Goal: Information Seeking & Learning: Learn about a topic

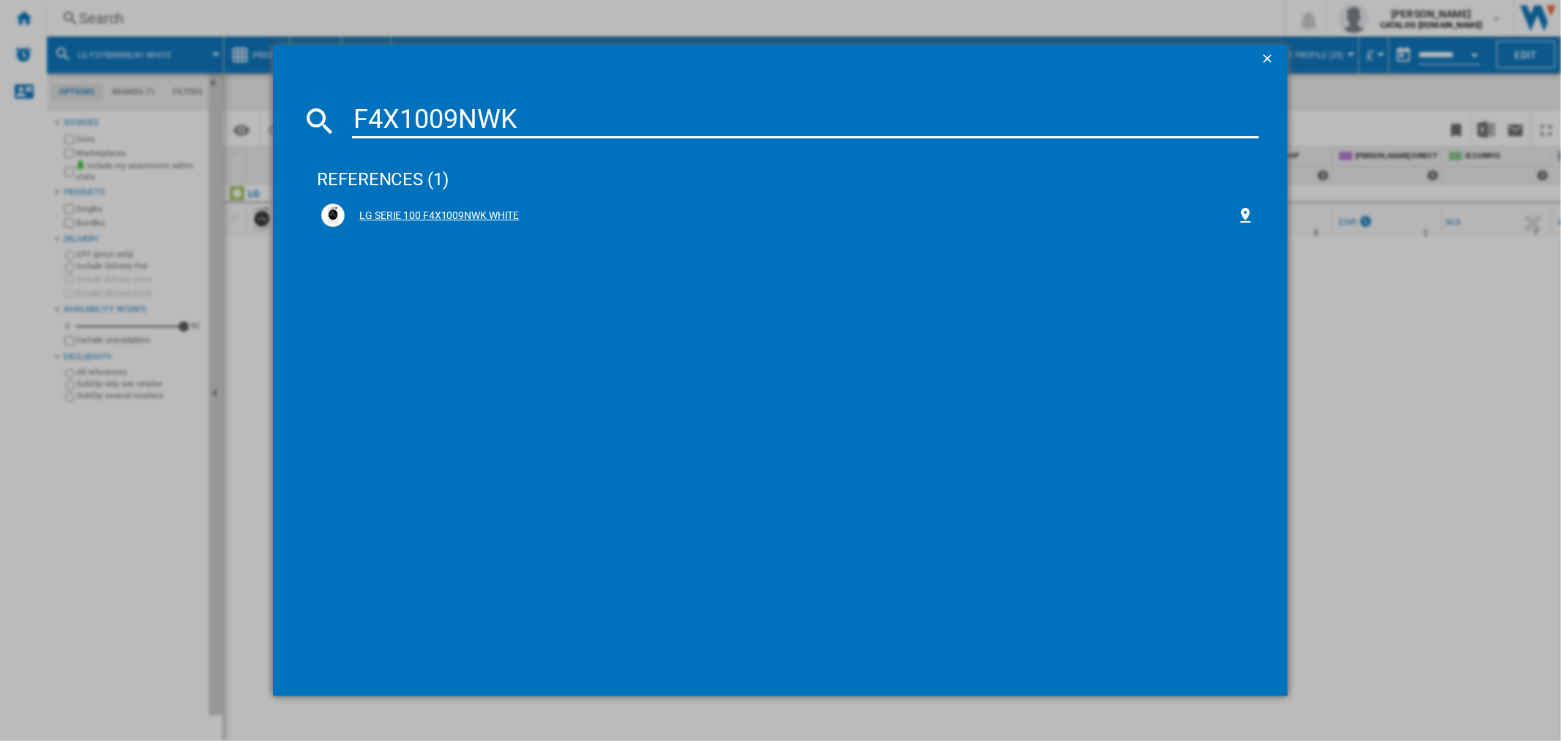
click at [462, 218] on div "LG SERIE 100 F4X1009NWK WHITE" at bounding box center [790, 216] width 891 height 15
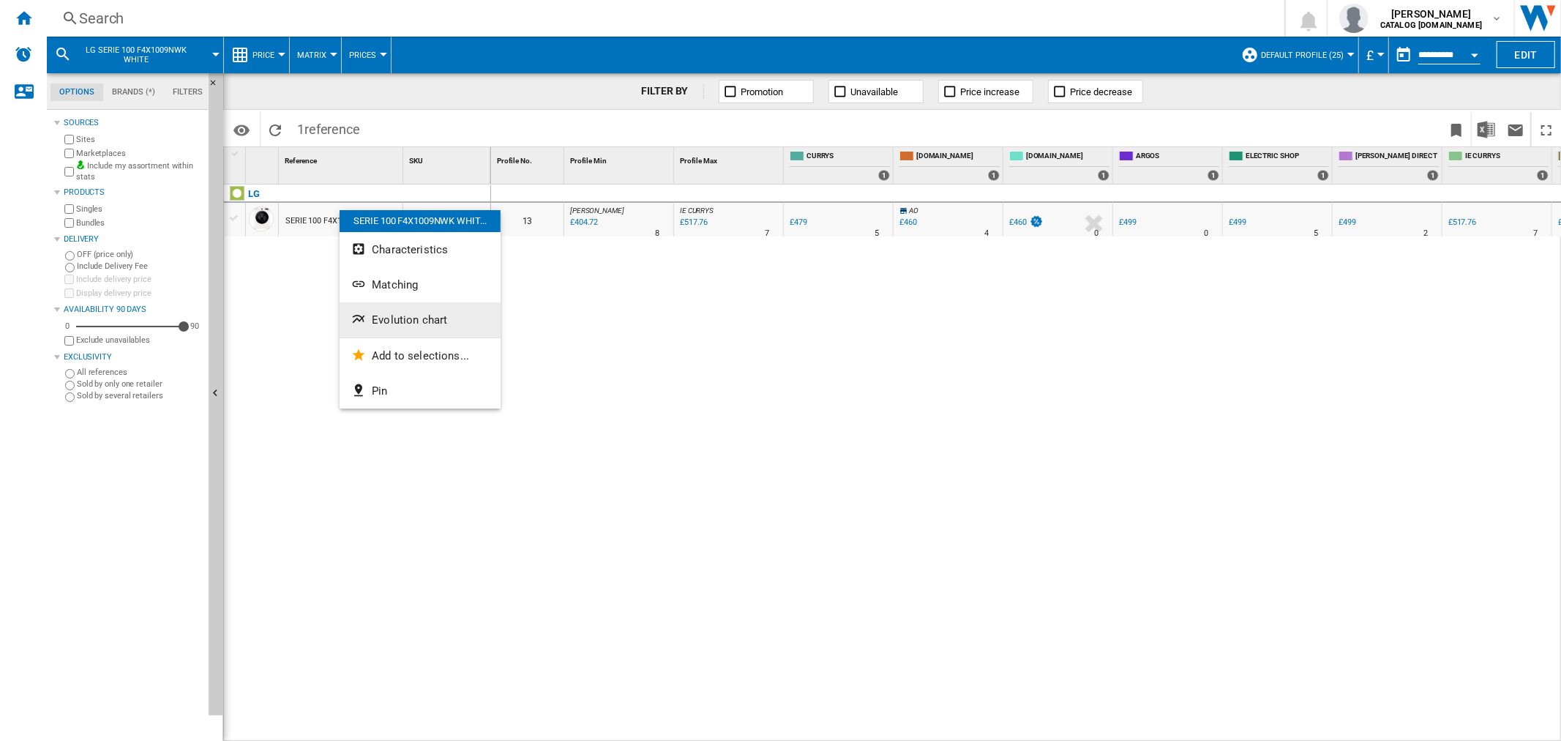
click at [401, 315] on span "Evolution chart" at bounding box center [409, 319] width 75 height 13
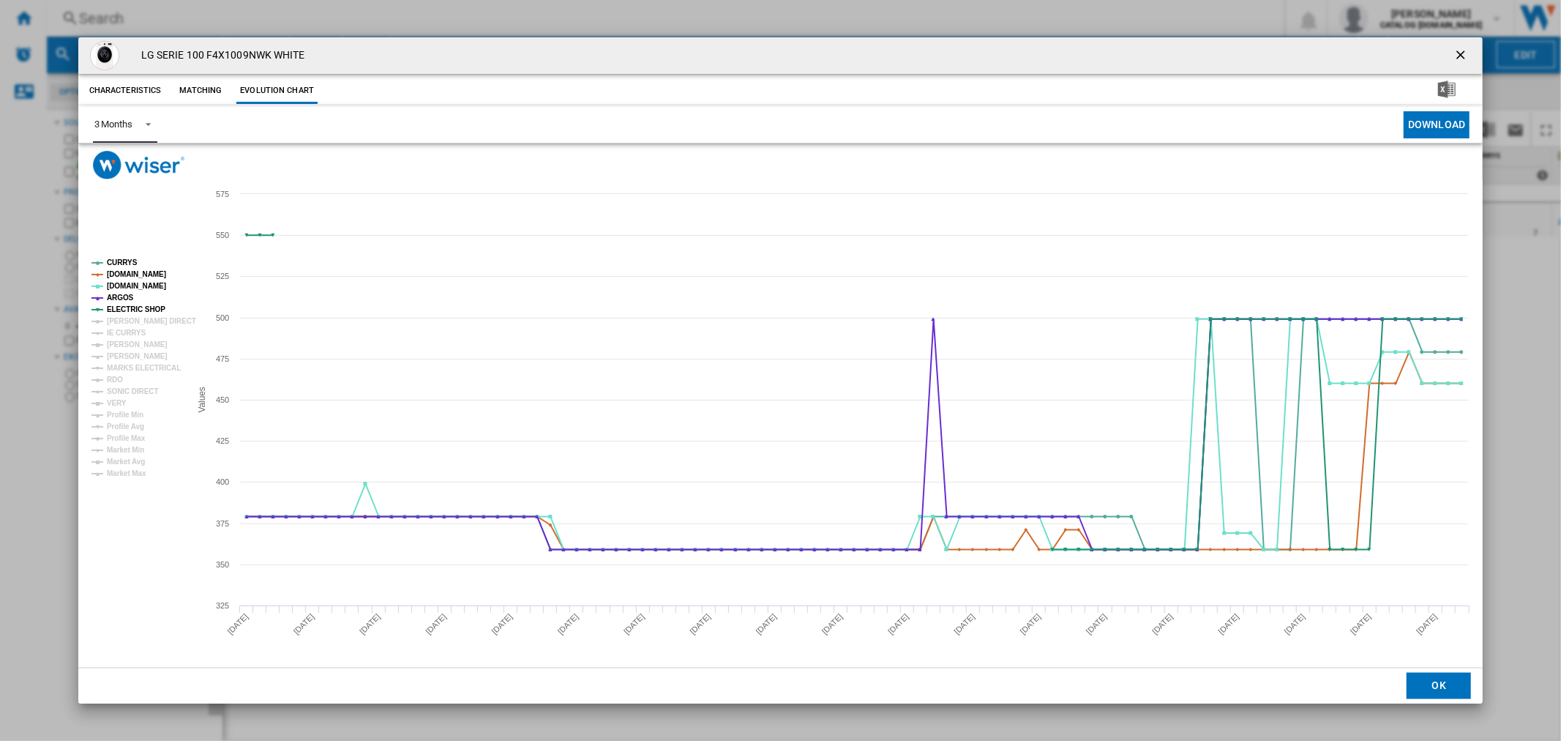
click at [157, 121] on md-select-value "3 Months" at bounding box center [125, 125] width 64 height 36
click at [135, 167] on md-option "6 Months" at bounding box center [132, 160] width 100 height 35
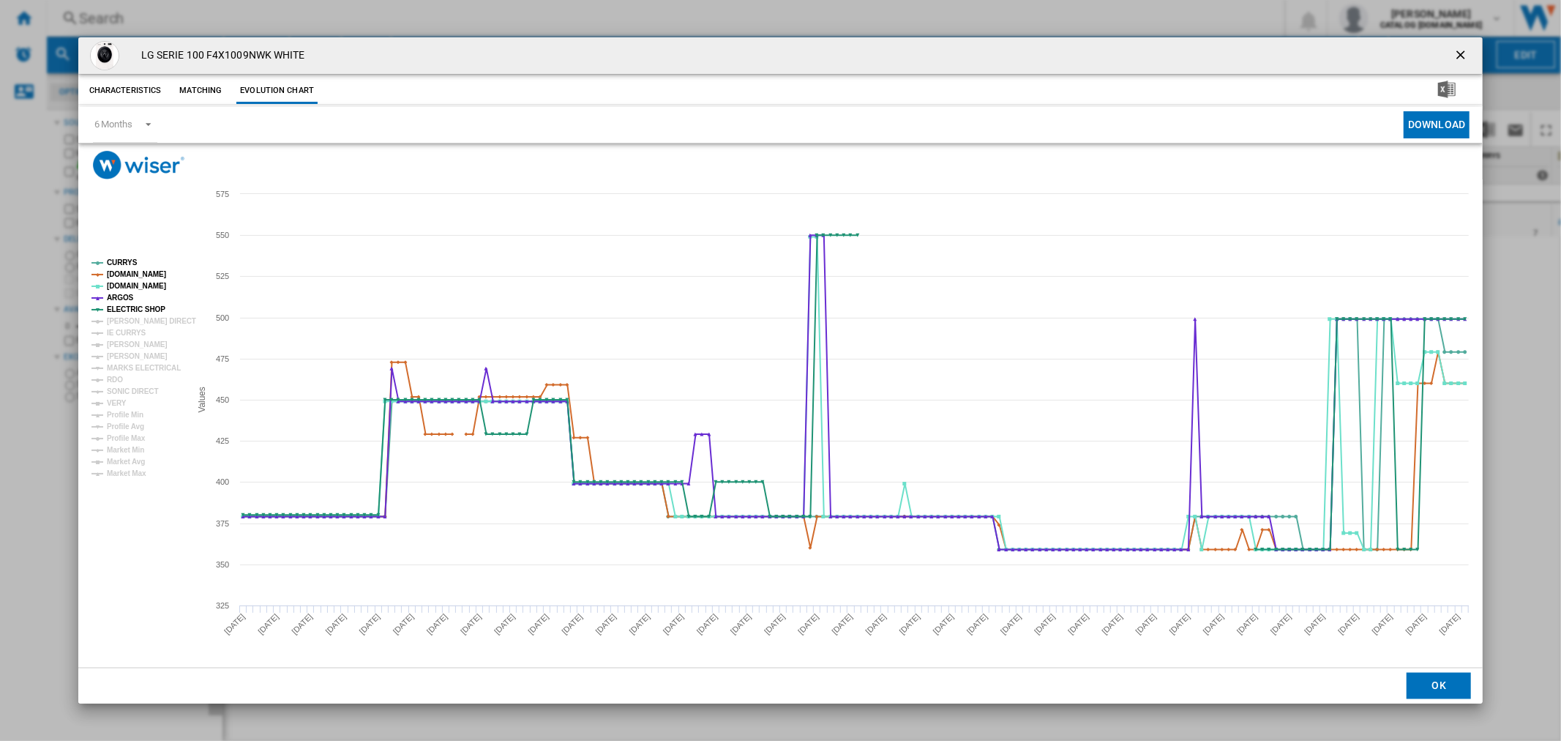
drag, startPoint x: 1459, startPoint y: 59, endPoint x: 1354, endPoint y: 77, distance: 107.0
click at [1459, 59] on ng-md-icon "getI18NText('BUTTONS.CLOSE_DIALOG')" at bounding box center [1462, 57] width 18 height 18
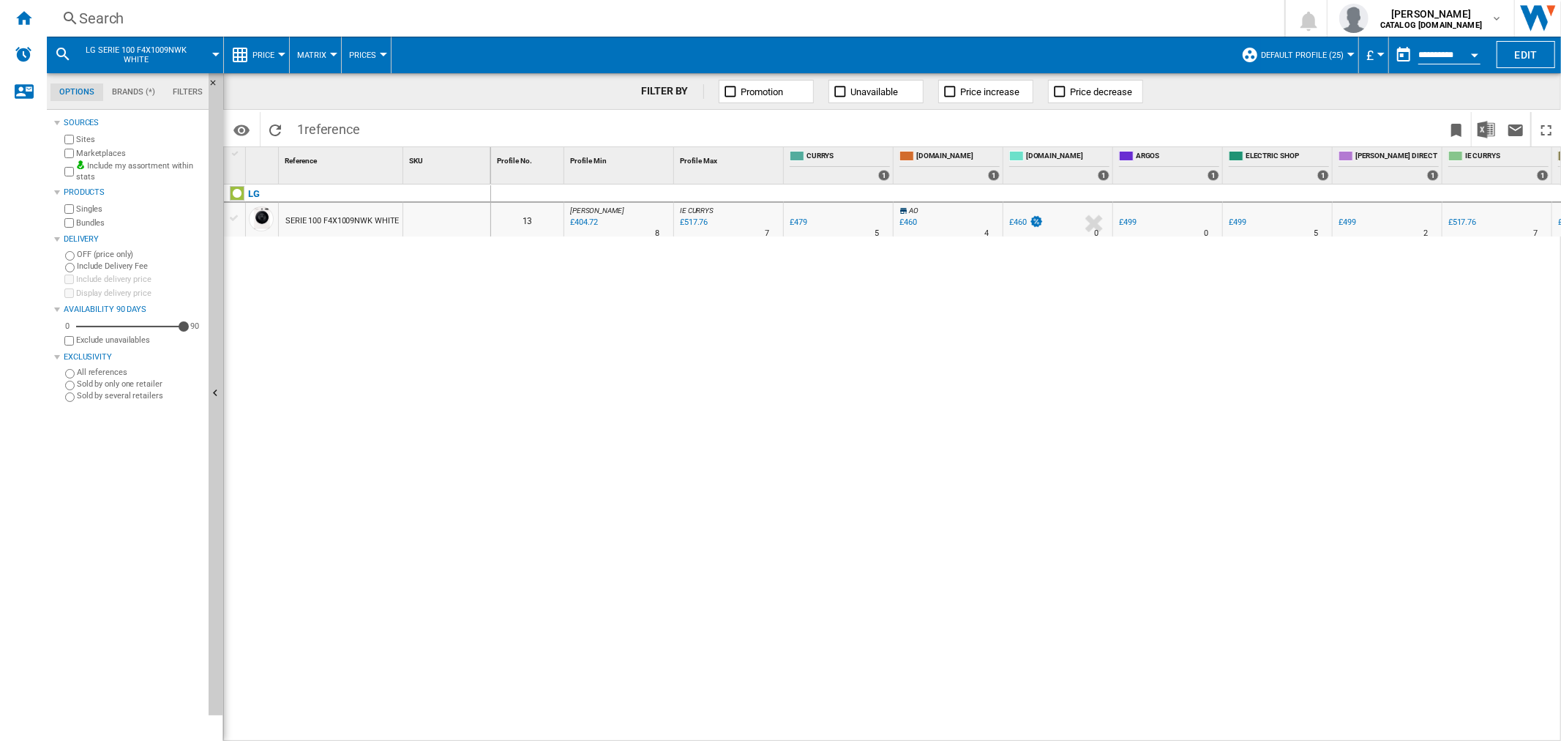
click at [130, 20] on div "Search" at bounding box center [662, 18] width 1167 height 20
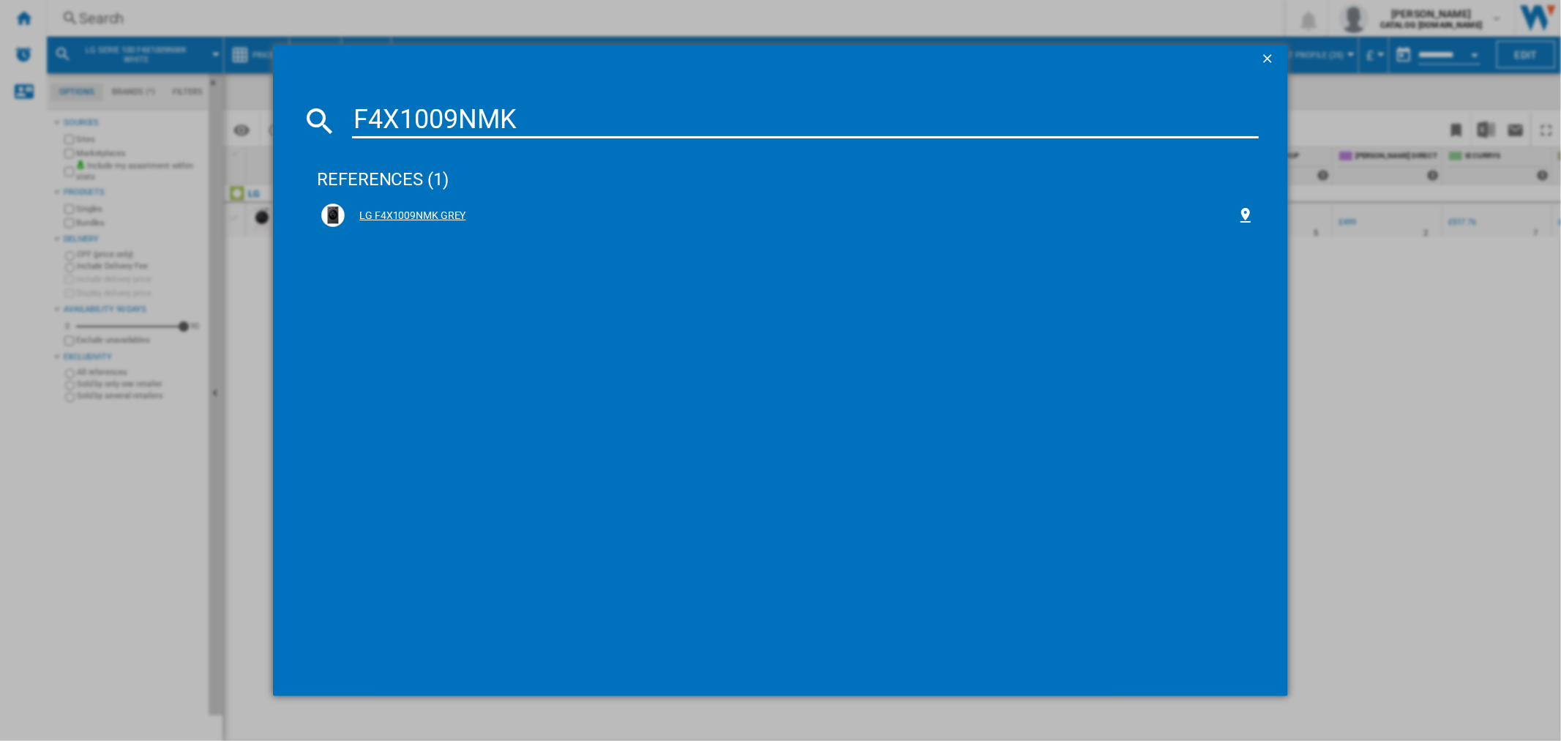
type input "F4X1009NMK"
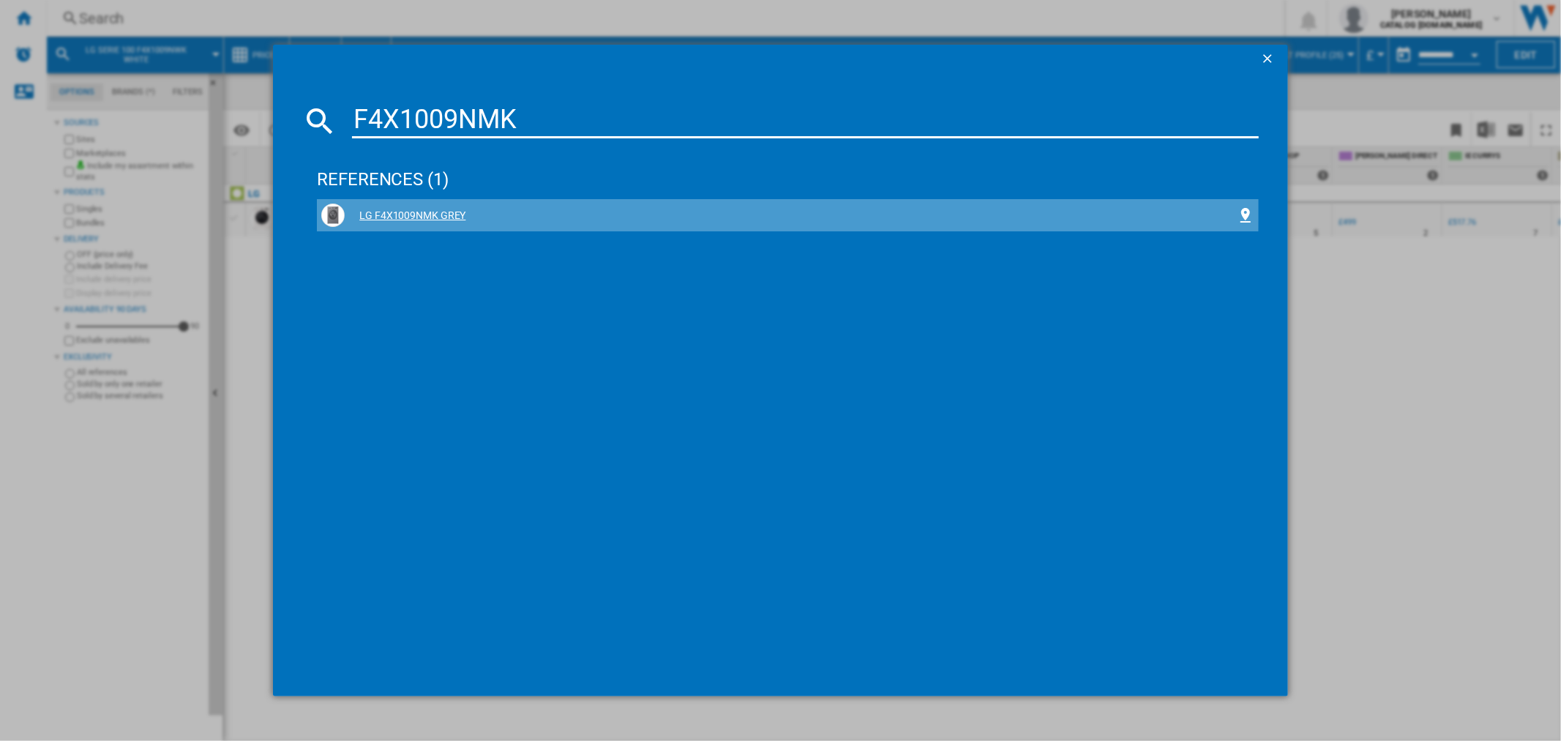
click at [391, 211] on div "LG F4X1009NMK GREY" at bounding box center [790, 216] width 891 height 15
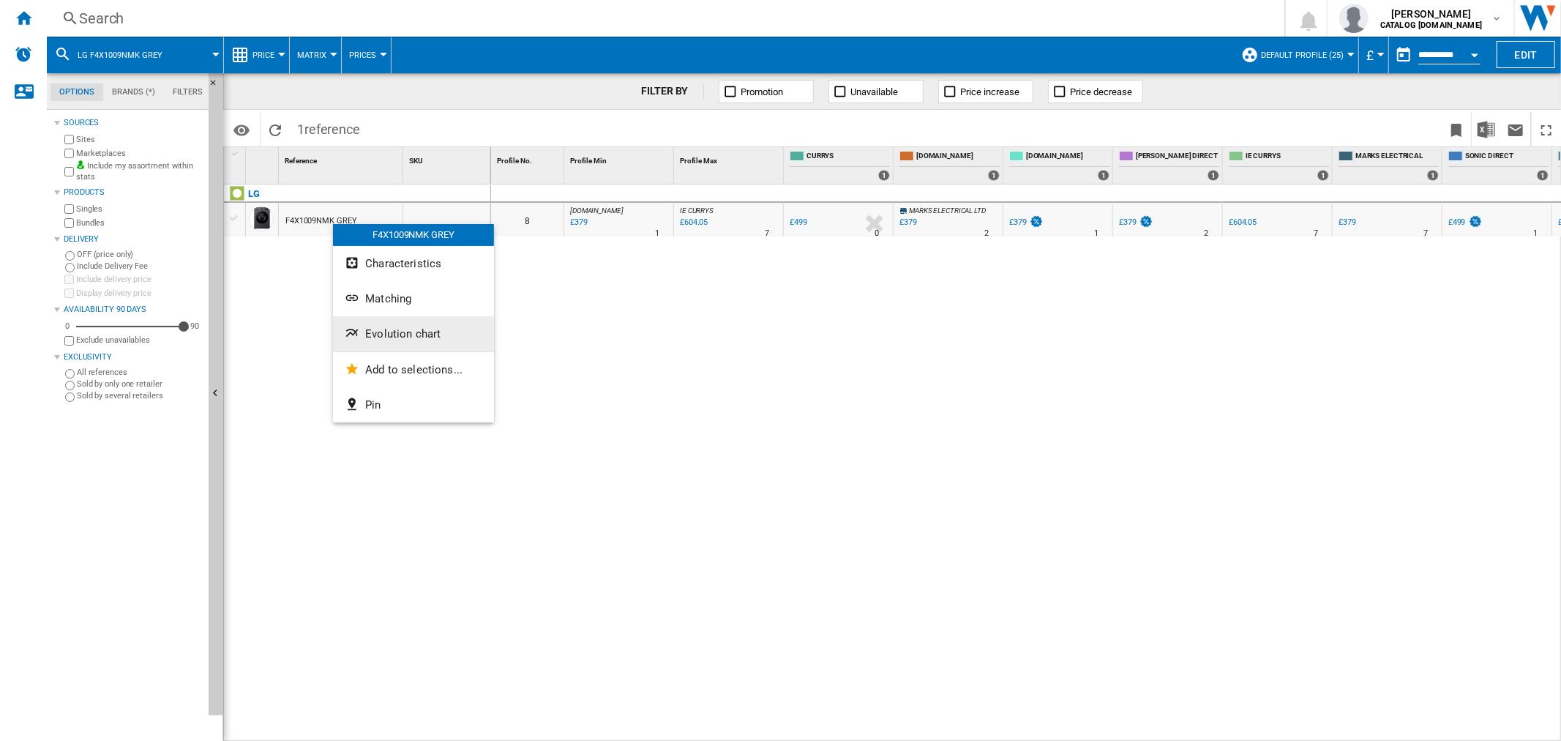
click at [386, 322] on button "Evolution chart" at bounding box center [413, 333] width 161 height 35
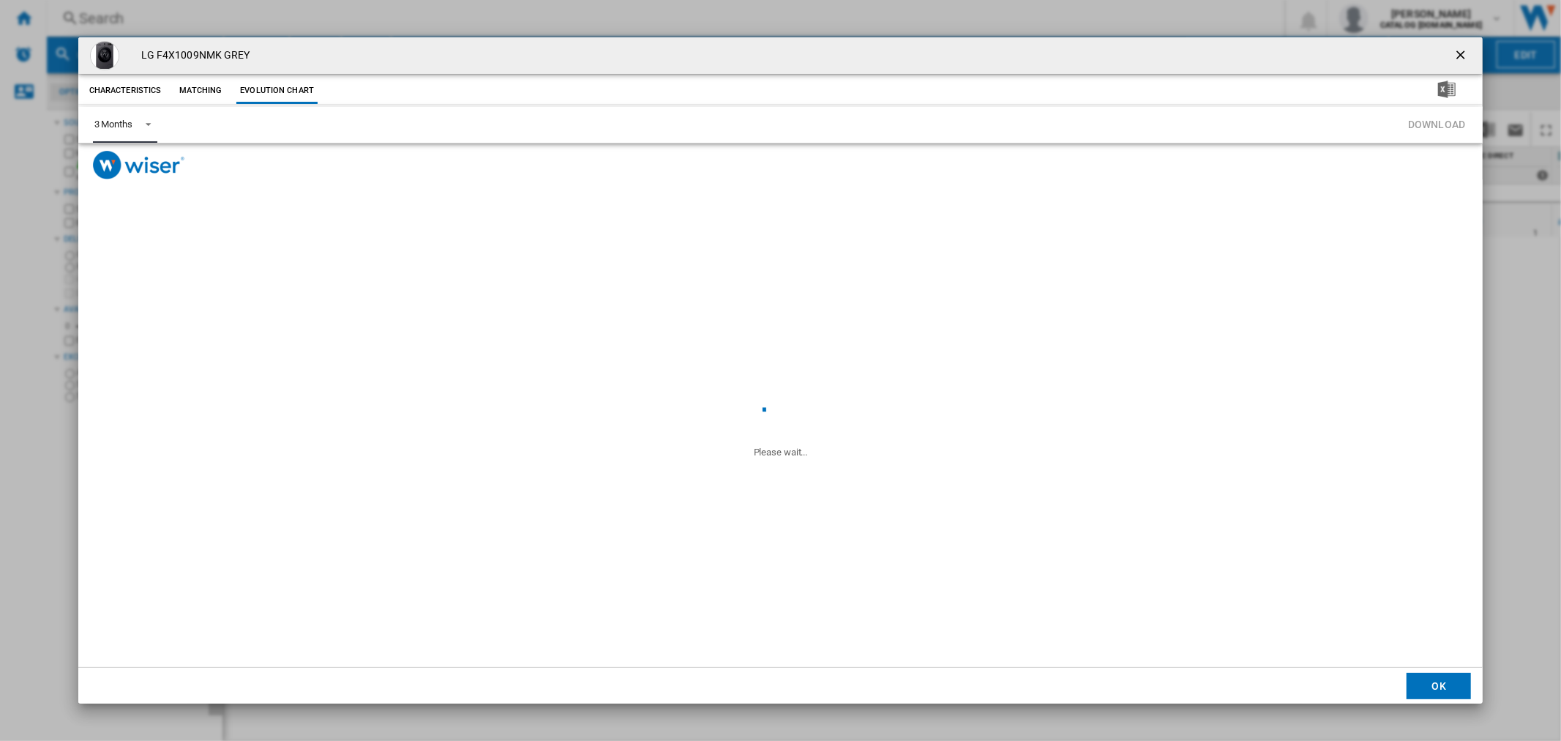
click at [148, 123] on span "Product popup" at bounding box center [144, 122] width 18 height 13
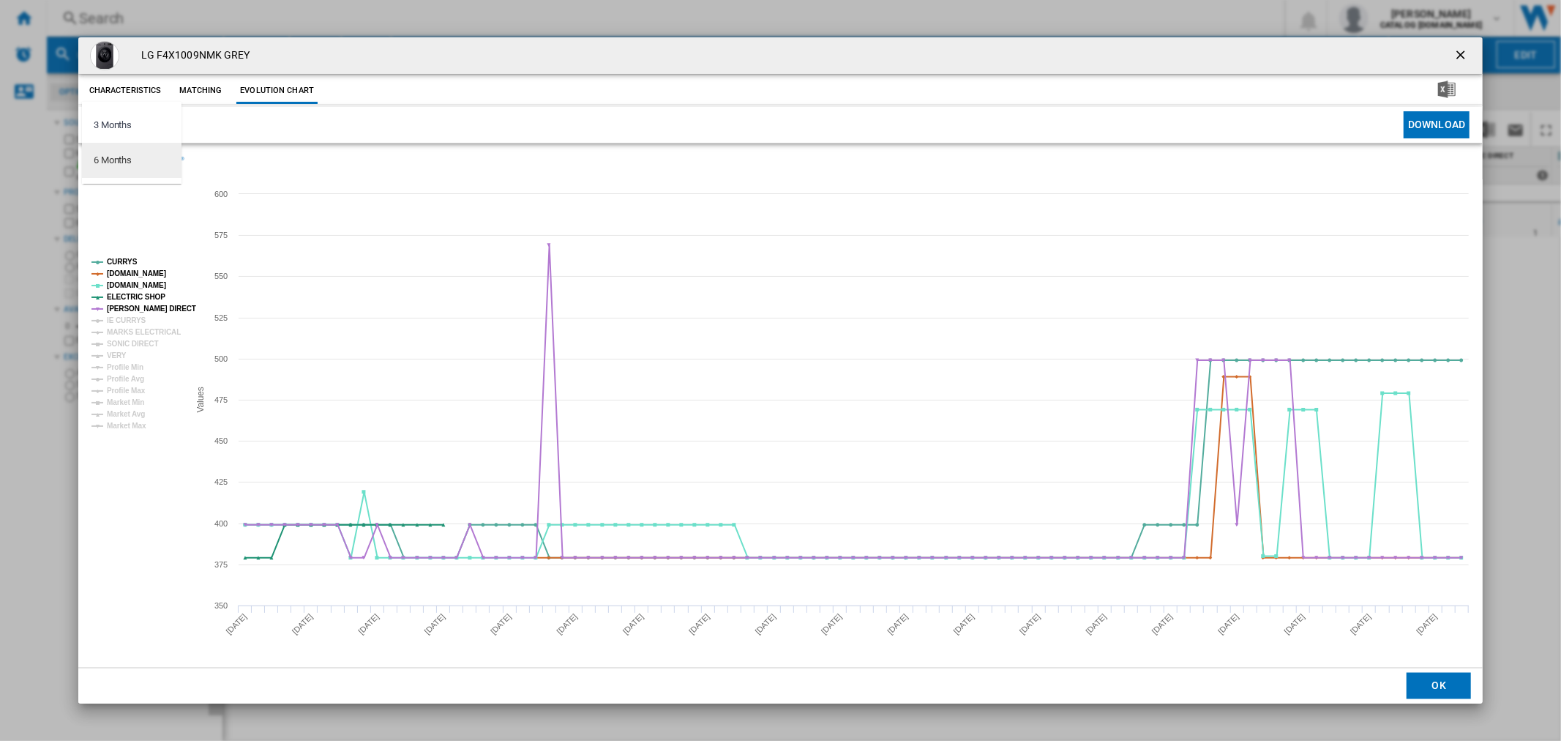
click at [141, 163] on md-option "6 Months" at bounding box center [132, 160] width 100 height 35
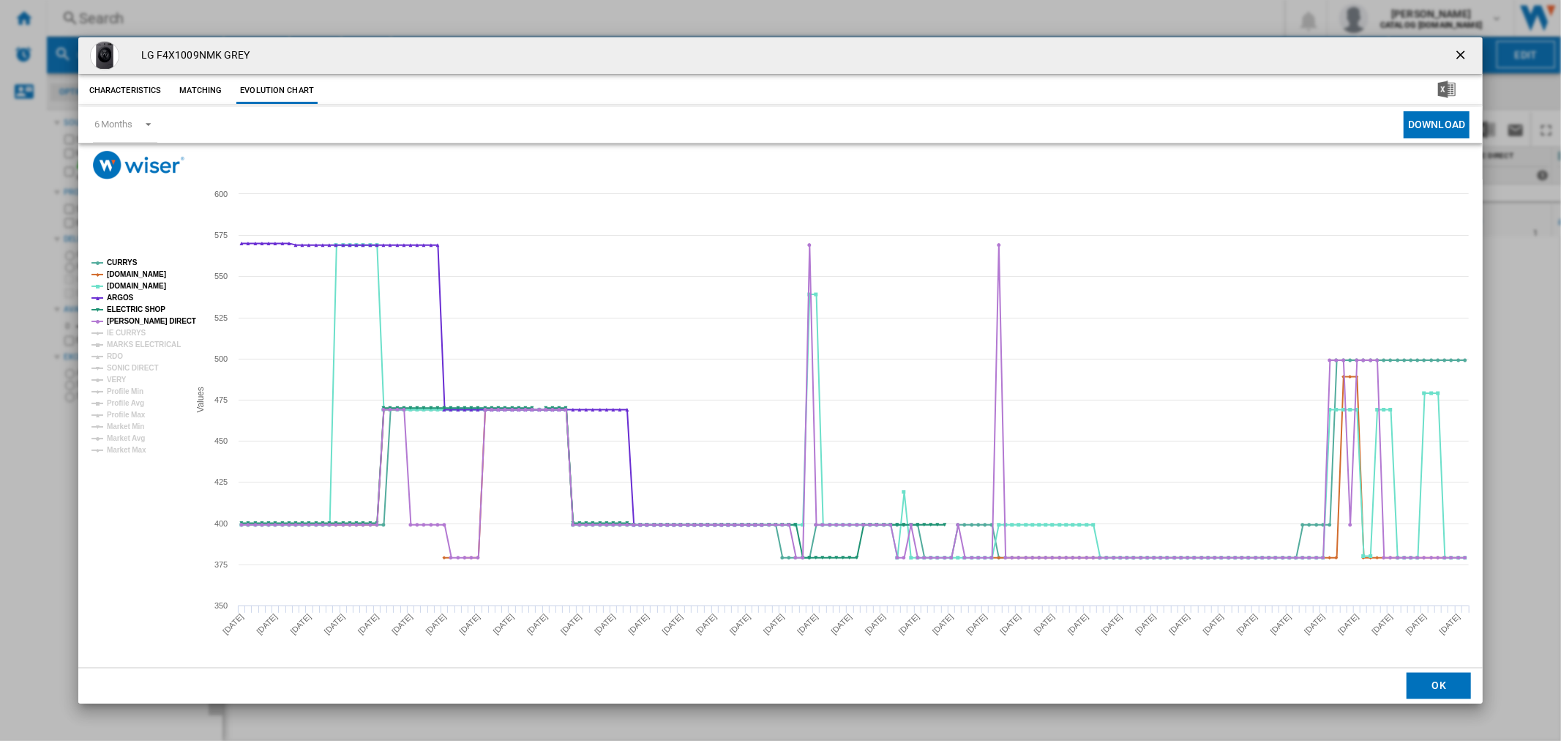
click at [1457, 61] on ng-md-icon "getI18NText('BUTTONS.CLOSE_DIALOG')" at bounding box center [1462, 57] width 18 height 18
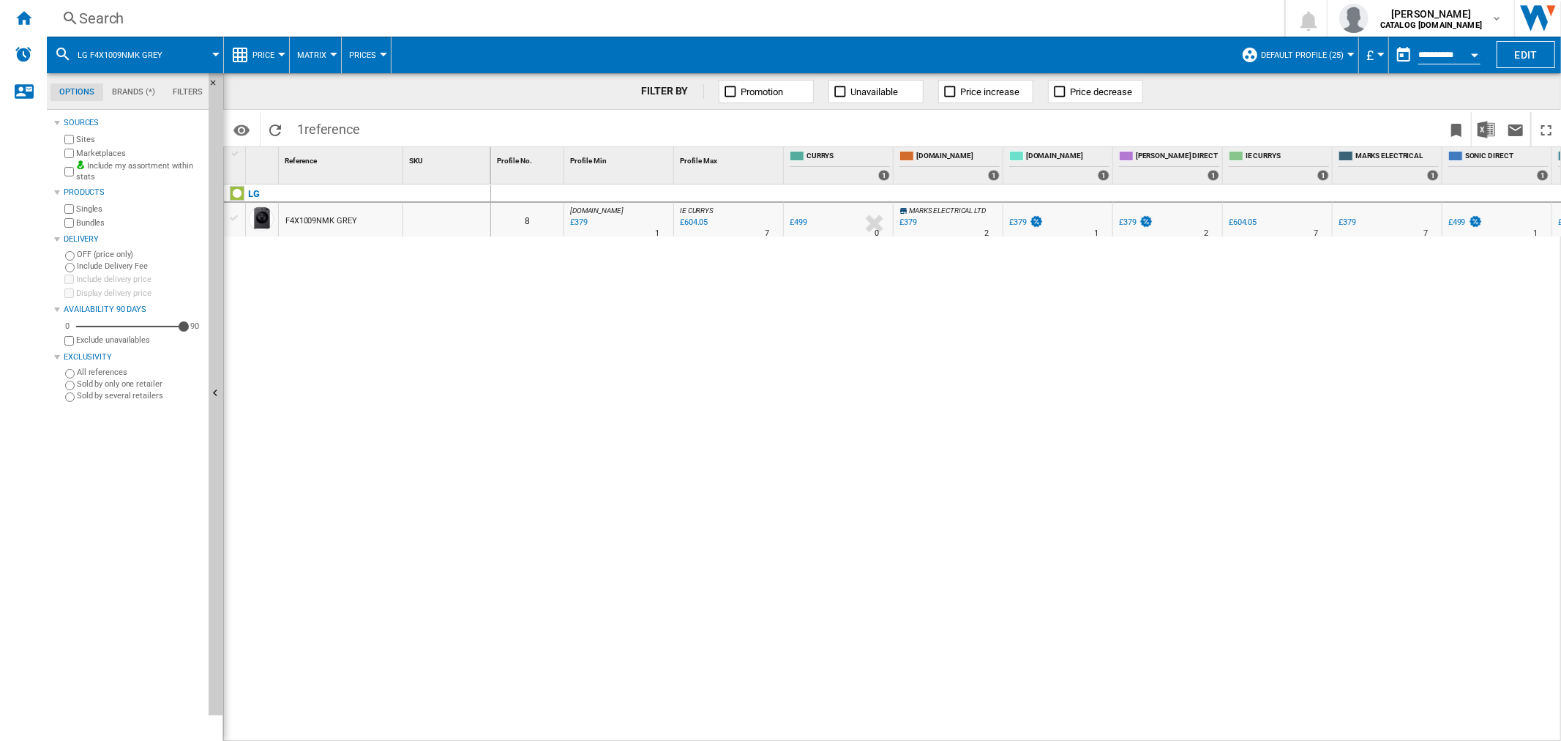
click at [70, 12] on ng-md-icon at bounding box center [70, 19] width 18 height 18
click at [93, 12] on div "Search" at bounding box center [662, 18] width 1167 height 20
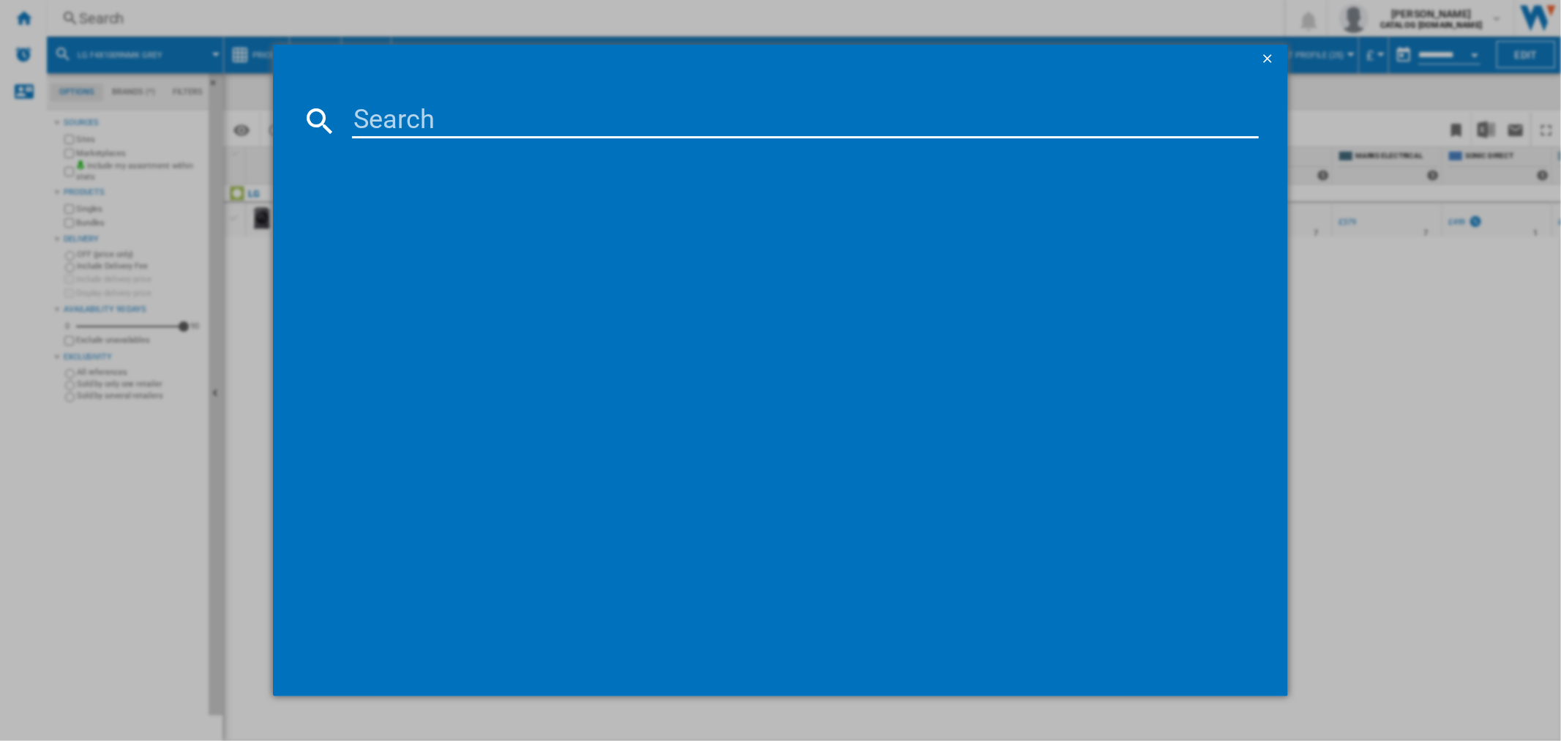
click at [440, 118] on input at bounding box center [805, 120] width 906 height 35
type input "F4Y510WBLN1"
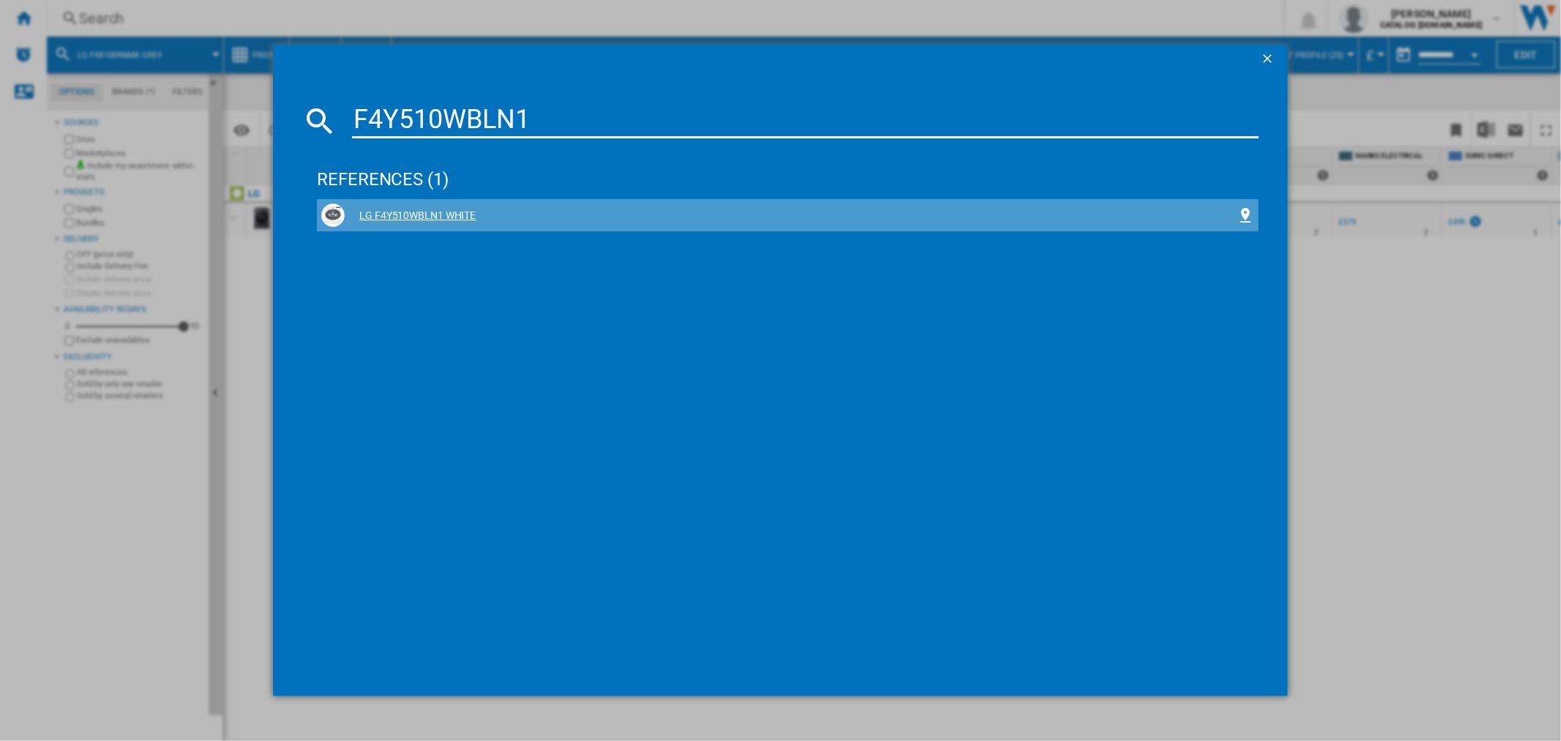
click at [399, 209] on div "LG F4Y510WBLN1 WHITE" at bounding box center [790, 216] width 891 height 15
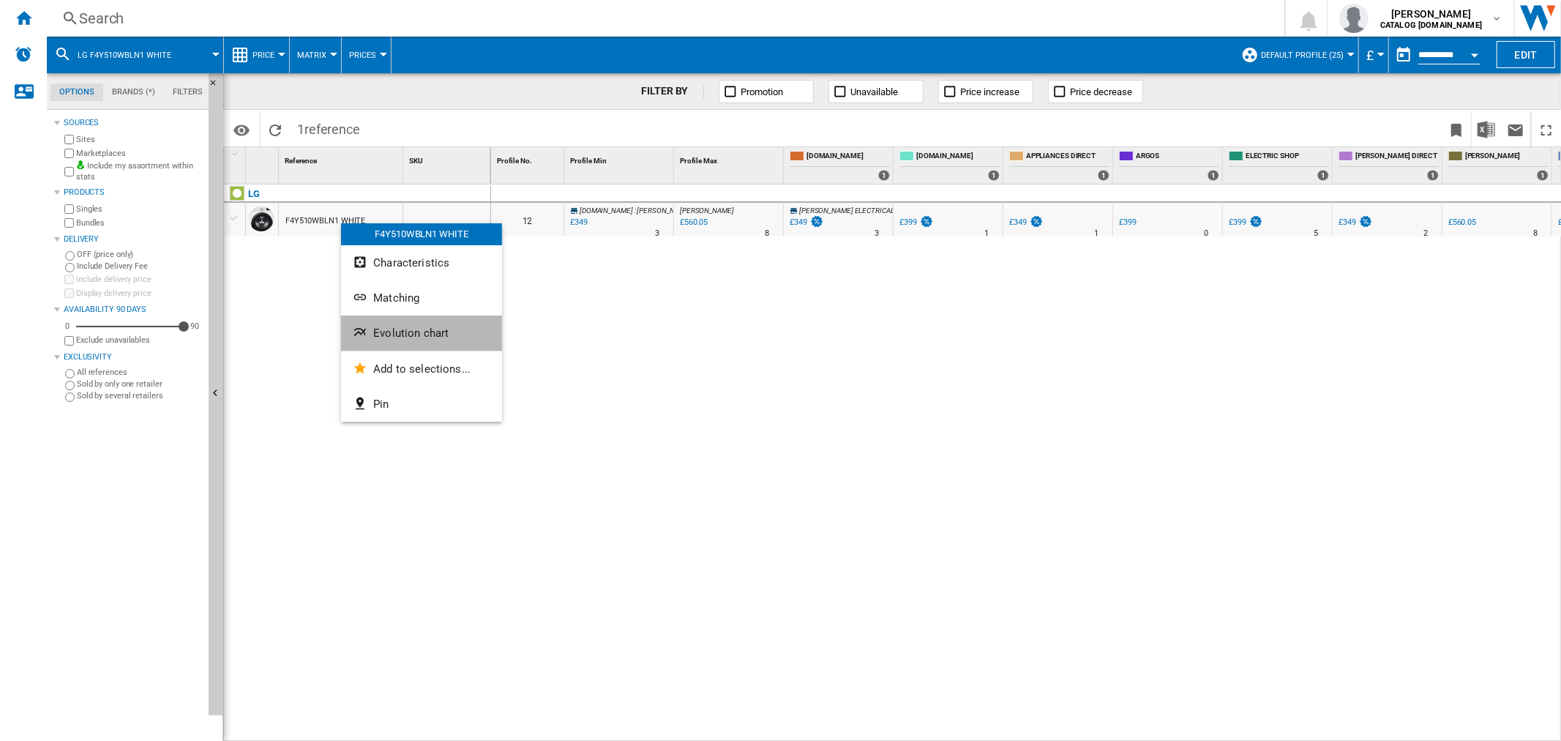
click at [412, 337] on span "Evolution chart" at bounding box center [410, 332] width 75 height 13
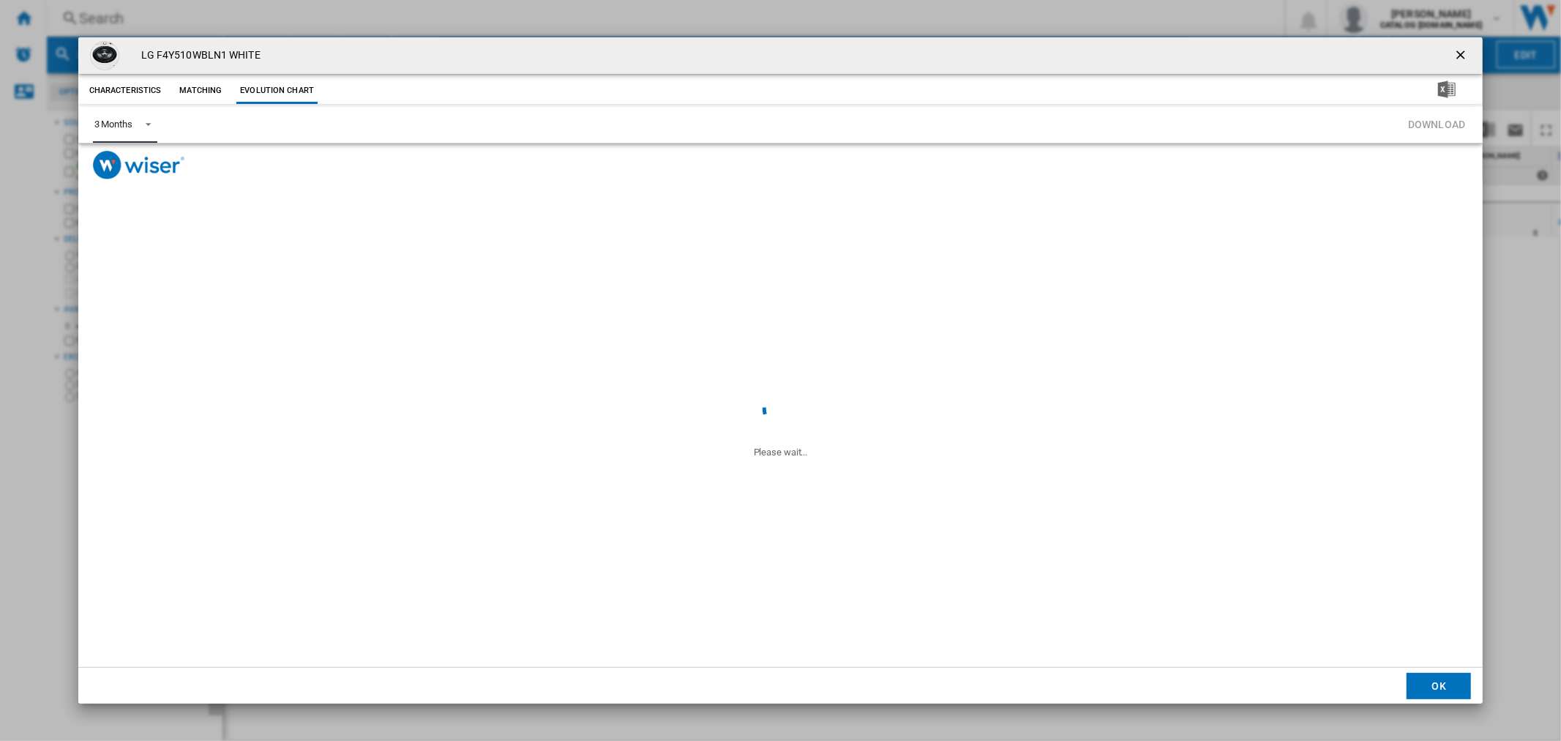
click at [138, 126] on span "Product popup" at bounding box center [144, 122] width 18 height 13
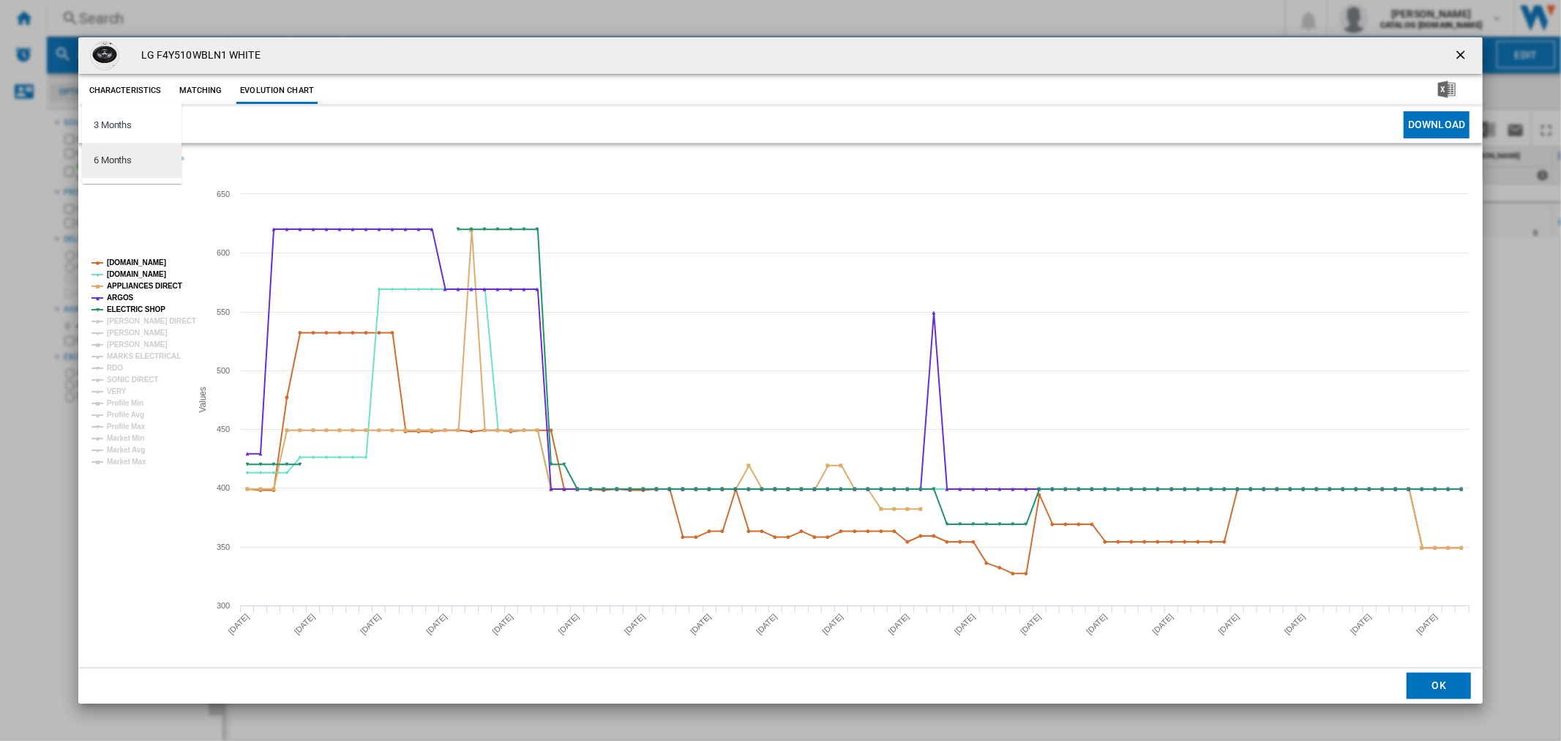
click at [142, 166] on md-option "6 Months" at bounding box center [132, 160] width 100 height 35
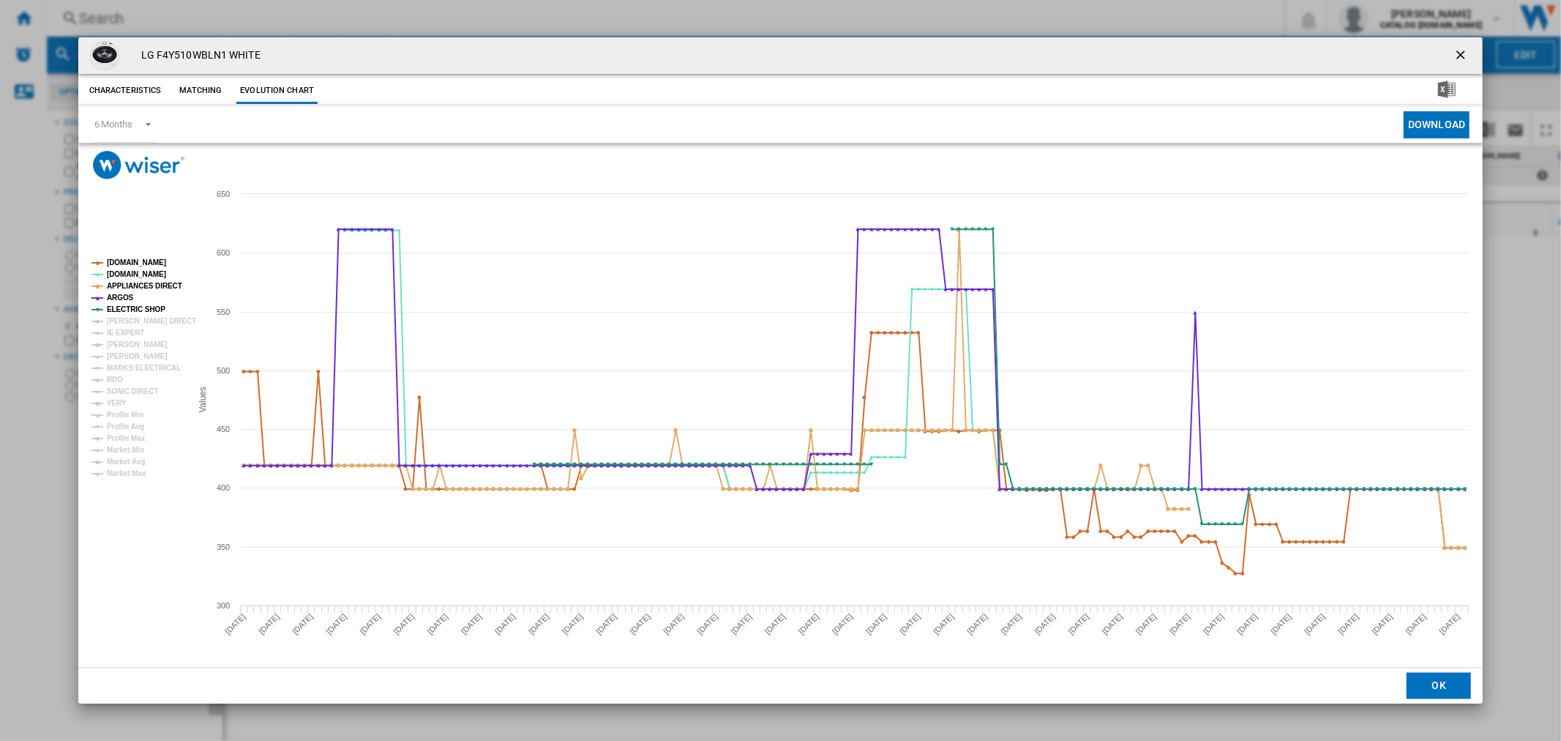
drag, startPoint x: 1458, startPoint y: 55, endPoint x: 1404, endPoint y: 55, distance: 54.2
click at [1458, 55] on ng-md-icon "getI18NText('BUTTONS.CLOSE_DIALOG')" at bounding box center [1462, 57] width 18 height 18
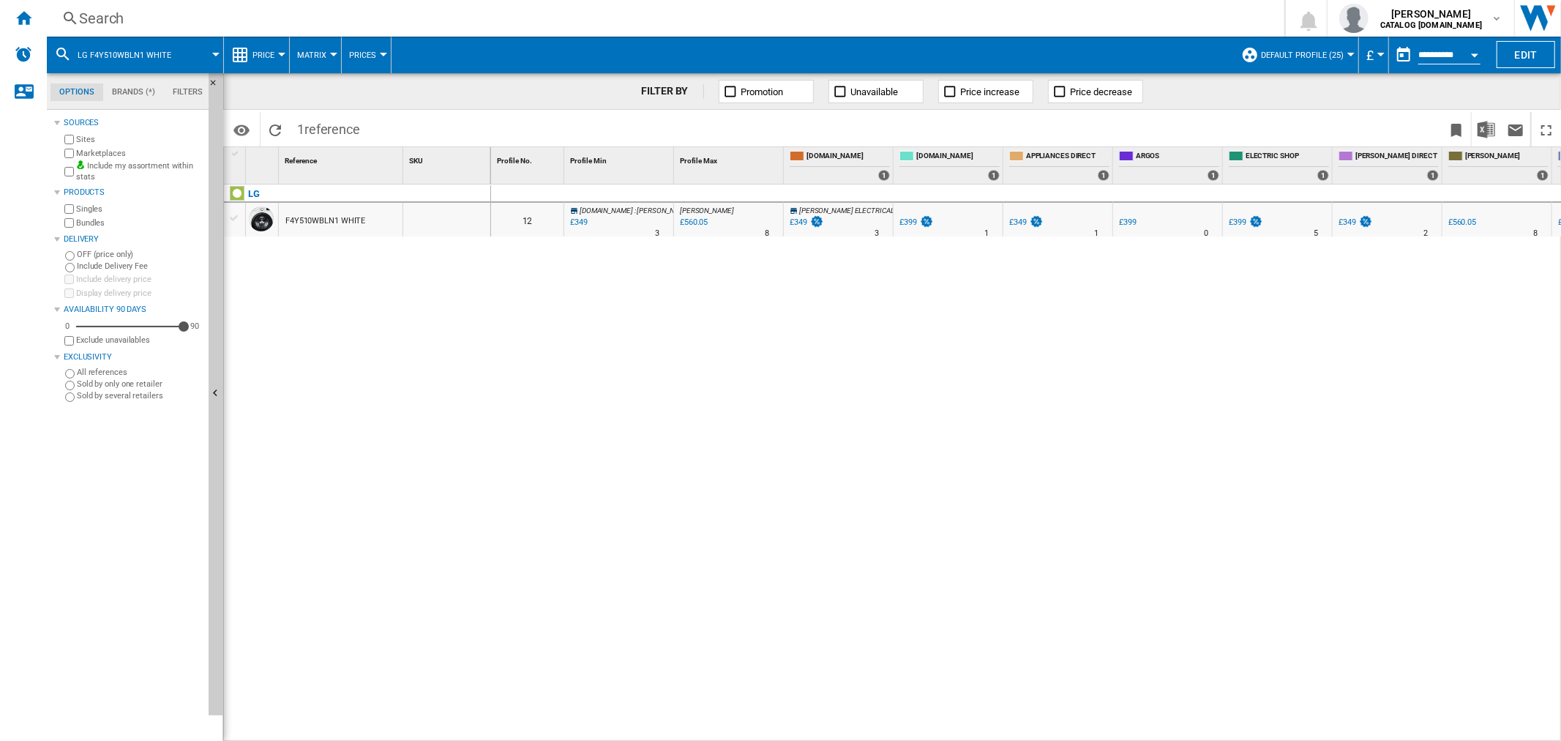
click at [111, 20] on div "Search" at bounding box center [662, 18] width 1167 height 20
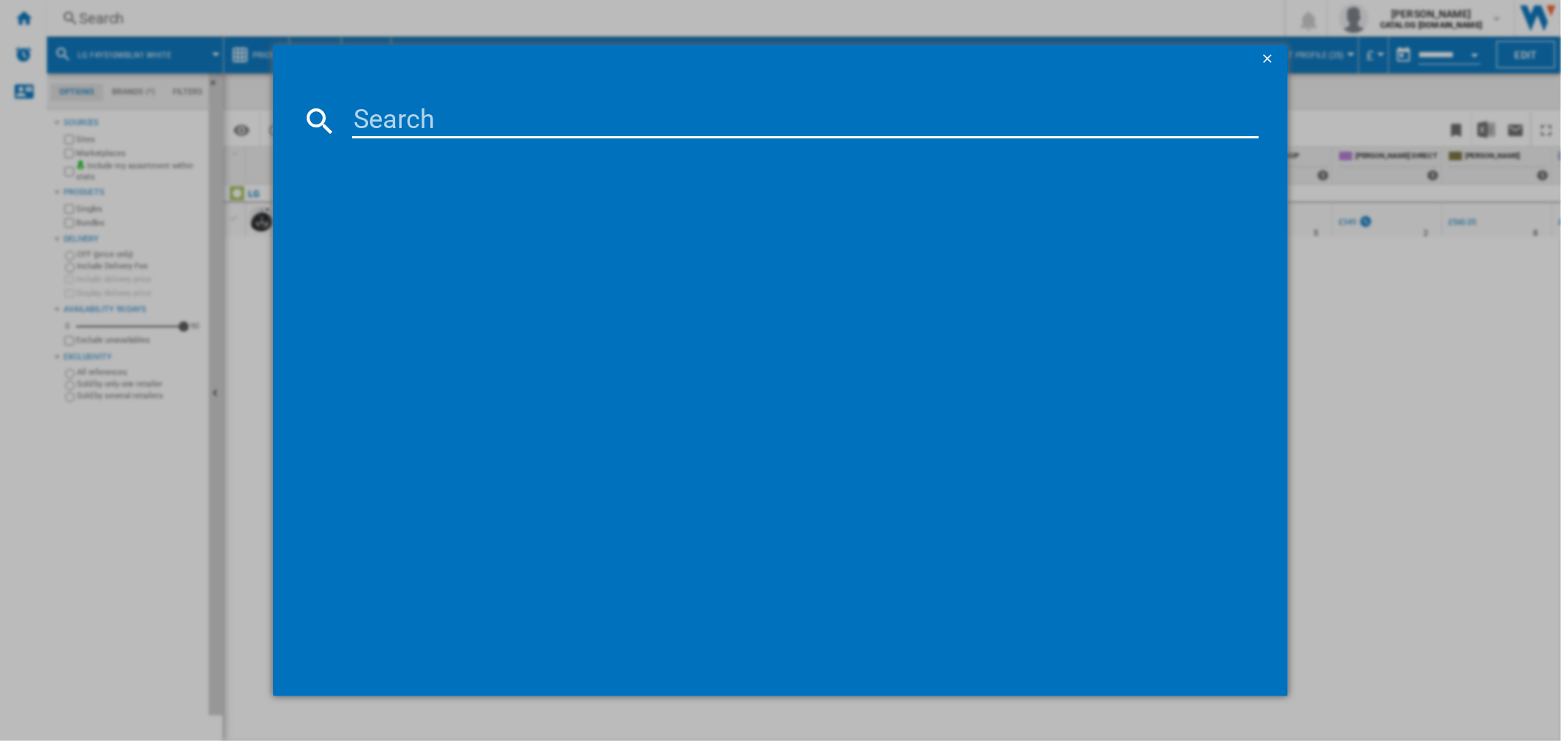
click at [427, 119] on input at bounding box center [805, 120] width 906 height 35
type input "F4Y510GBLN1"
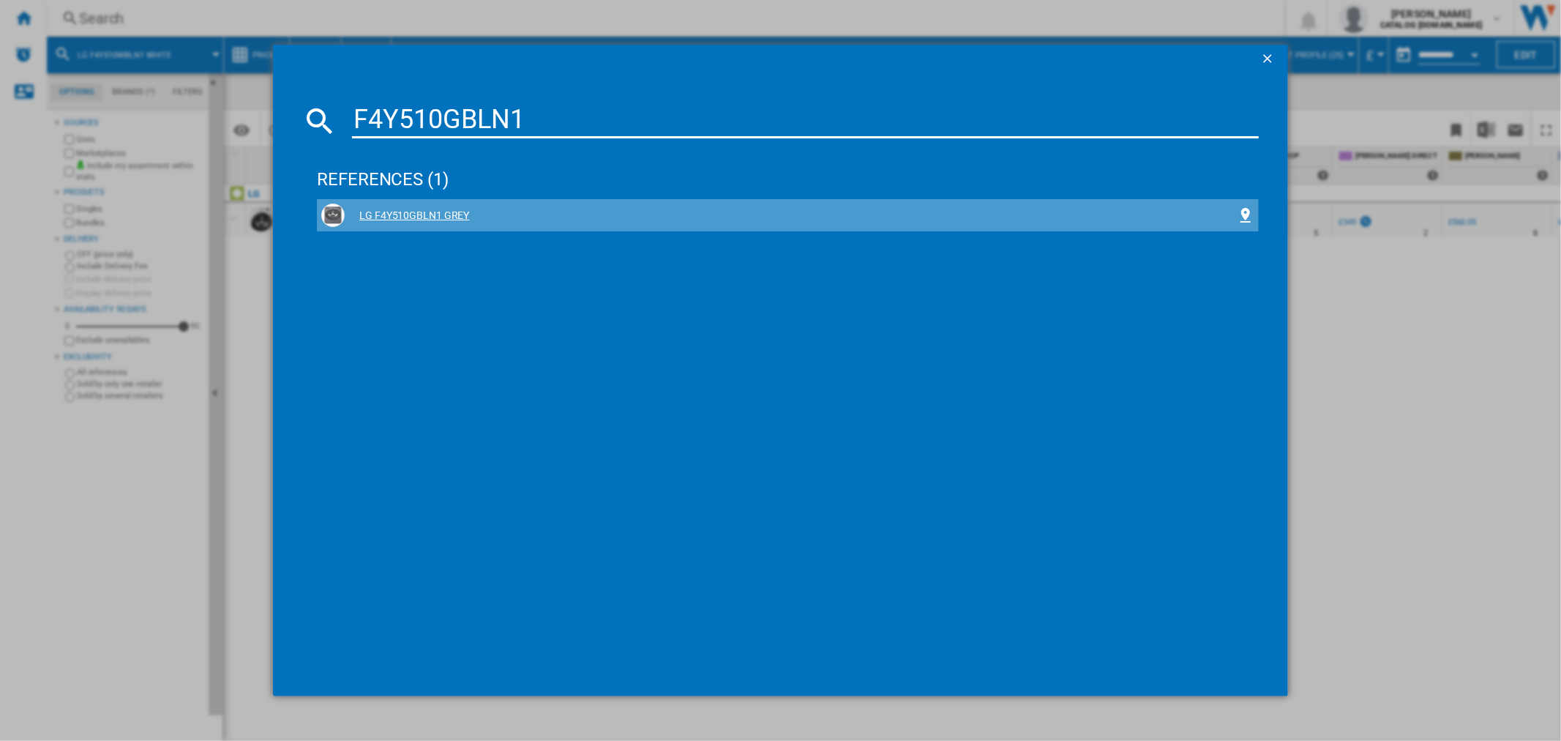
click at [462, 211] on div "LG F4Y510GBLN1 GREY" at bounding box center [790, 216] width 891 height 15
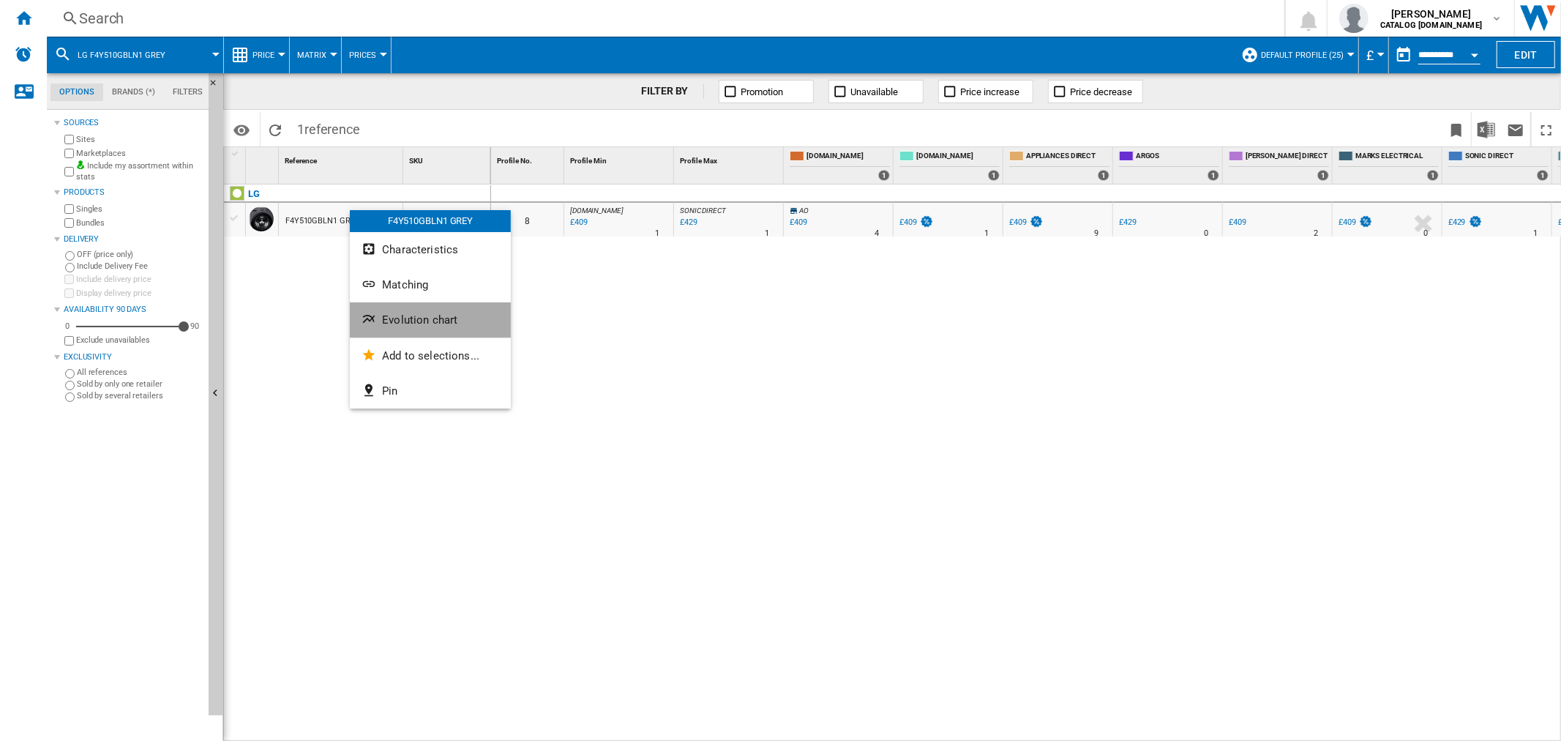
click at [441, 318] on span "Evolution chart" at bounding box center [419, 319] width 75 height 13
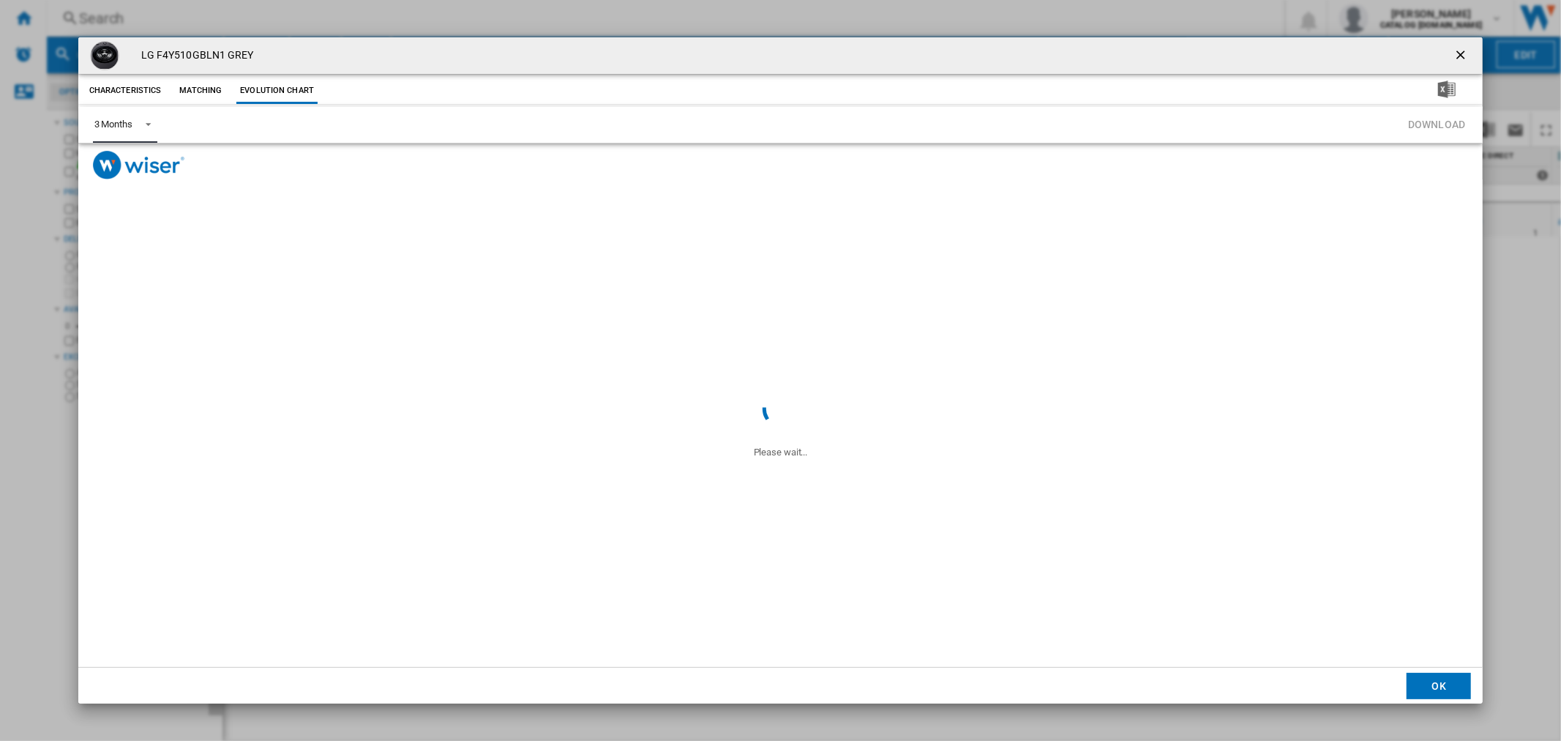
click at [132, 129] on div "3 Months" at bounding box center [113, 124] width 38 height 11
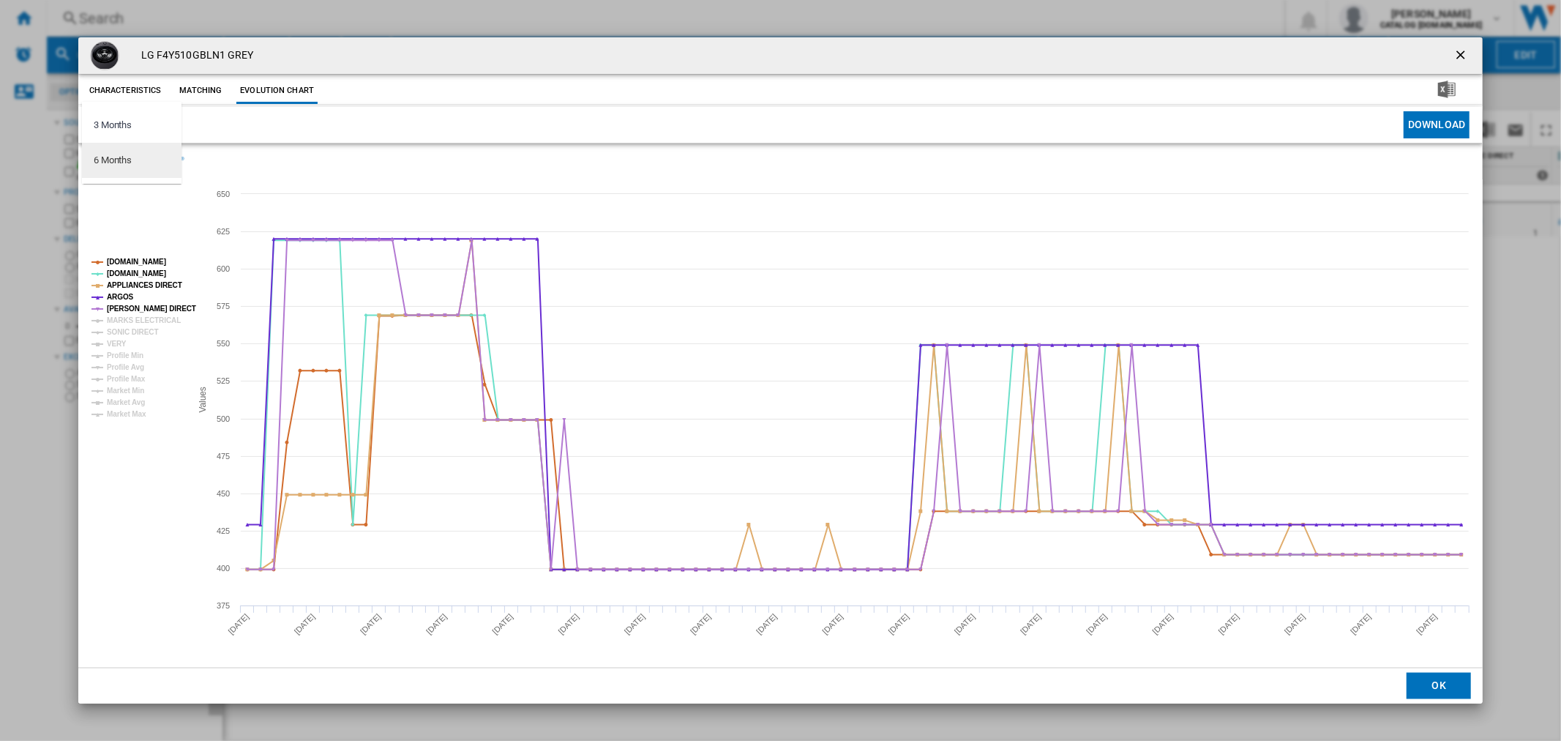
click at [121, 168] on md-option "6 Months" at bounding box center [132, 160] width 100 height 35
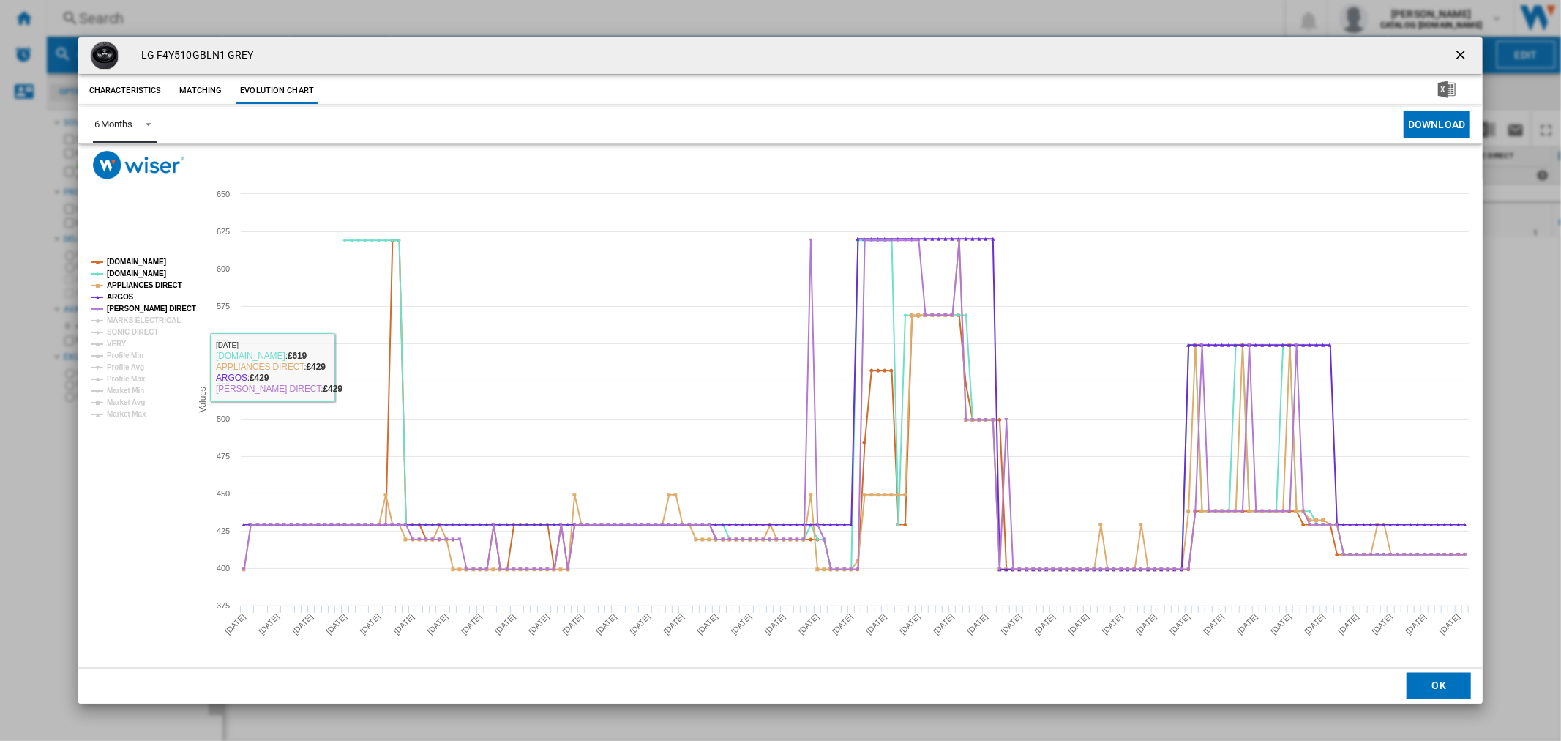
click at [141, 134] on md-select-value "6 Months" at bounding box center [125, 125] width 64 height 36
click at [138, 127] on md-option "6 Months" at bounding box center [132, 125] width 100 height 35
click at [1468, 64] on button "Product popup" at bounding box center [1462, 55] width 29 height 29
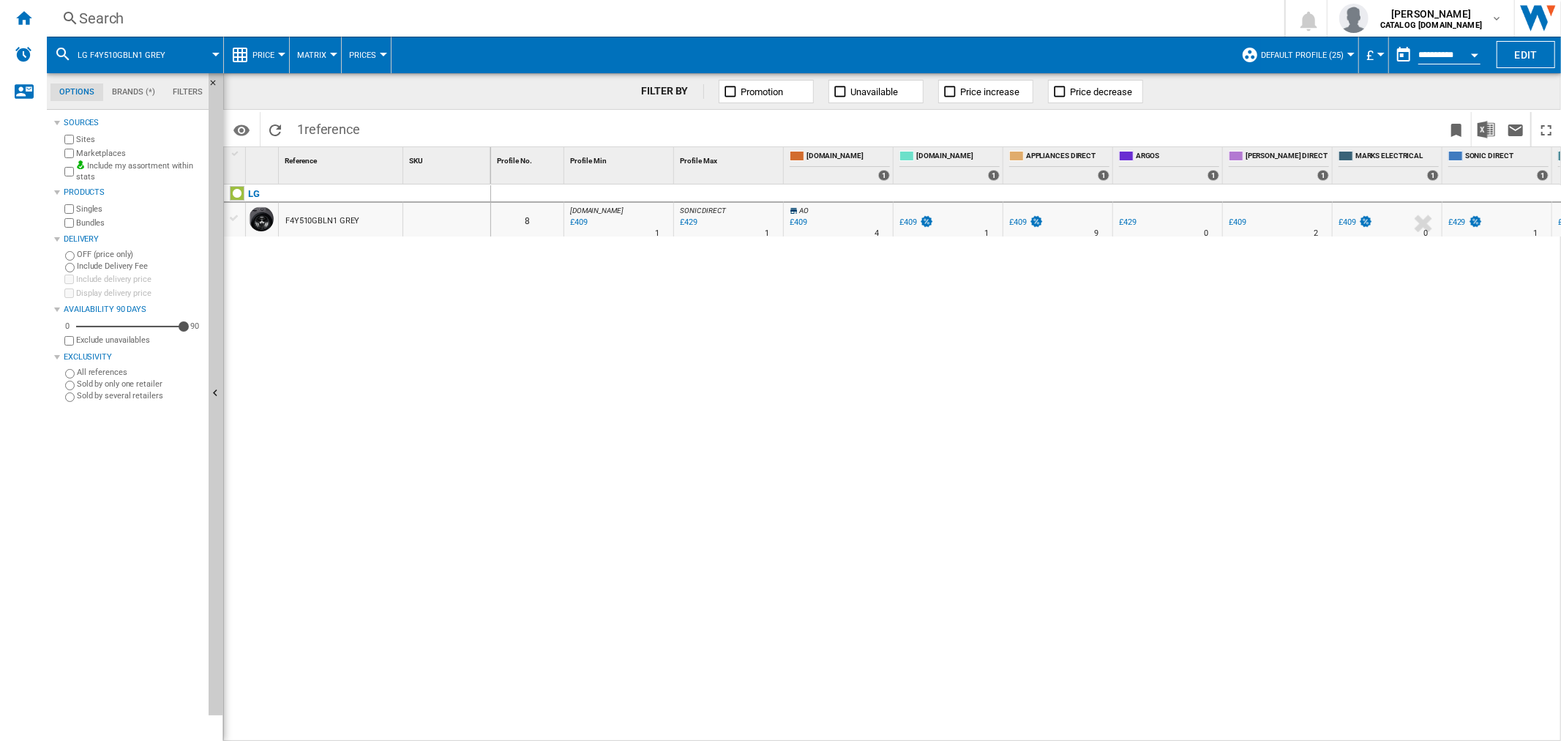
click at [130, 1] on div "Search Search 0 [PERSON_NAME] CATALOG [DOMAIN_NAME] CATALOG [DOMAIN_NAME] My se…" at bounding box center [804, 18] width 1514 height 37
click at [113, 23] on div "Search" at bounding box center [662, 18] width 1167 height 20
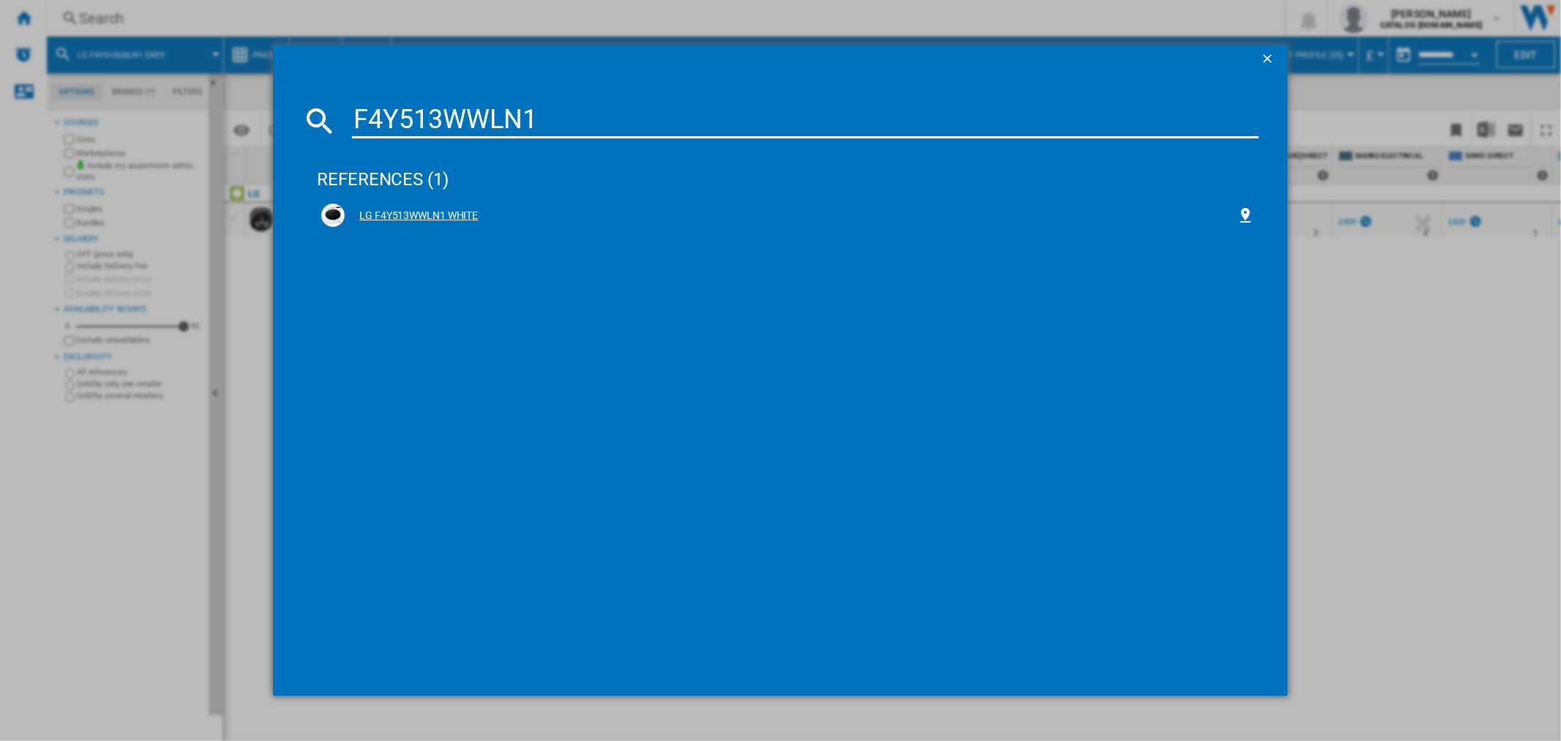
type input "F4Y513WWLN1"
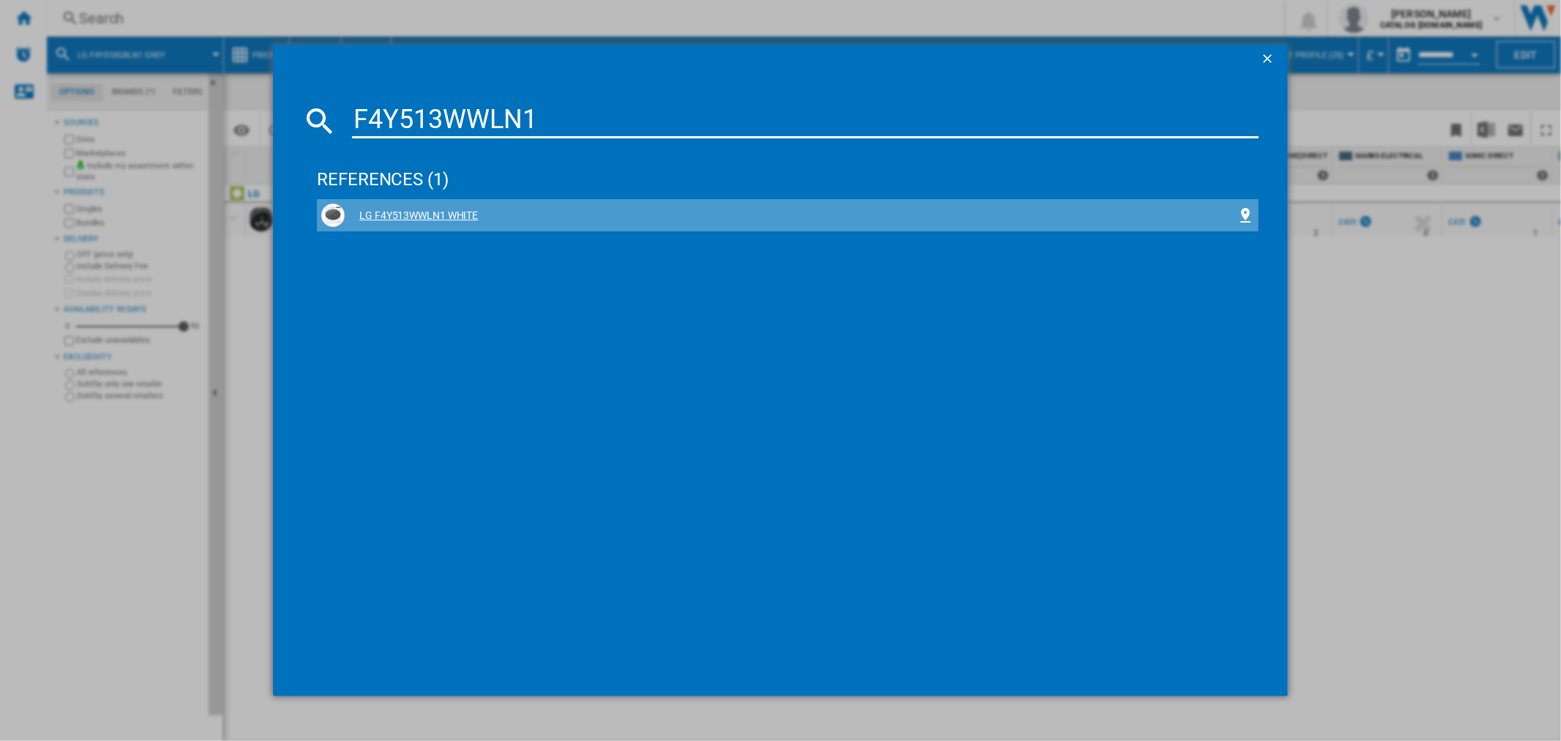
click at [417, 209] on div "LG F4Y513WWLN1 WHITE" at bounding box center [790, 216] width 891 height 15
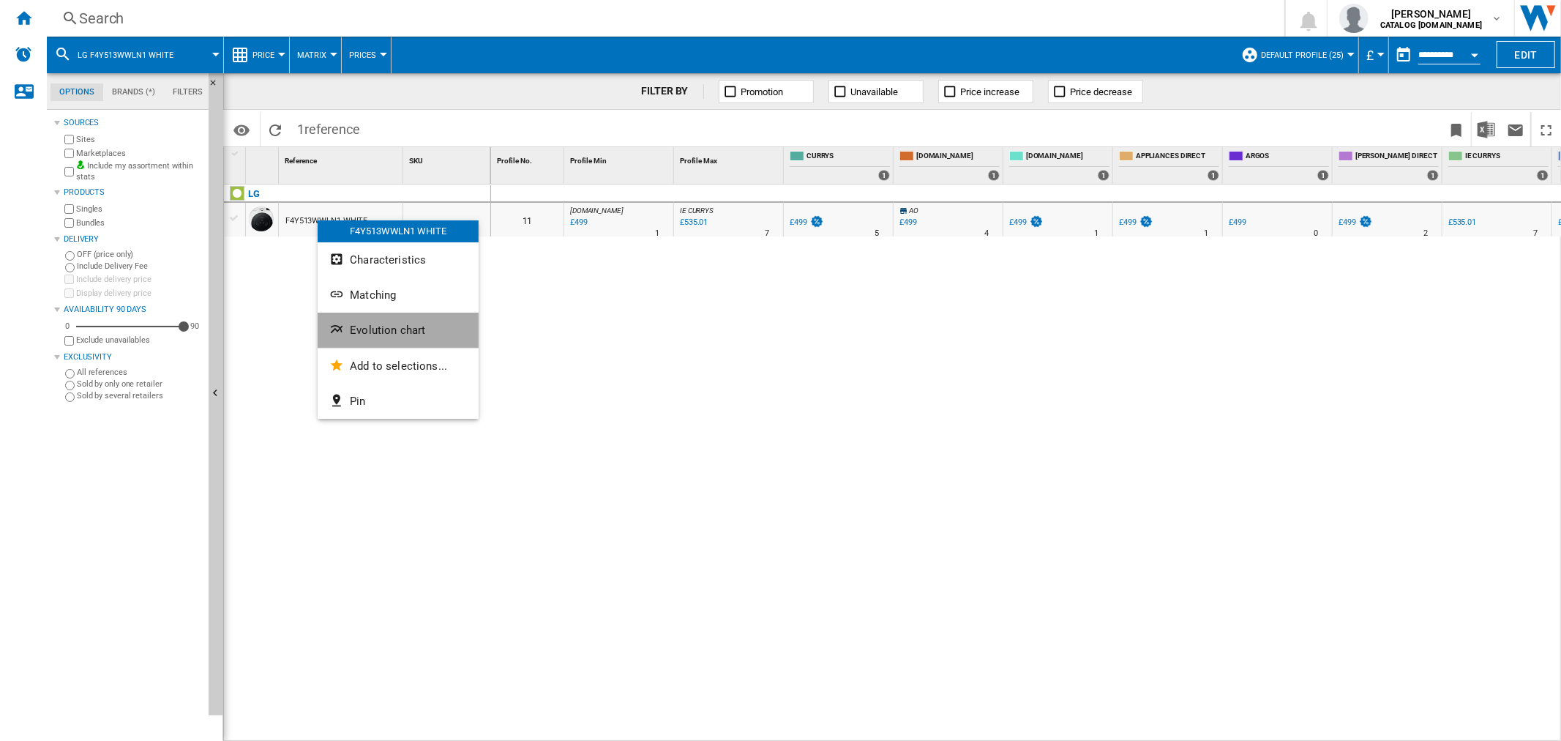
click at [400, 339] on button "Evolution chart" at bounding box center [398, 330] width 161 height 35
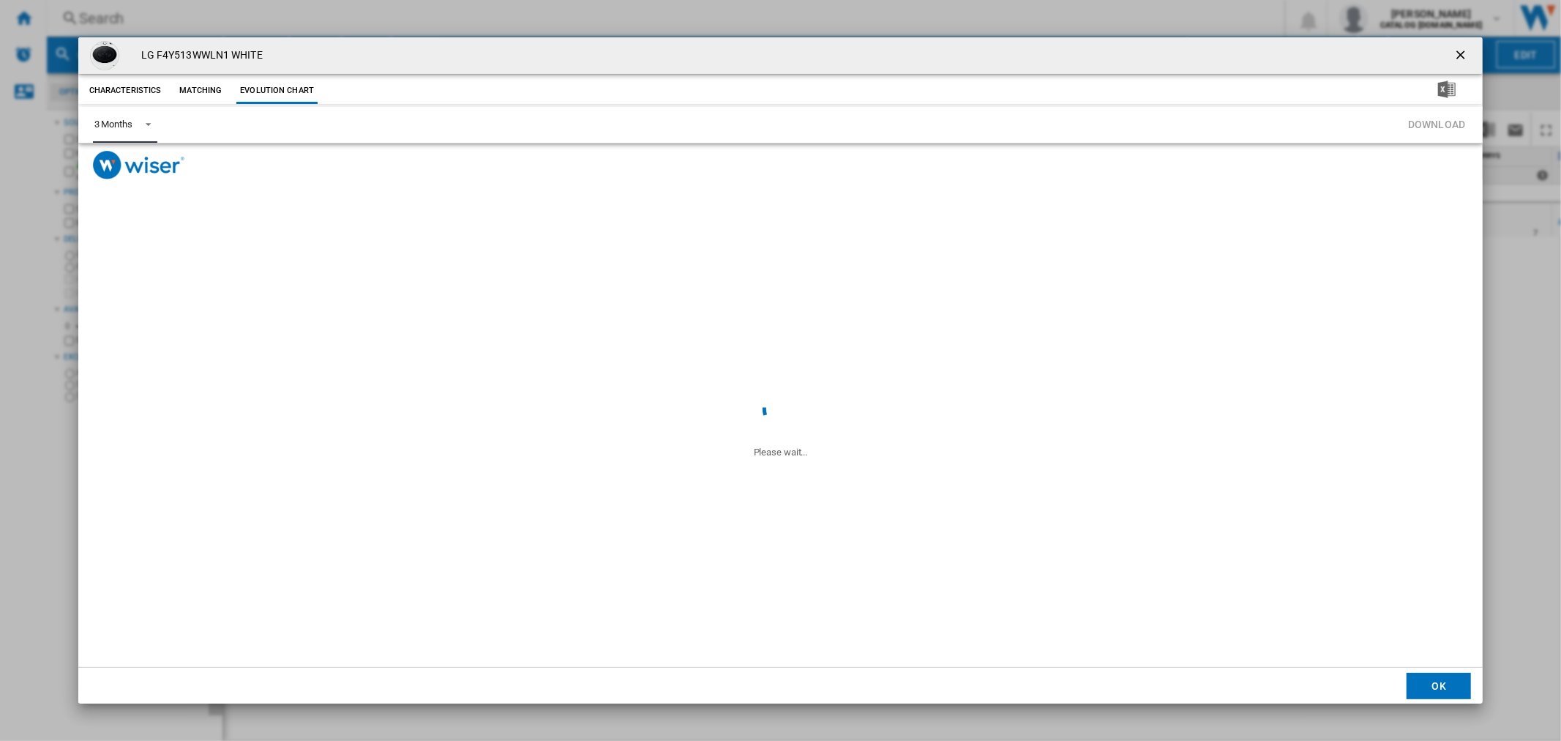
click at [115, 121] on div "3 Months" at bounding box center [113, 124] width 38 height 11
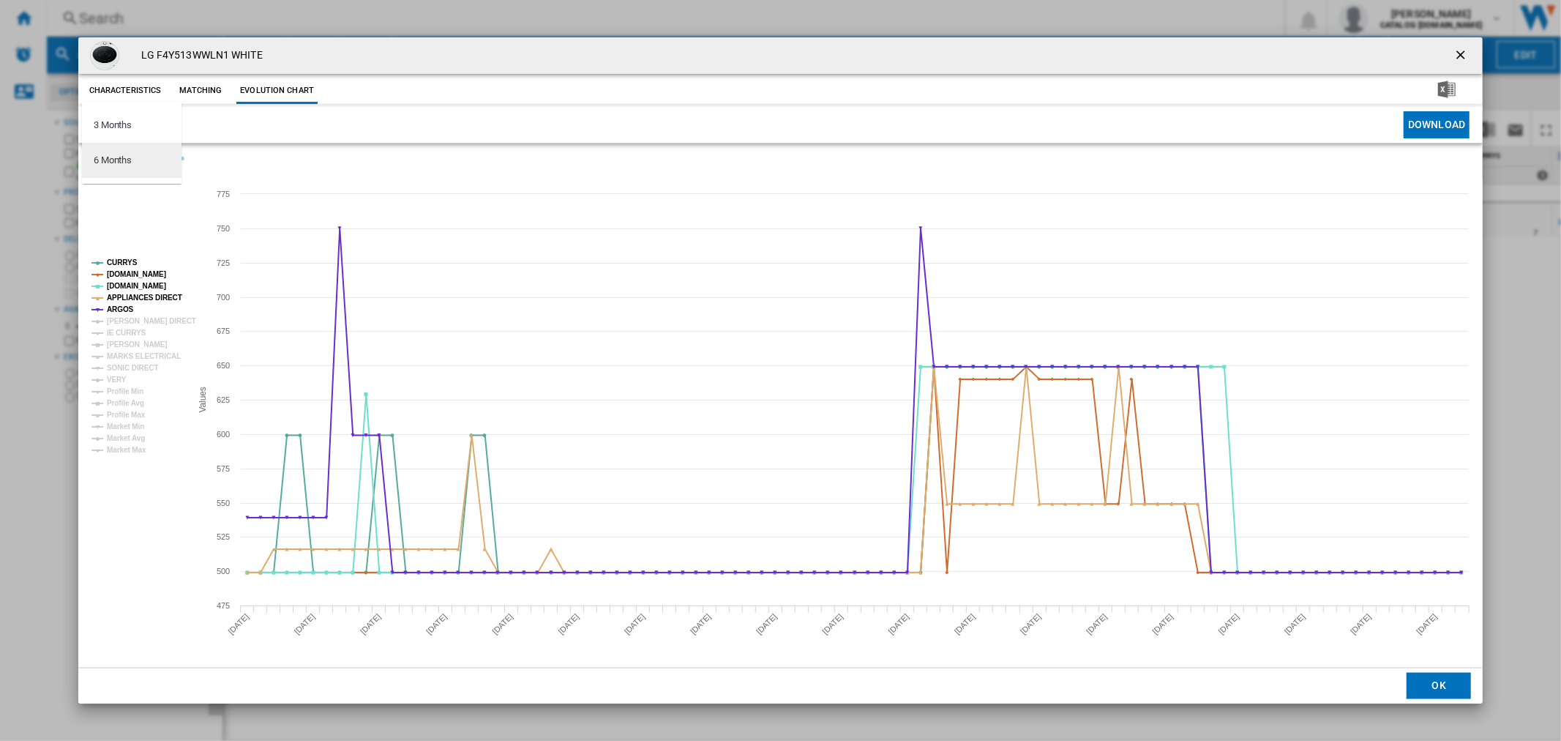
click at [146, 158] on md-option "6 Months" at bounding box center [132, 160] width 100 height 35
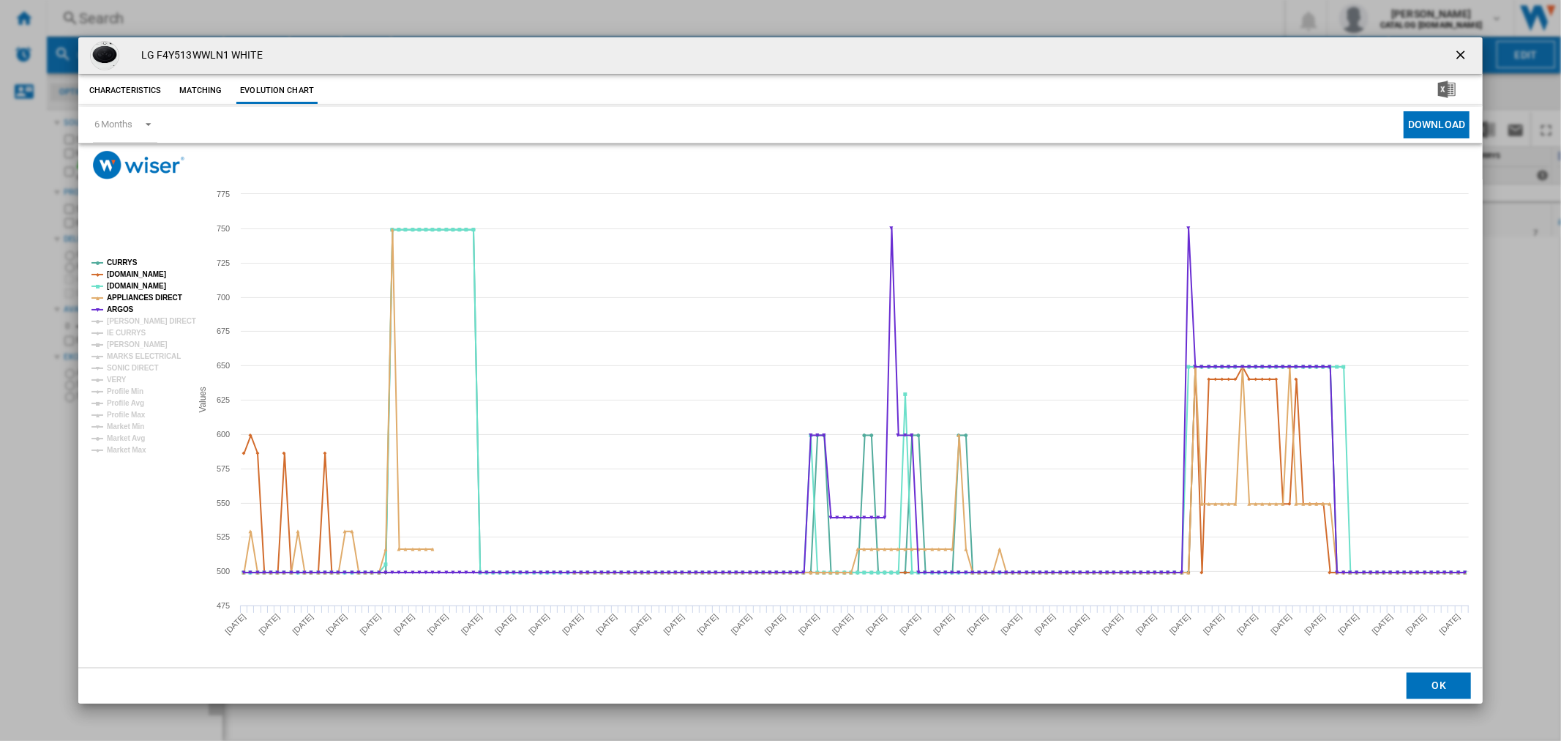
click at [1467, 55] on ng-md-icon "getI18NText('BUTTONS.CLOSE_DIALOG')" at bounding box center [1462, 57] width 18 height 18
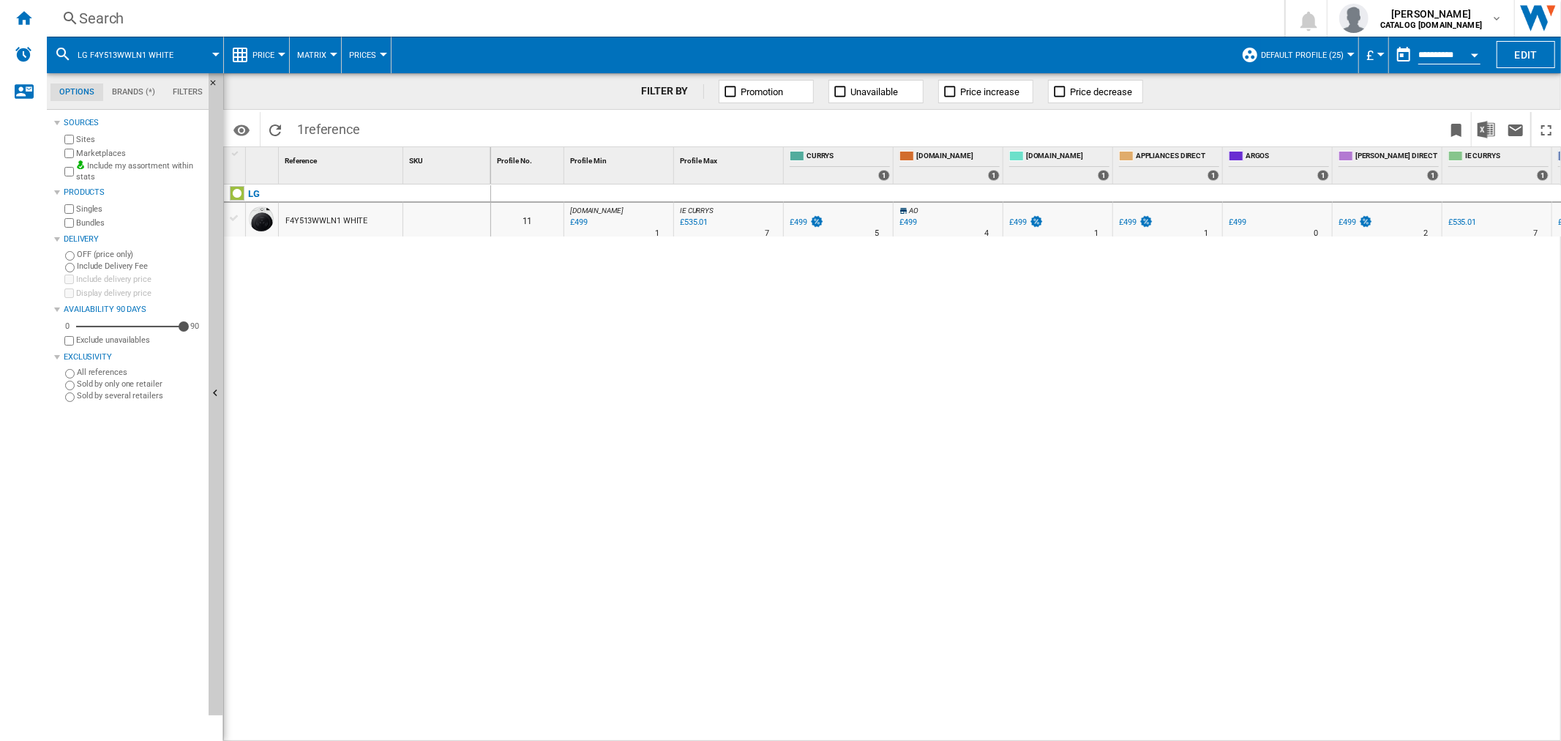
click at [117, 34] on div "Search Search 0 [PERSON_NAME] CATALOG [DOMAIN_NAME] CATALOG [DOMAIN_NAME] My se…" at bounding box center [804, 18] width 1514 height 37
click at [116, 19] on div "Search" at bounding box center [662, 18] width 1167 height 20
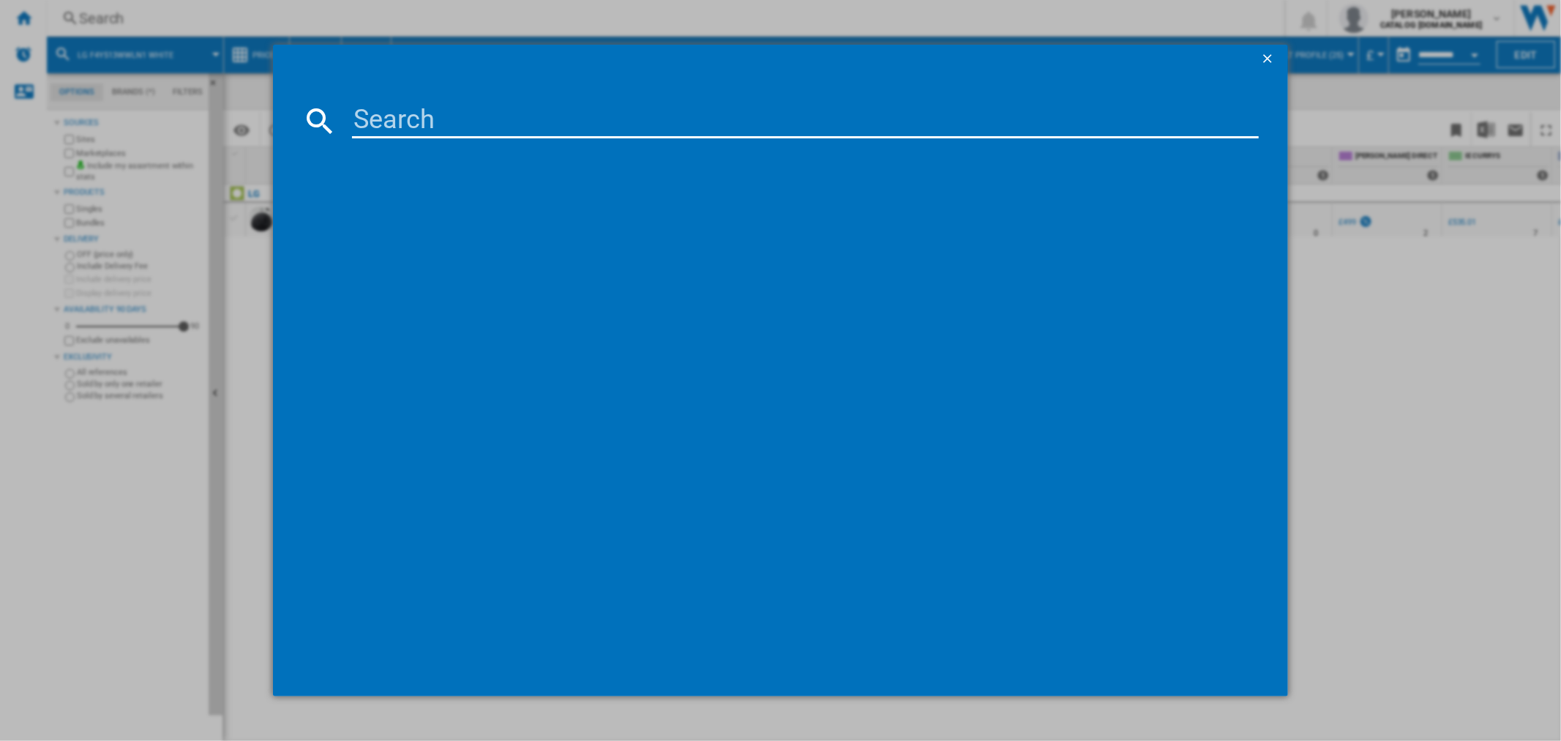
paste input "F4Y511GBLA1"
type input "F4Y511GBLA1"
click at [421, 211] on div "LG F4Y511GBLA1 SLATE GREY" at bounding box center [790, 216] width 891 height 15
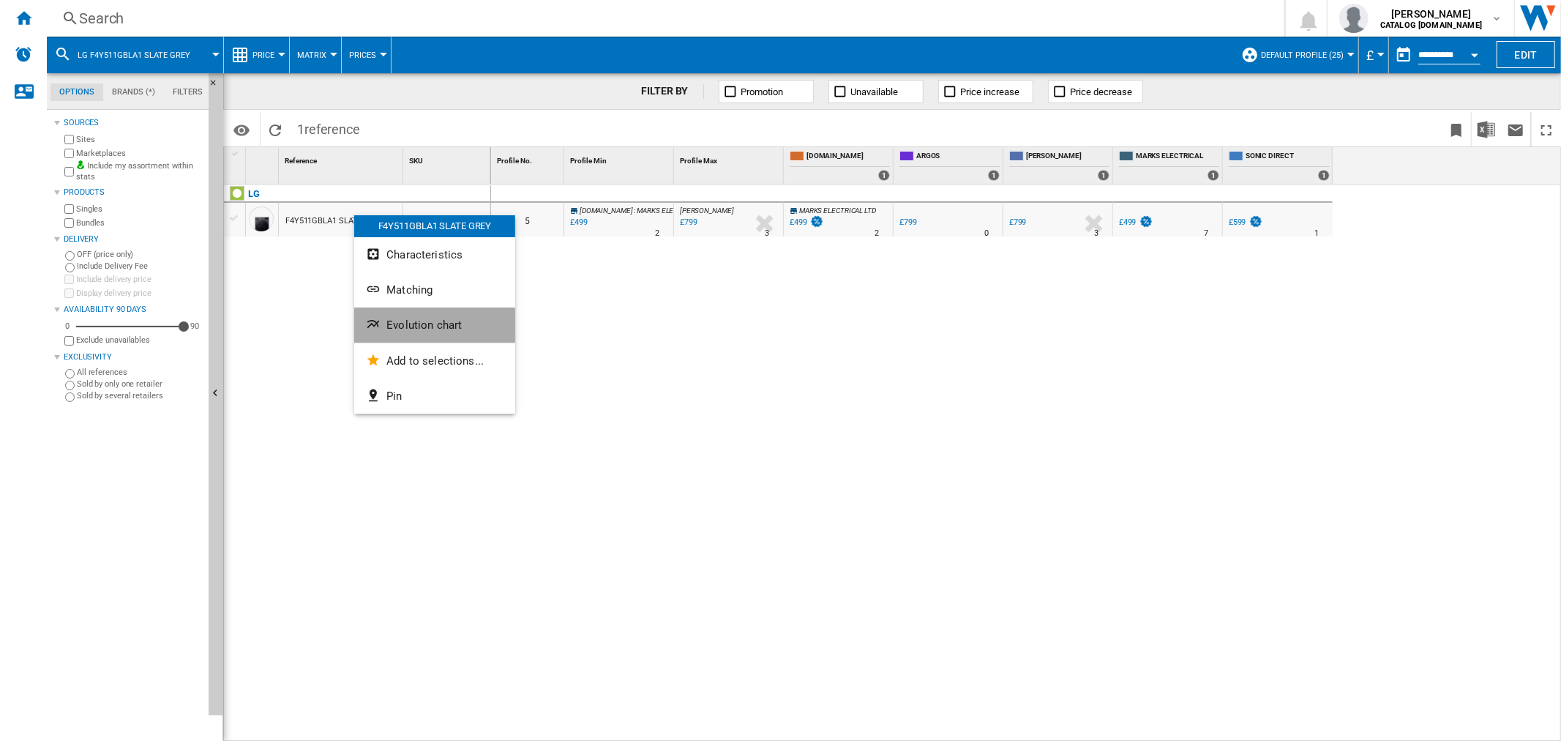
click at [374, 334] on ng-md-icon "Evolution chart" at bounding box center [375, 326] width 18 height 18
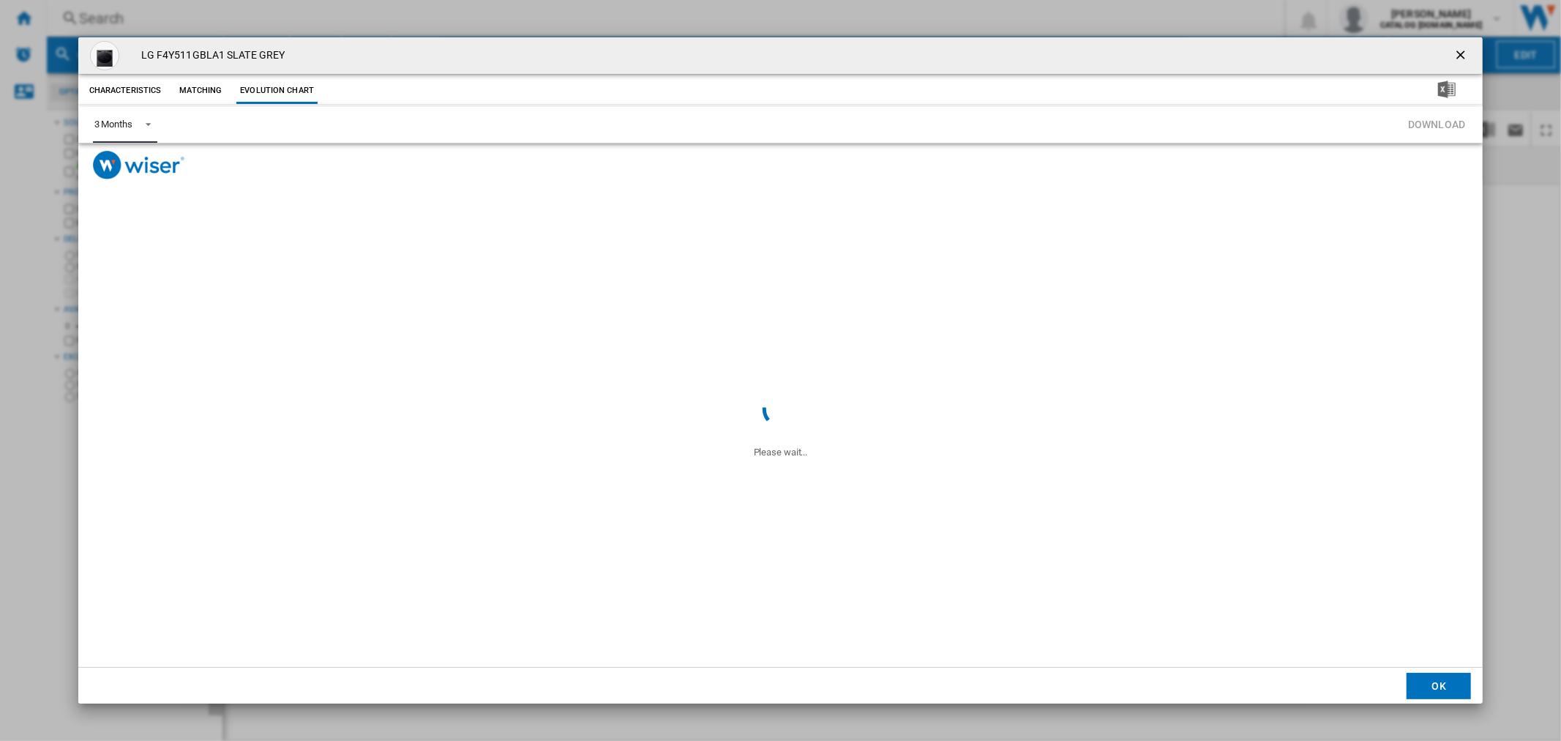
click at [119, 128] on div "3 Months" at bounding box center [113, 124] width 38 height 11
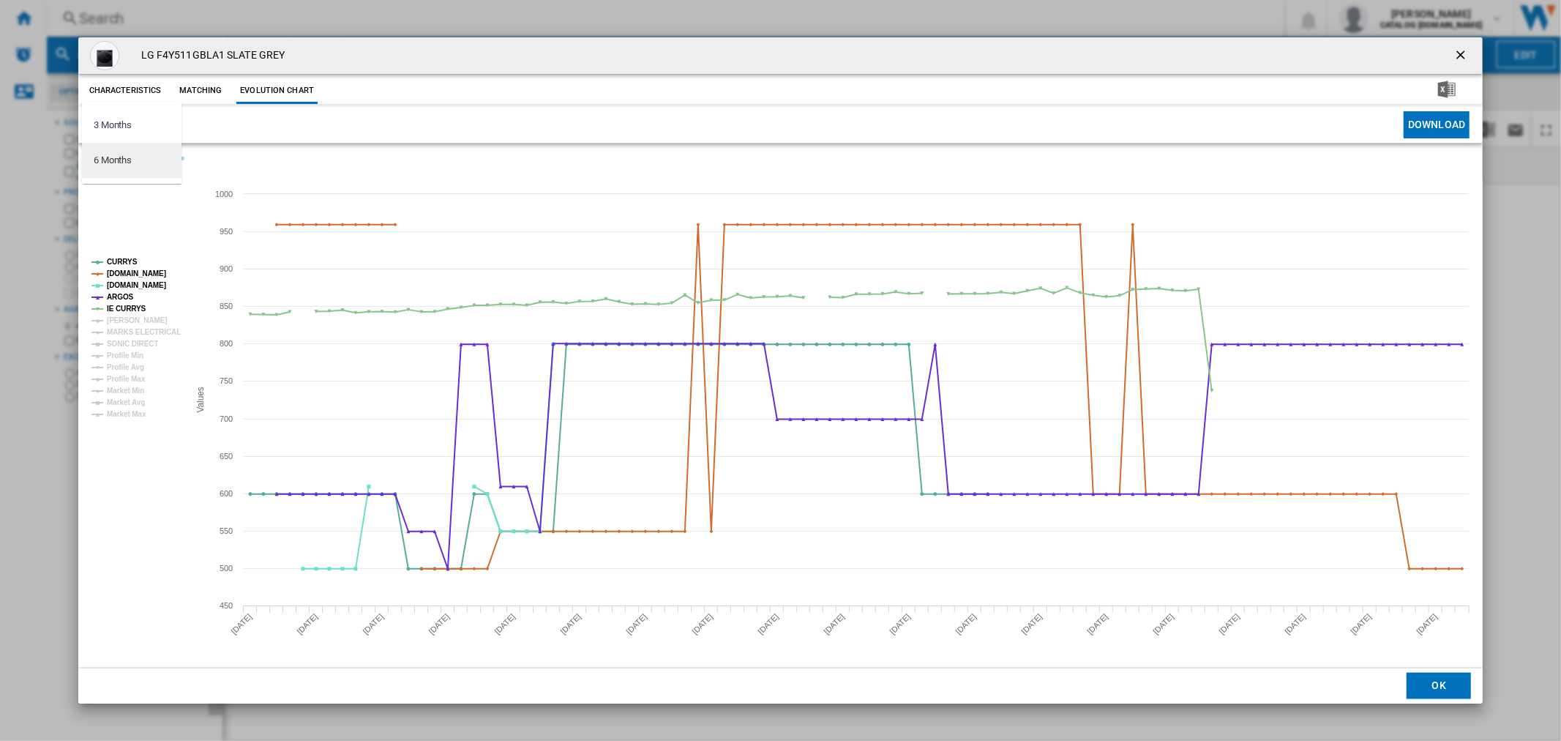
click at [125, 164] on div "6 Months" at bounding box center [113, 160] width 38 height 13
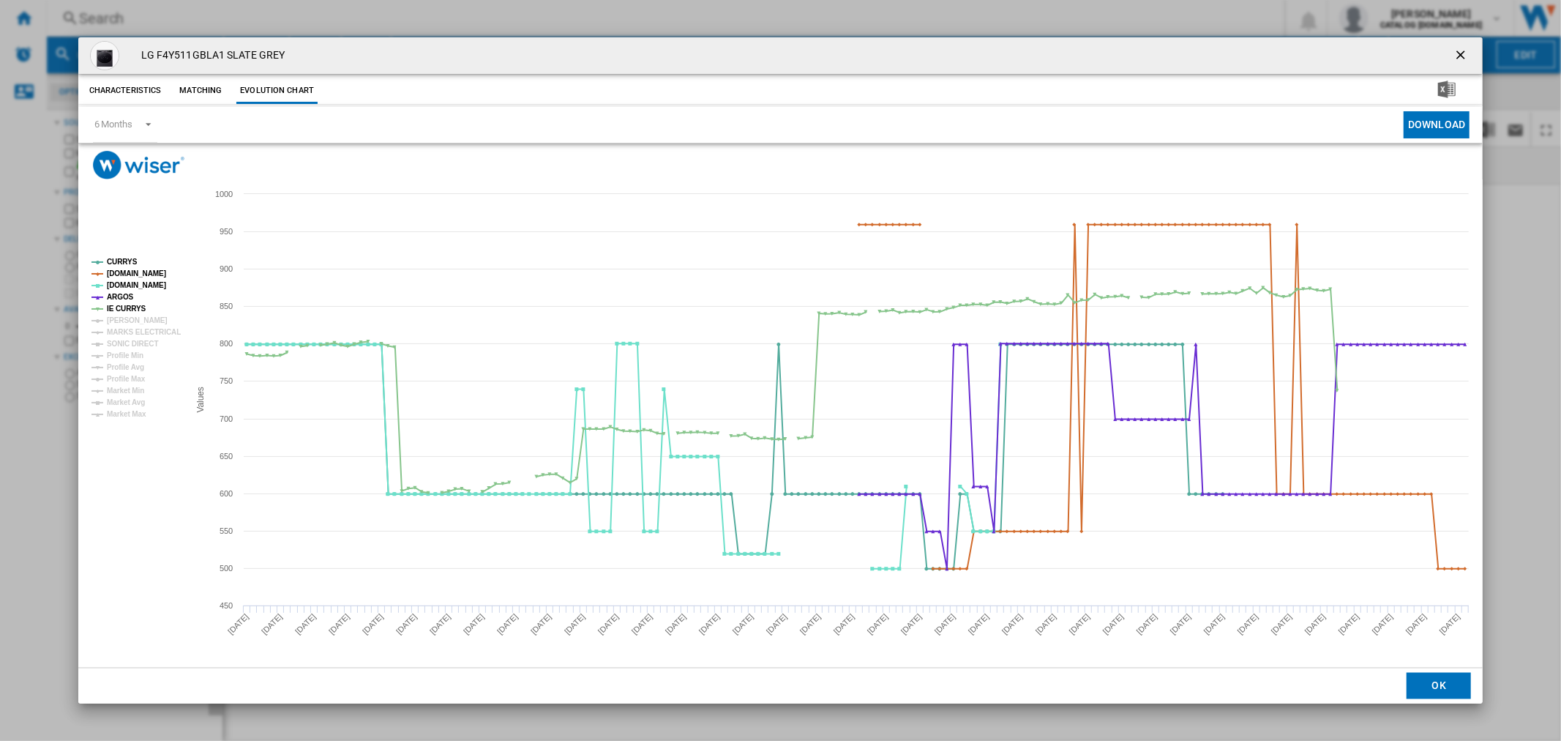
click at [1466, 54] on ng-md-icon "getI18NText('BUTTONS.CLOSE_DIALOG')" at bounding box center [1462, 57] width 18 height 18
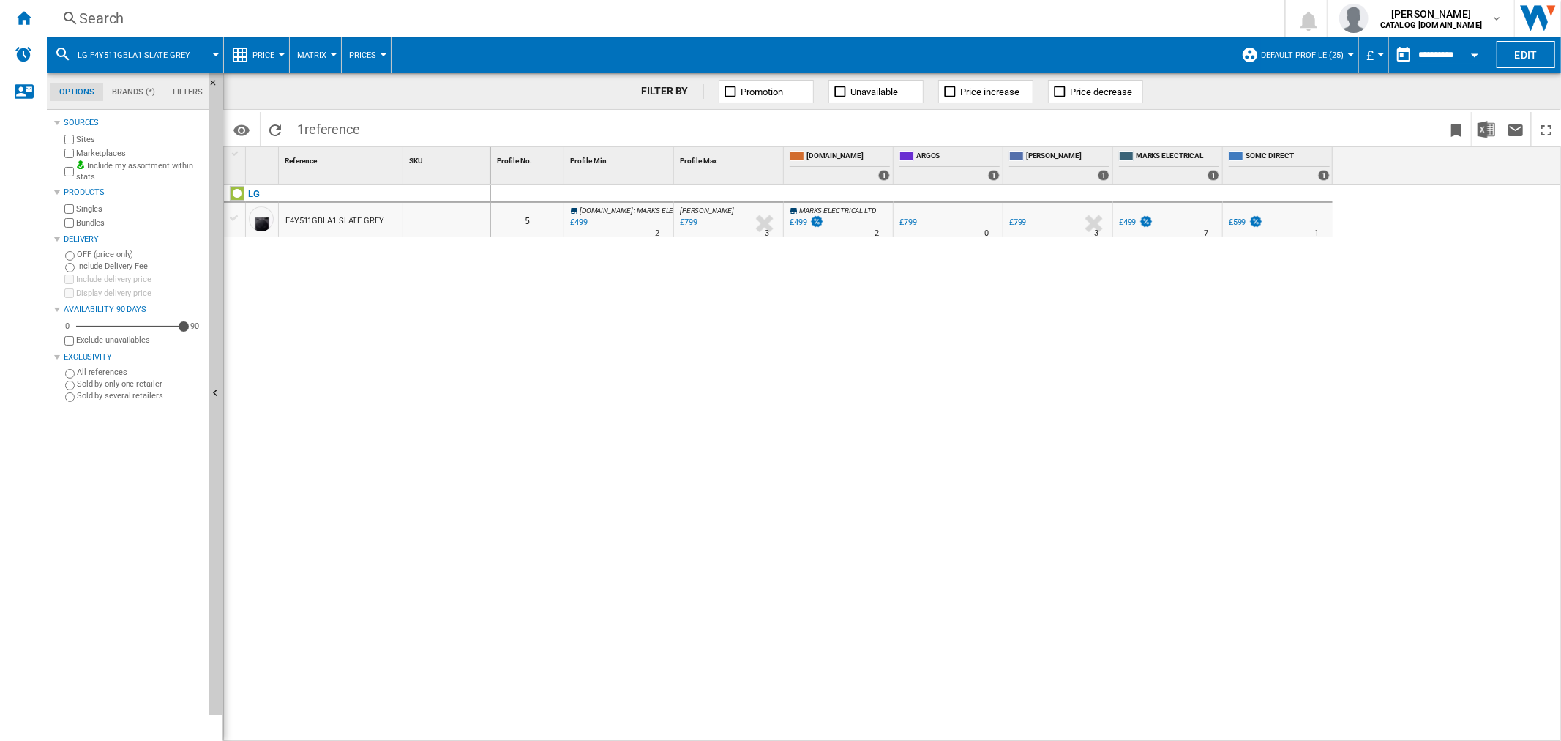
click at [105, 12] on div "Search" at bounding box center [662, 18] width 1167 height 20
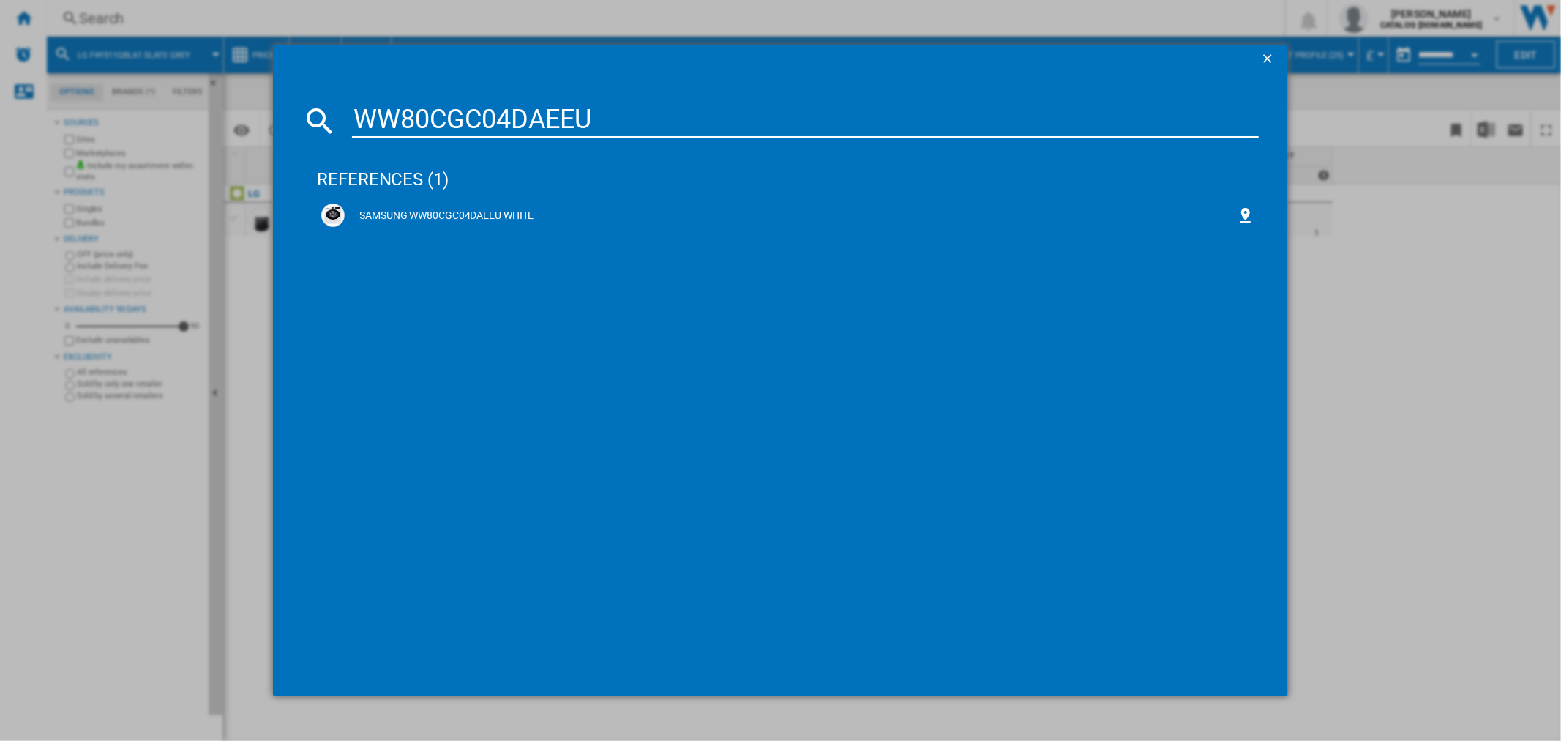
type input "WW80CGC04DAEEU"
click at [482, 201] on div "SAMSUNG WW80CGC04DAEEU WHITE" at bounding box center [787, 215] width 941 height 32
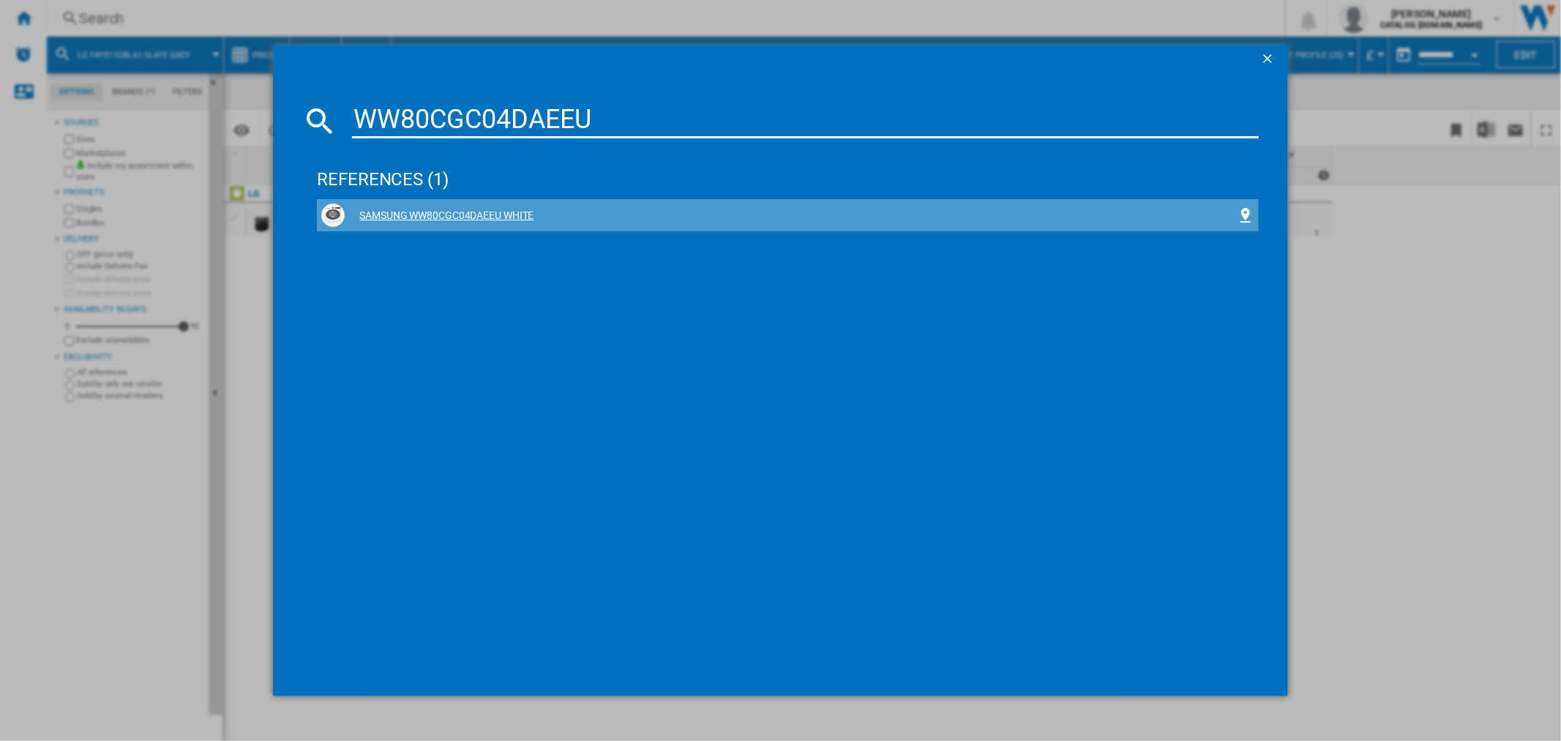
drag, startPoint x: 471, startPoint y: 217, endPoint x: 413, endPoint y: 220, distance: 58.6
click at [413, 220] on div "SAMSUNG WW80CGC04DAEEU WHITE" at bounding box center [790, 216] width 891 height 15
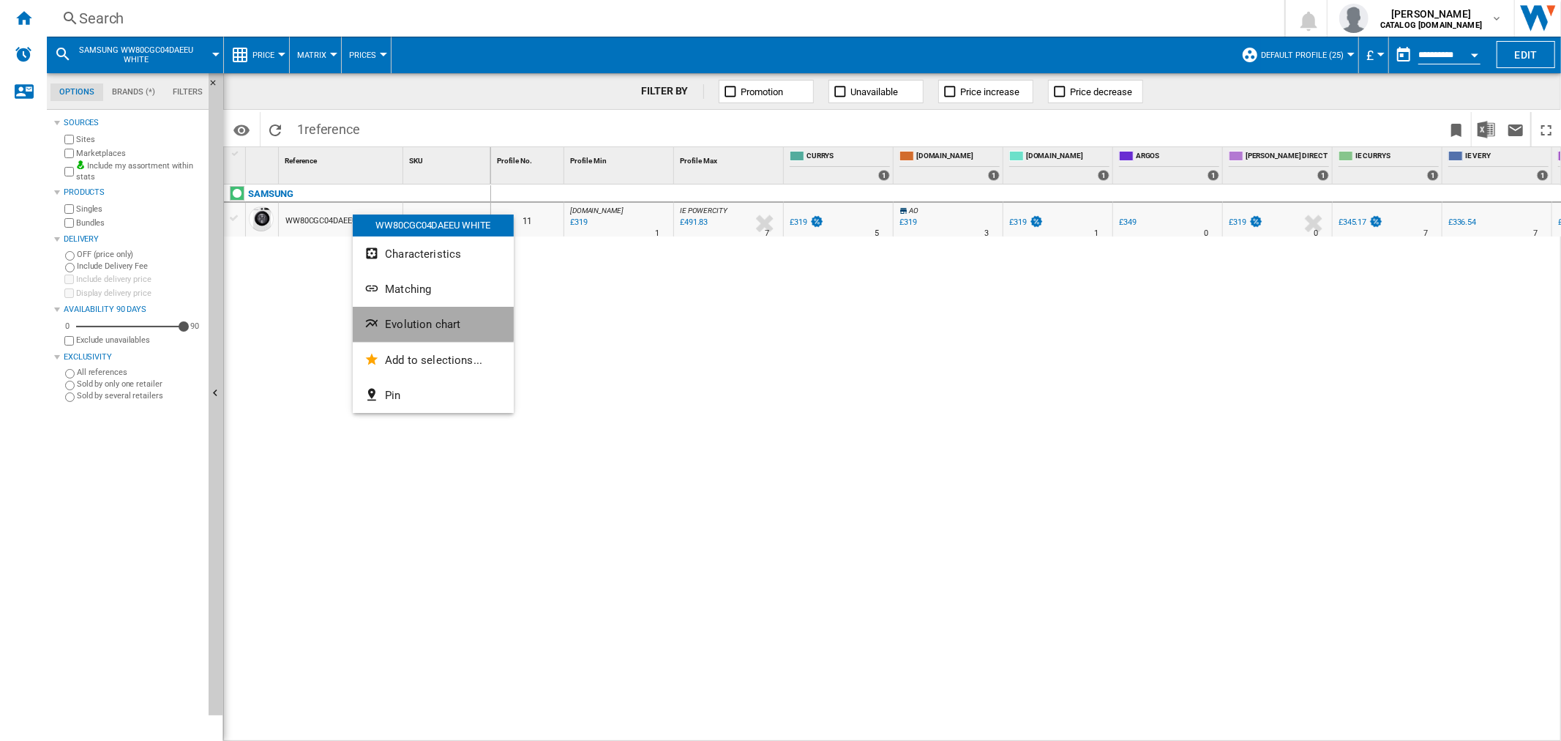
click at [408, 323] on span "Evolution chart" at bounding box center [422, 324] width 75 height 13
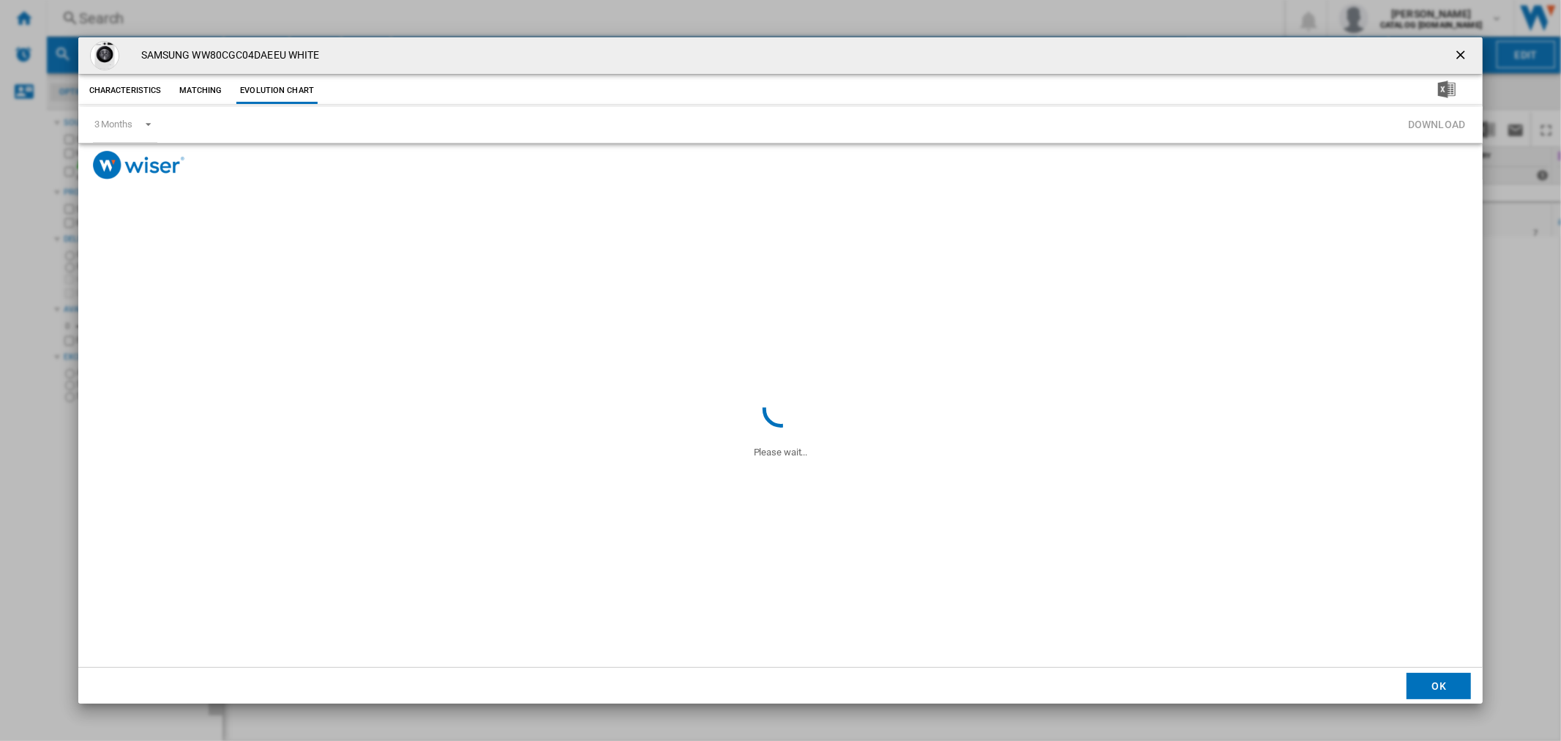
click at [158, 125] on span "Product popup" at bounding box center [470, 125] width 627 height 36
click at [150, 125] on span "Product popup" at bounding box center [144, 122] width 18 height 13
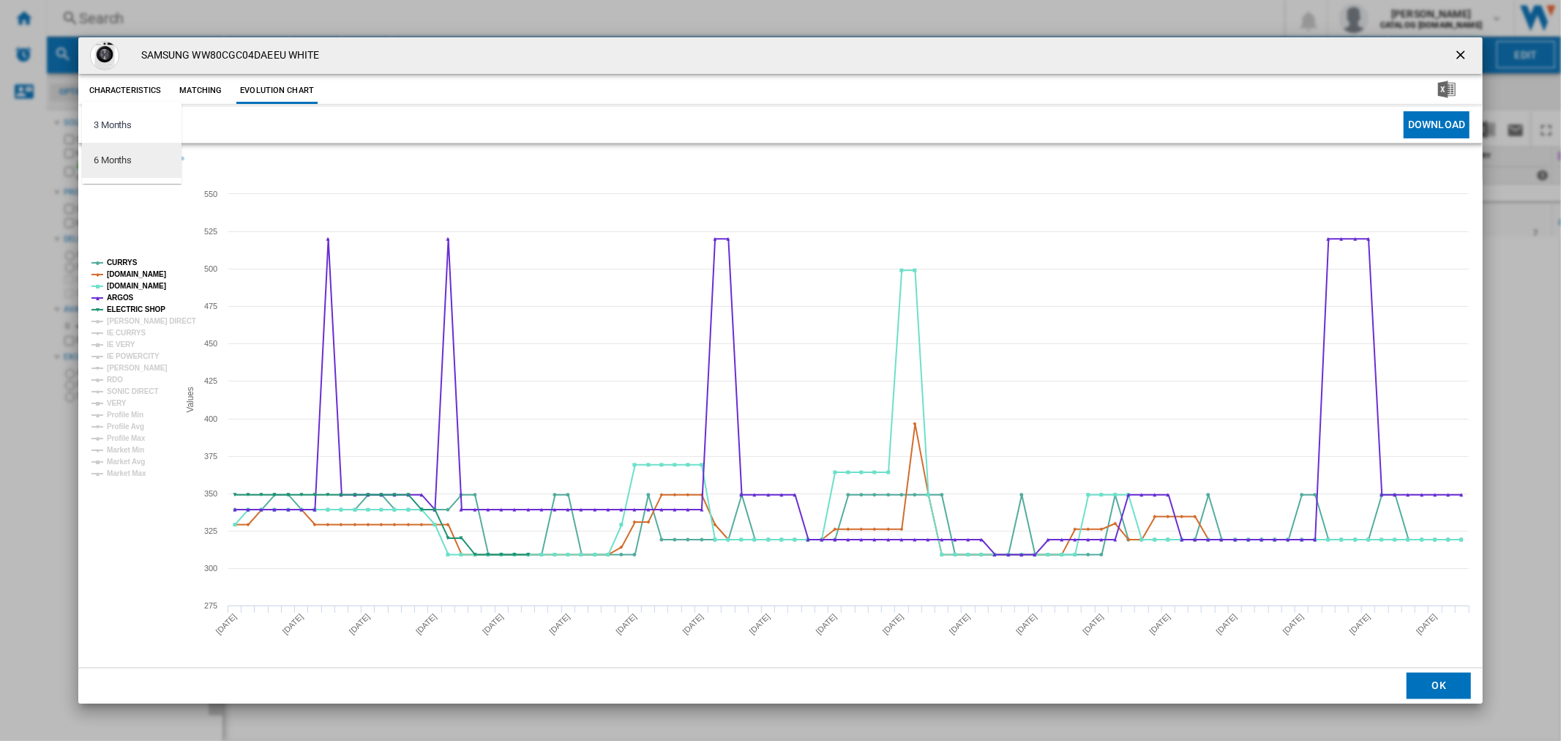
click at [163, 172] on md-option "6 Months" at bounding box center [132, 160] width 100 height 35
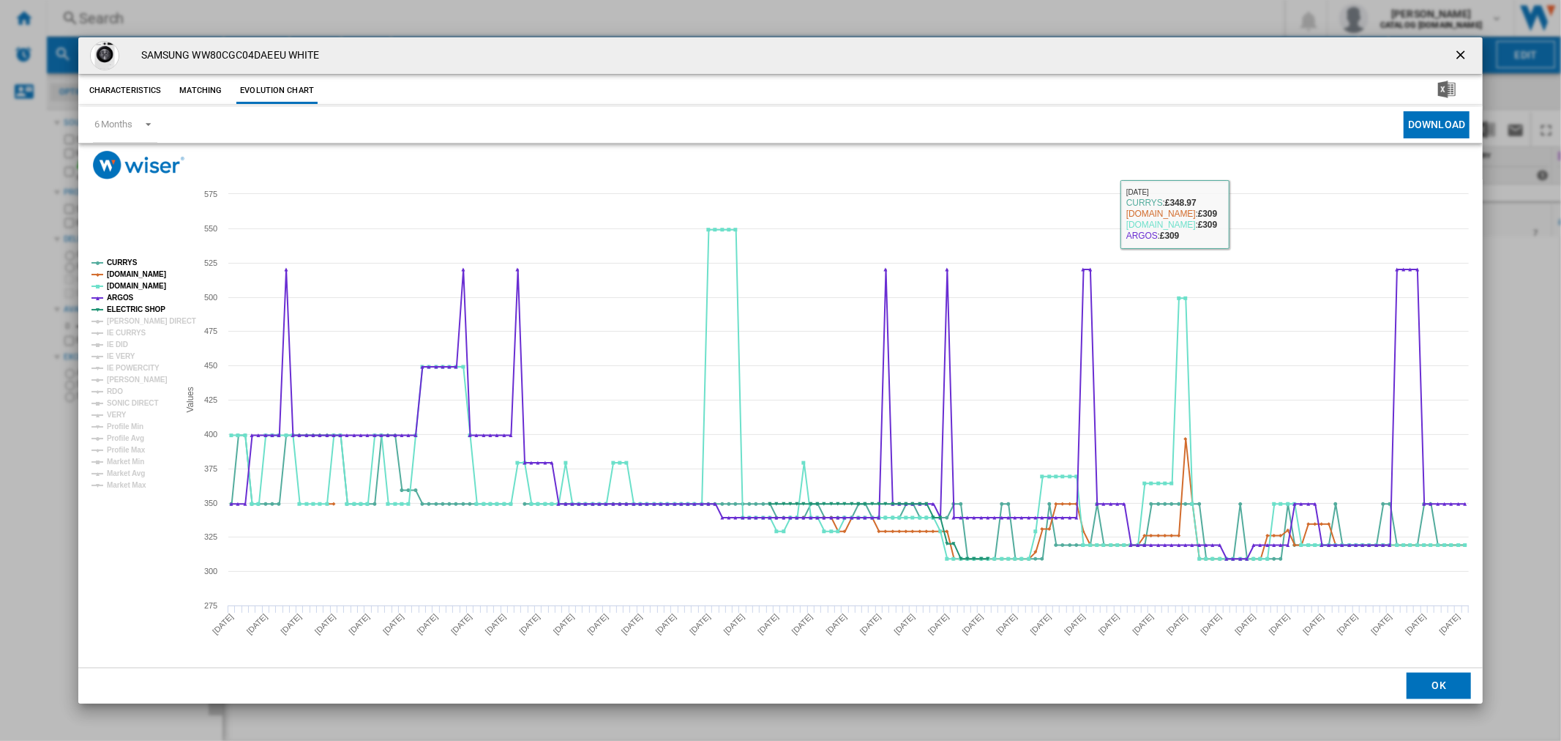
click at [1467, 64] on button "Product popup" at bounding box center [1462, 55] width 29 height 29
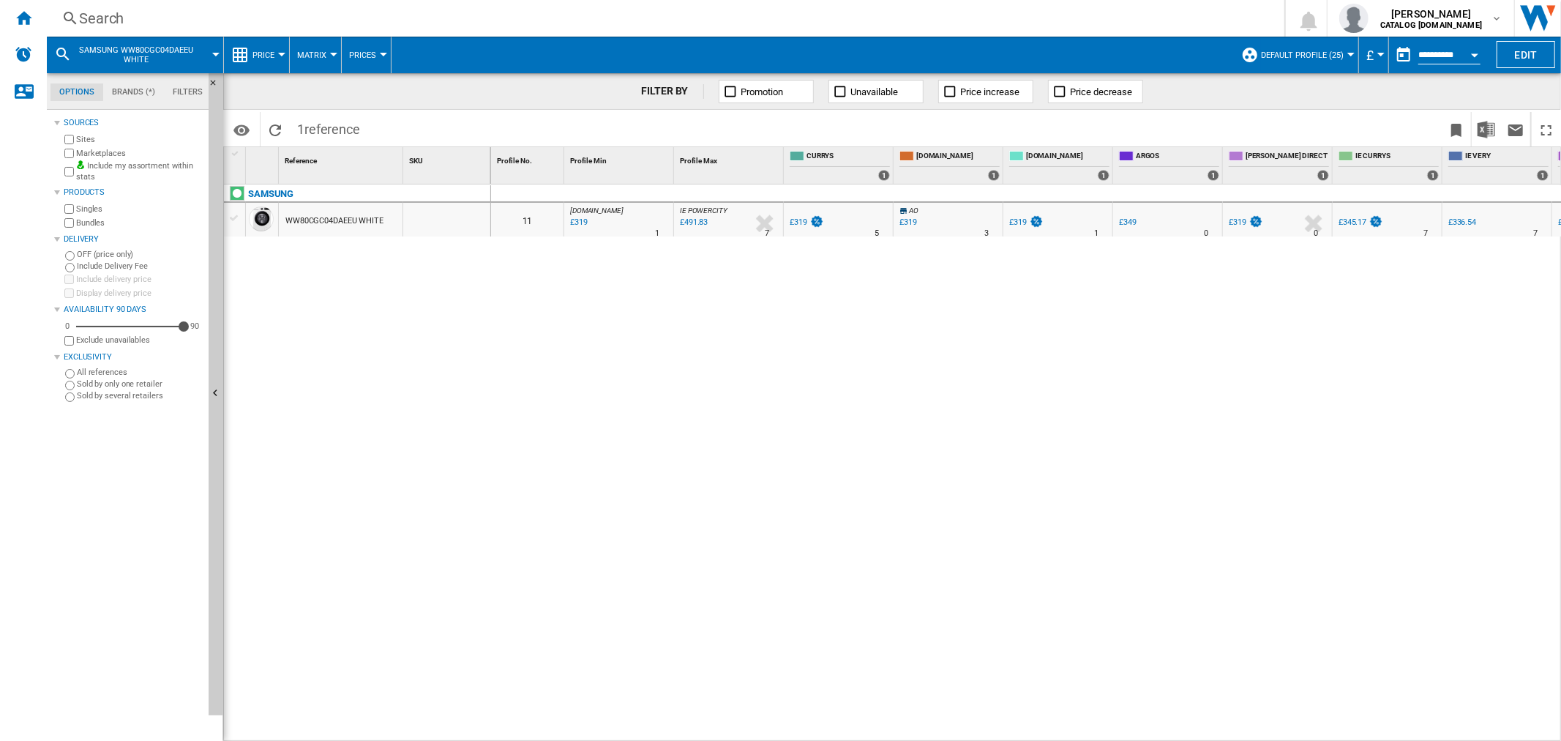
click at [146, 24] on div "Search" at bounding box center [662, 18] width 1167 height 20
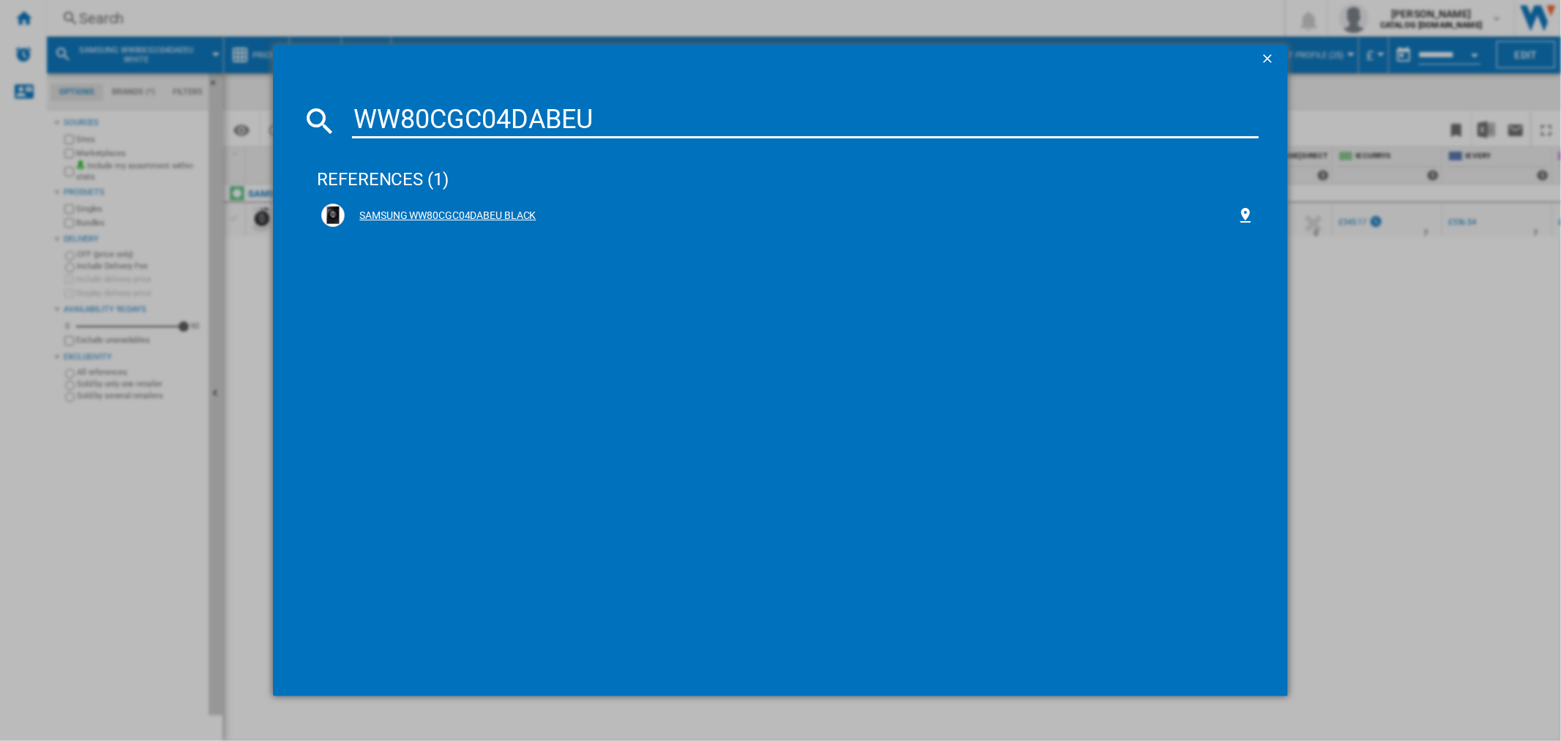
type input "WW80CGC04DABEU"
click at [454, 213] on div "SAMSUNG WW80CGC04DABEU BLACK" at bounding box center [790, 216] width 891 height 15
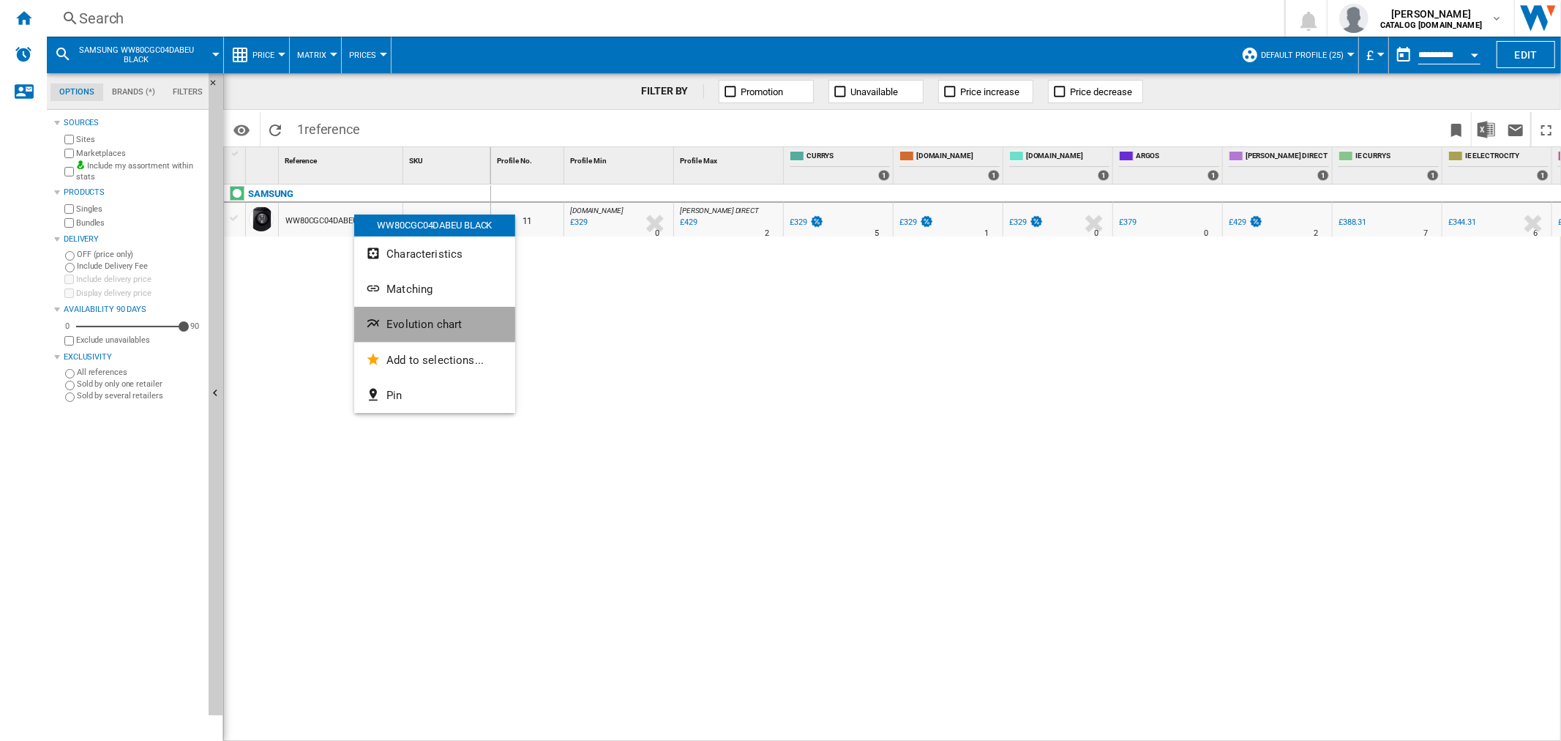
click at [433, 315] on button "Evolution chart" at bounding box center [434, 324] width 161 height 35
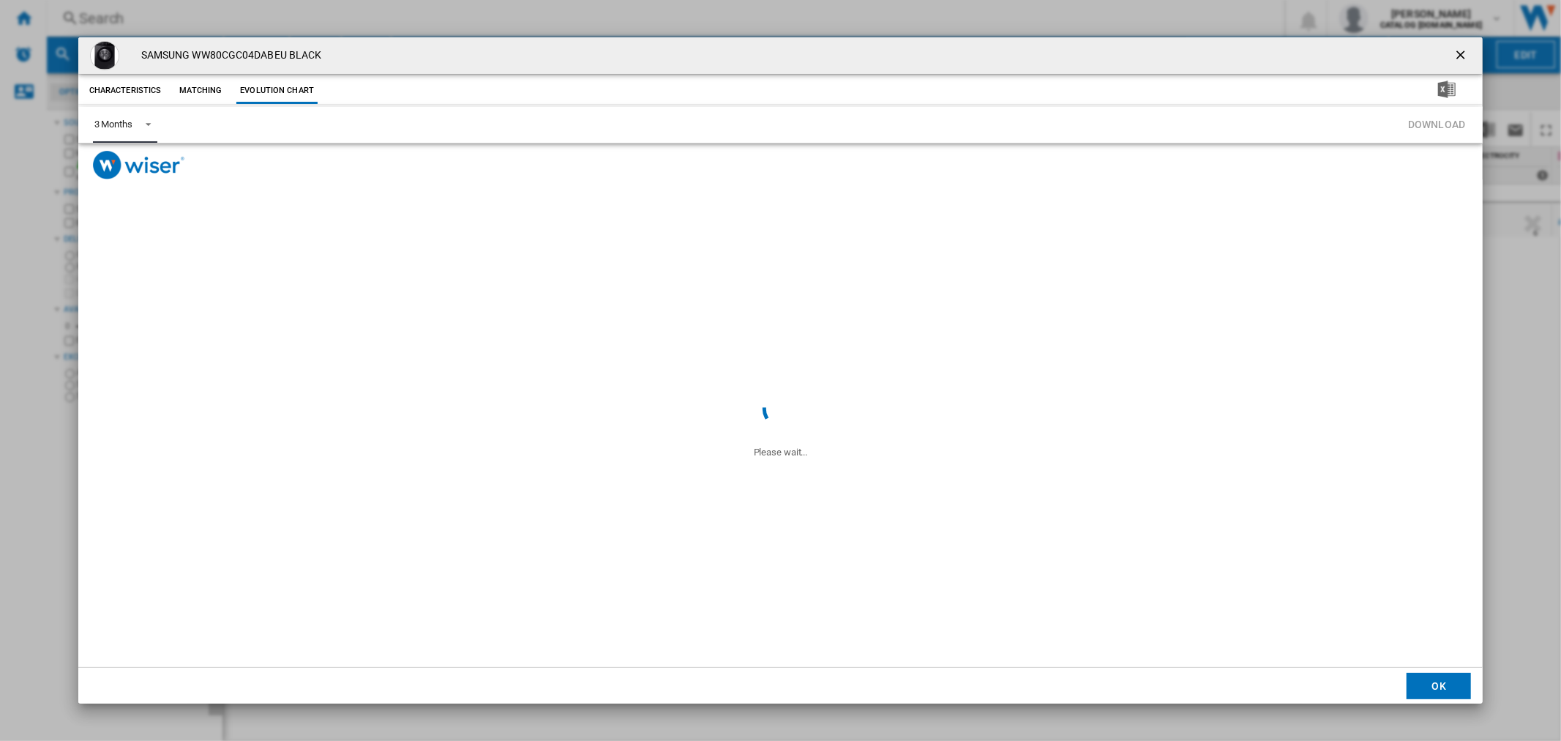
click at [130, 130] on span "3 Months" at bounding box center [113, 124] width 38 height 13
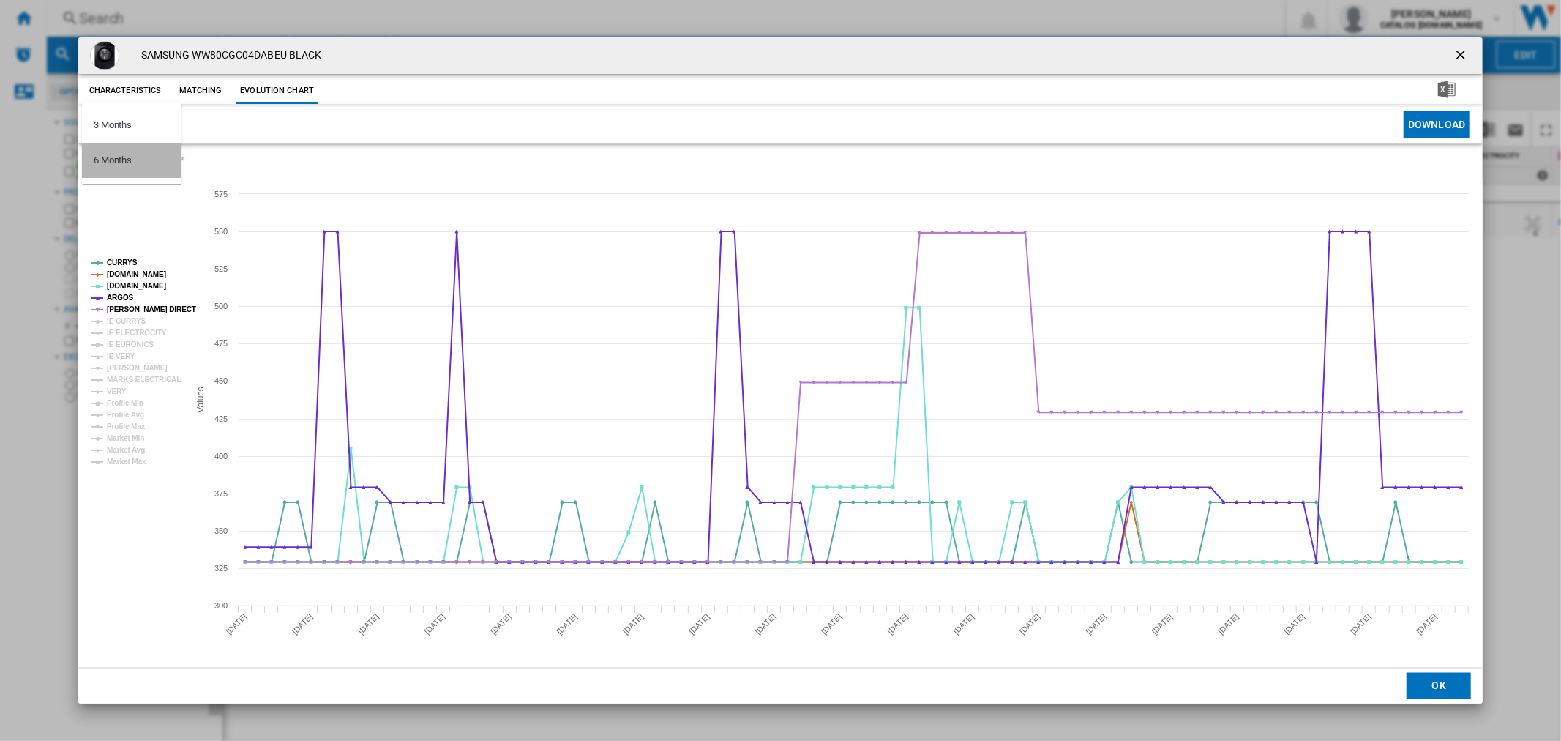
click at [162, 162] on md-option "6 Months" at bounding box center [132, 160] width 100 height 35
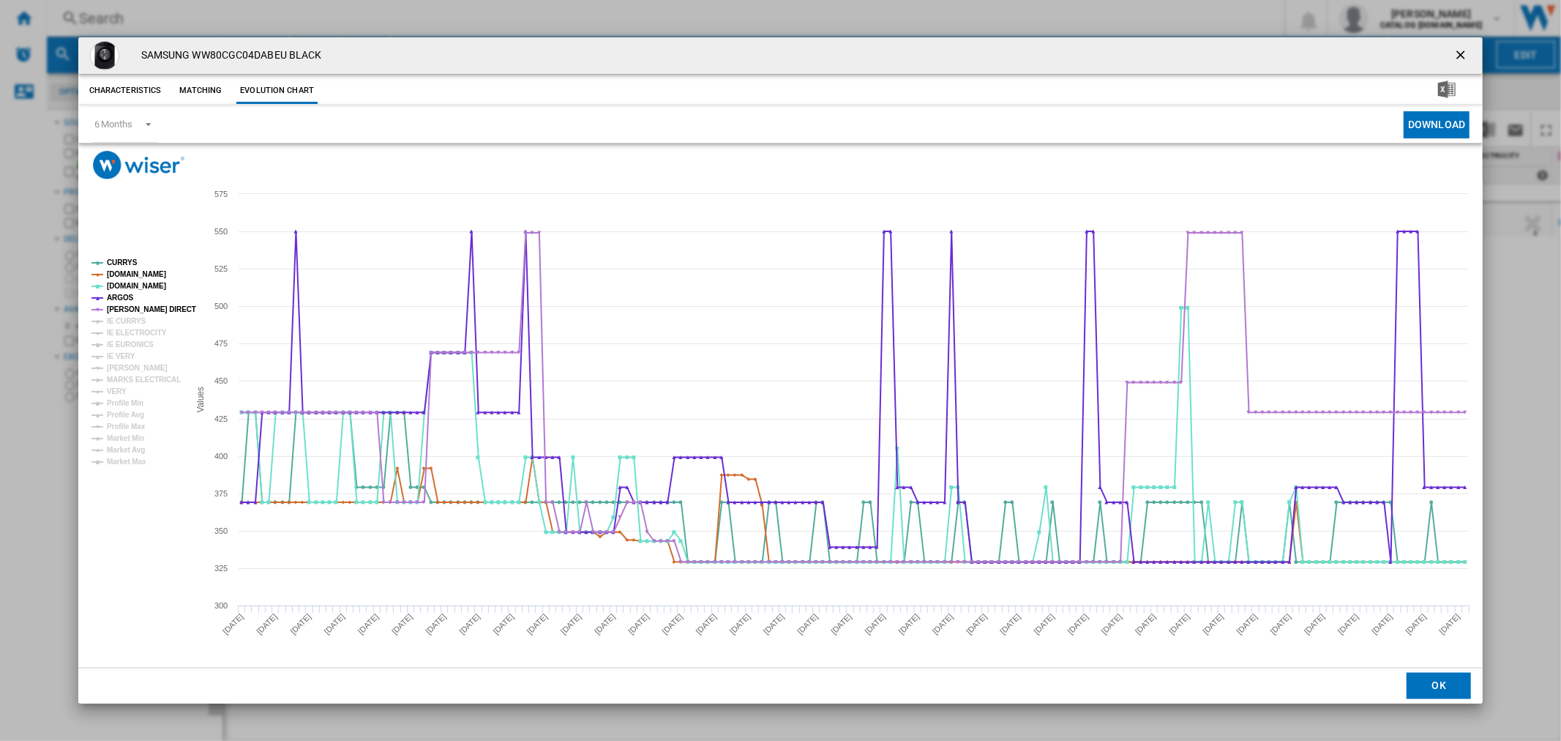
click at [1459, 56] on ng-md-icon "getI18NText('BUTTONS.CLOSE_DIALOG')" at bounding box center [1462, 57] width 18 height 18
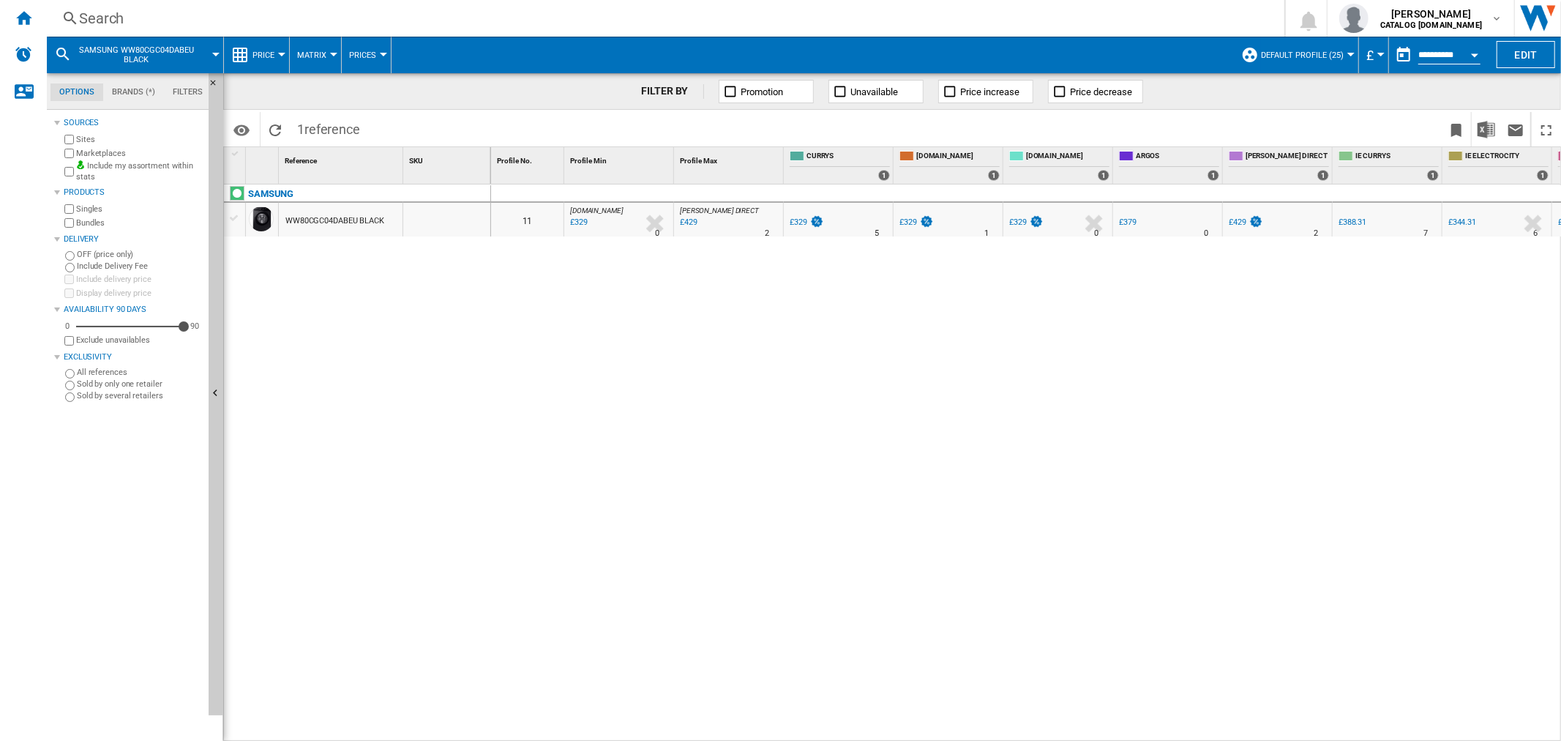
click at [113, 28] on div "Search" at bounding box center [662, 18] width 1167 height 20
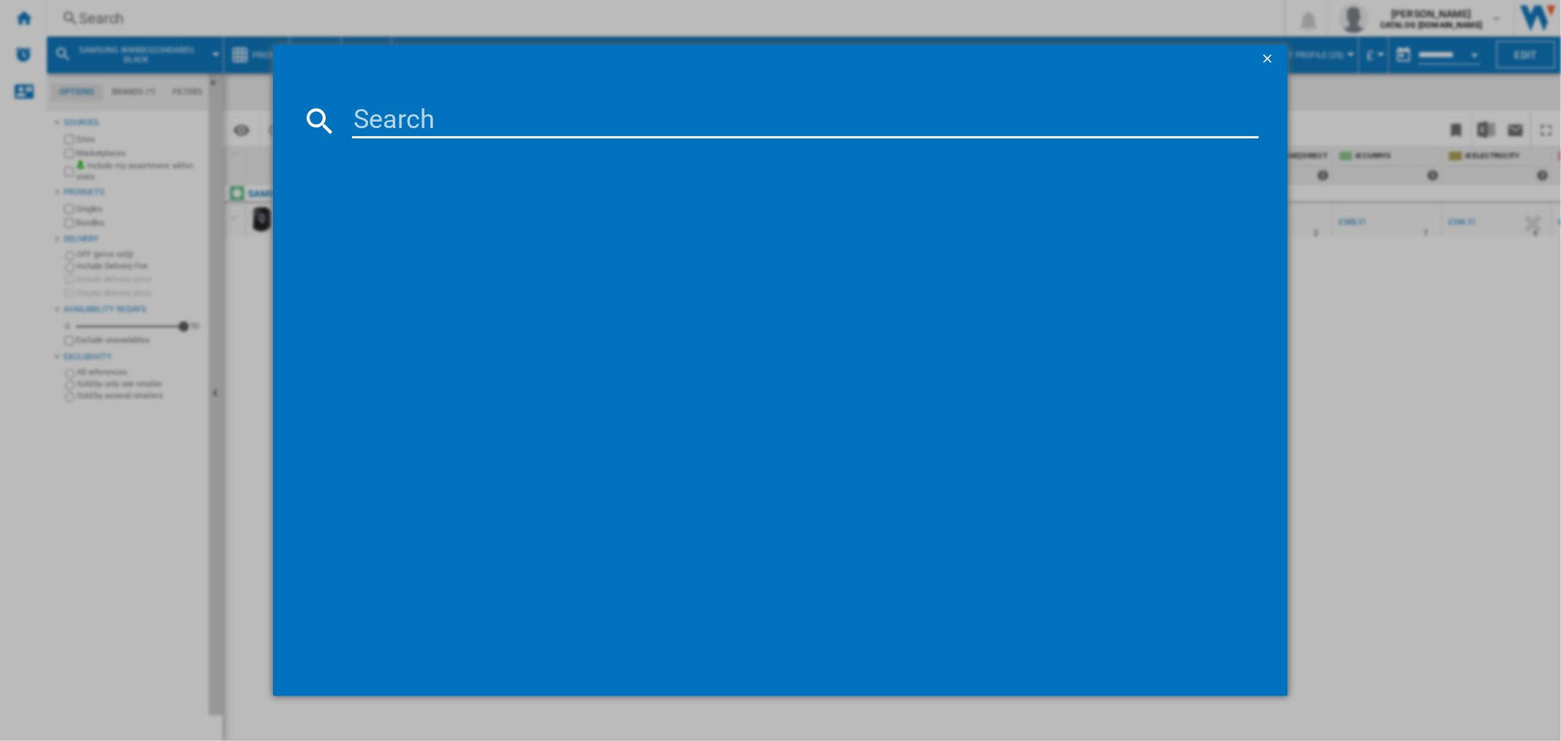
click at [419, 121] on input at bounding box center [805, 120] width 906 height 35
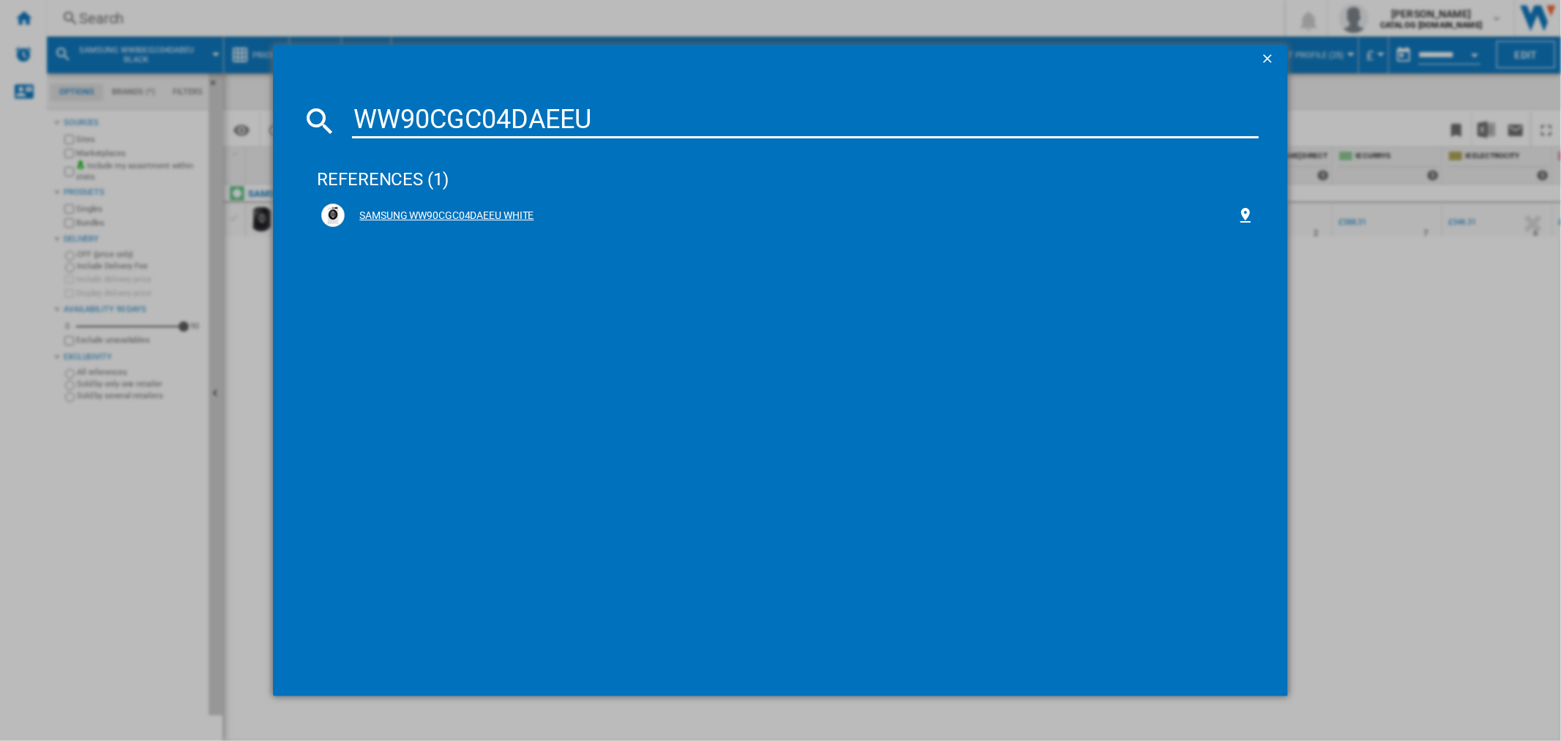
type input "WW90CGC04DAEEU"
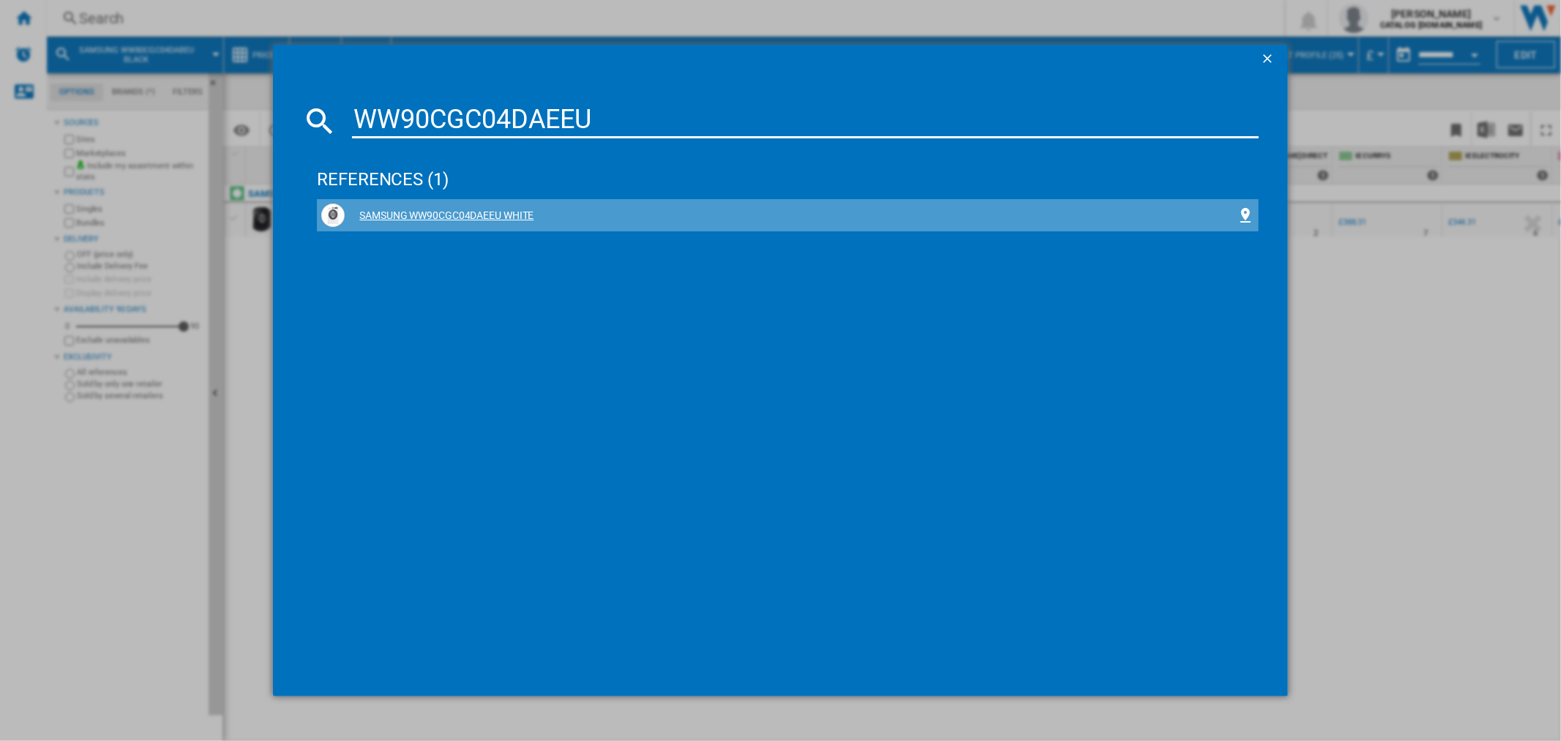
click at [524, 209] on div "SAMSUNG WW90CGC04DAEEU WHITE" at bounding box center [790, 216] width 891 height 15
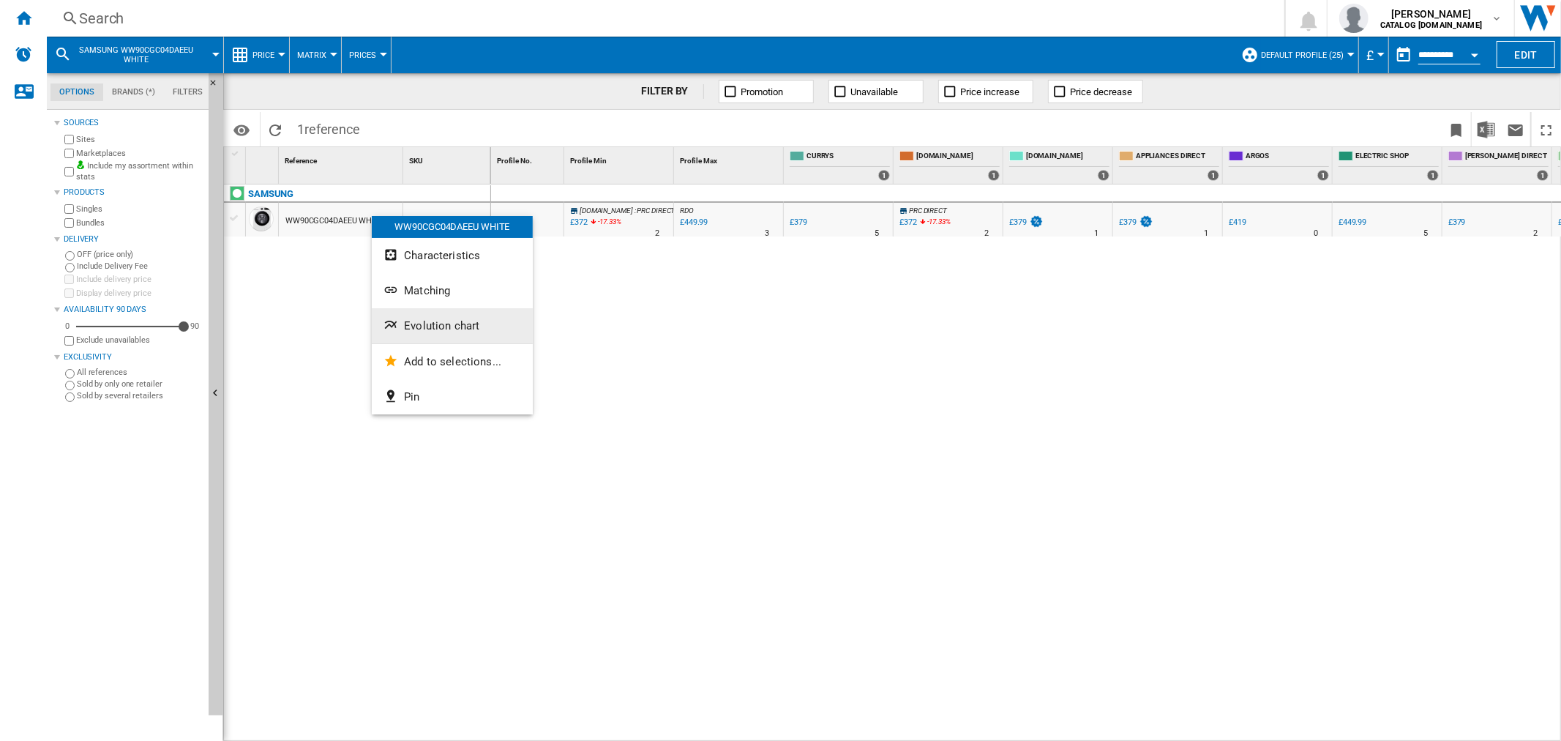
click at [410, 334] on button "Evolution chart" at bounding box center [452, 325] width 161 height 35
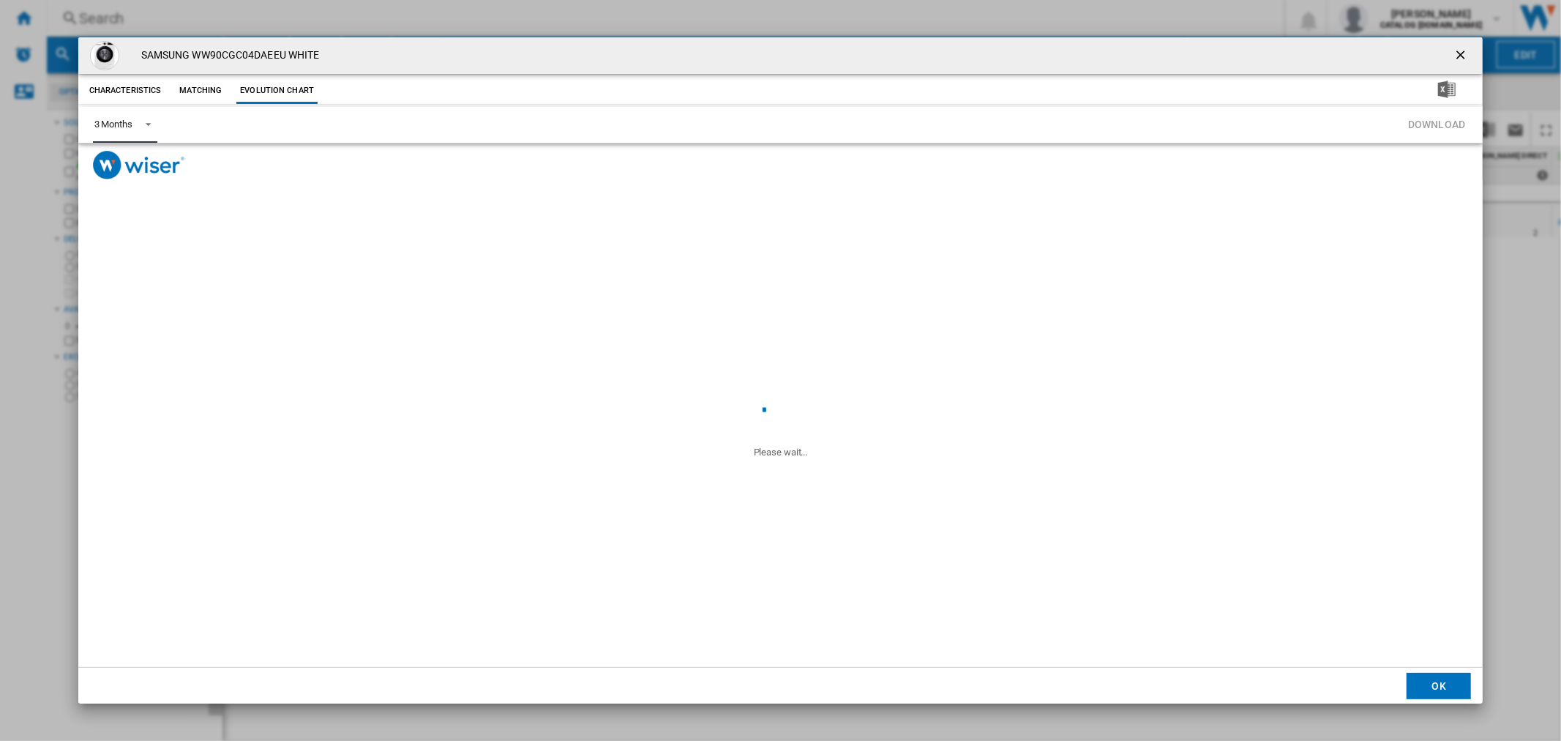
click at [113, 115] on md-select-value "3 Months" at bounding box center [125, 125] width 64 height 36
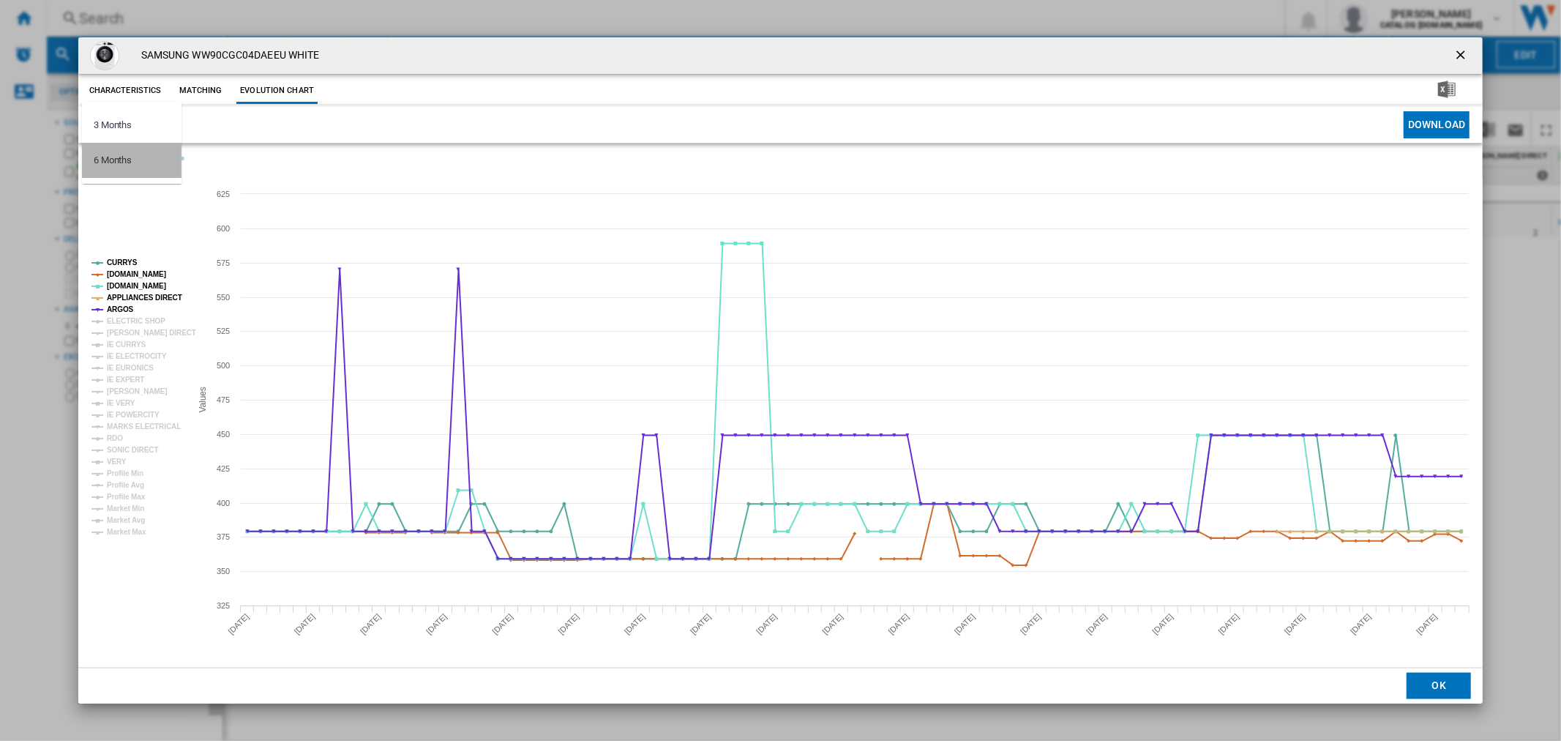
click at [150, 160] on md-option "6 Months" at bounding box center [132, 160] width 100 height 35
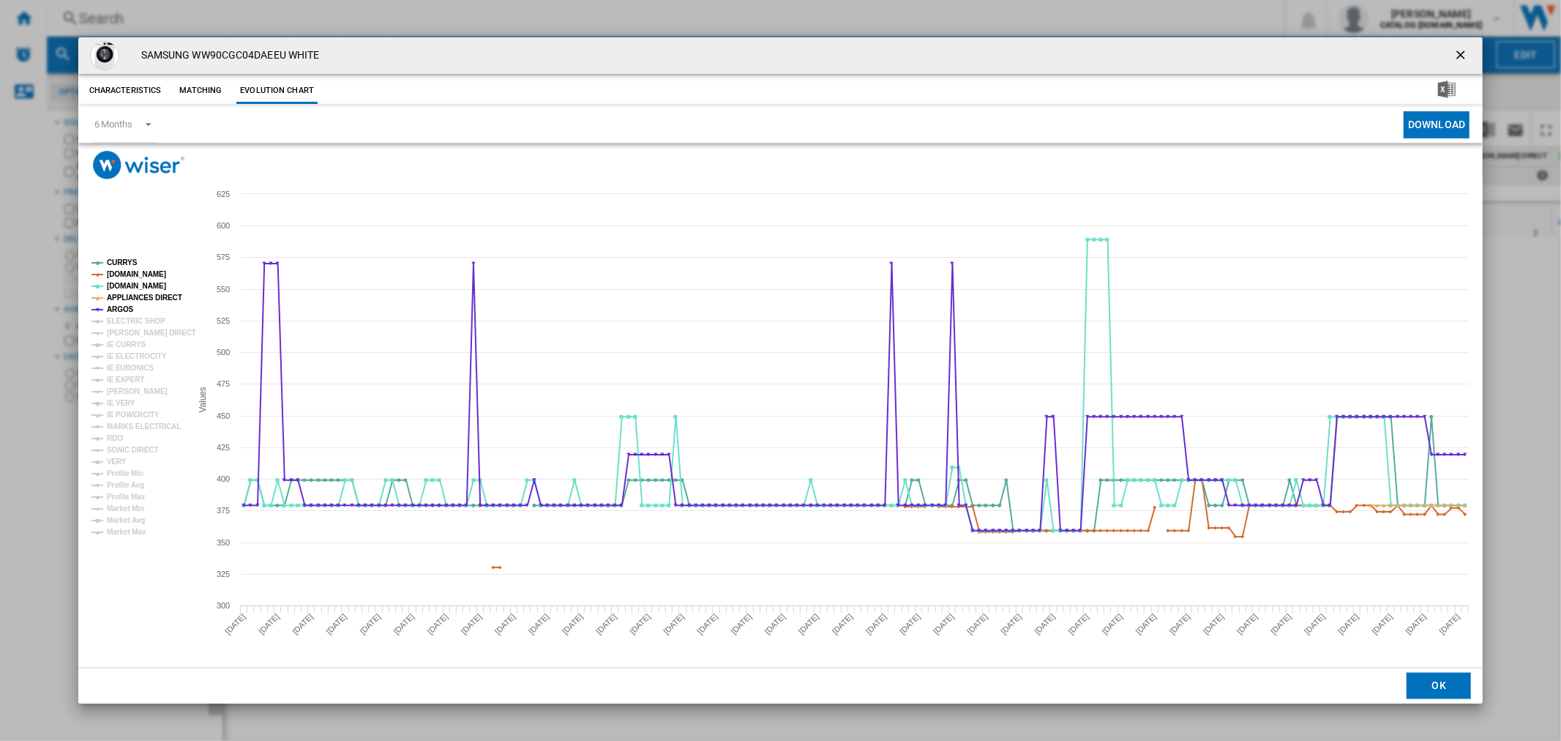
click at [1468, 59] on ng-md-icon "getI18NText('BUTTONS.CLOSE_DIALOG')" at bounding box center [1462, 57] width 18 height 18
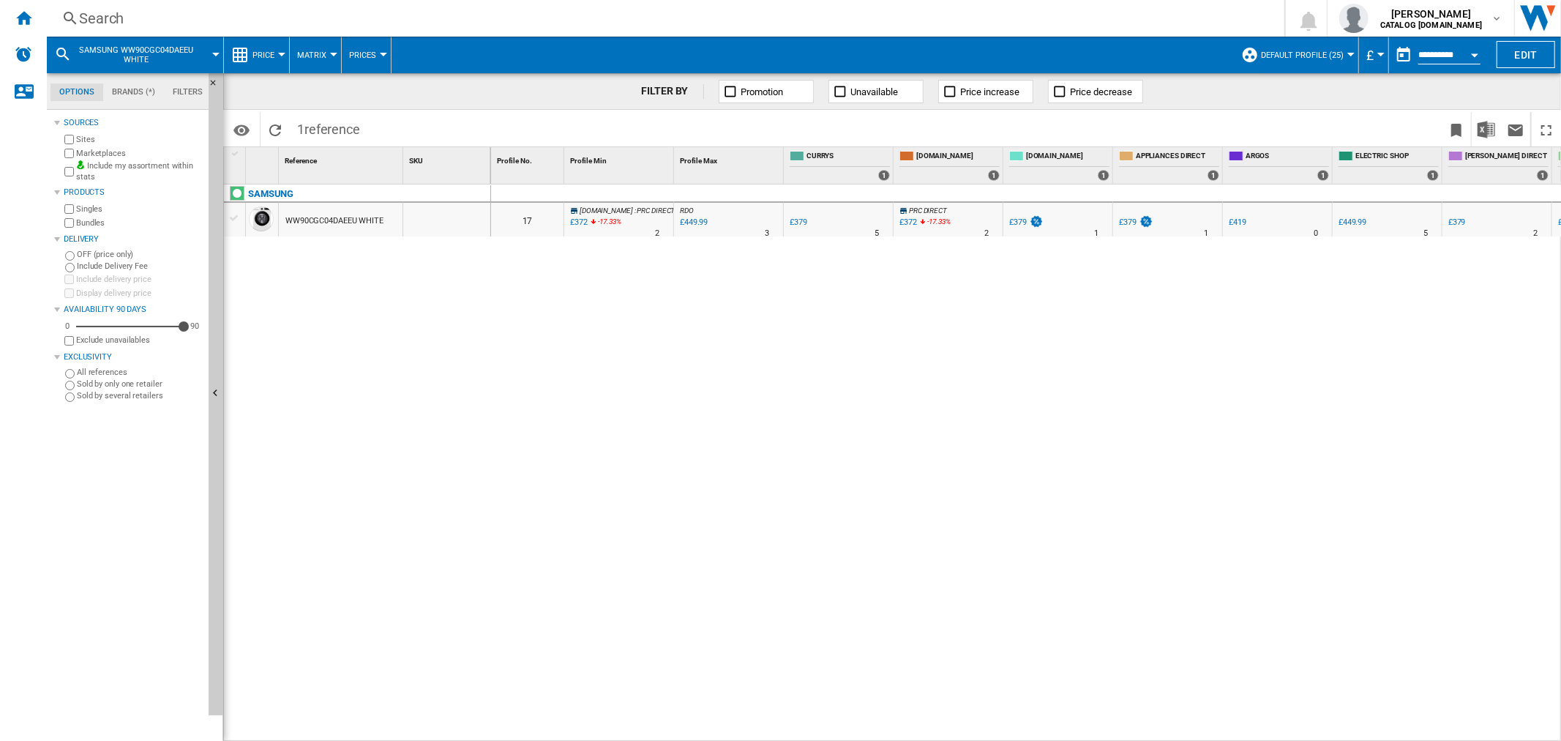
click at [100, 10] on div "Search" at bounding box center [662, 18] width 1167 height 20
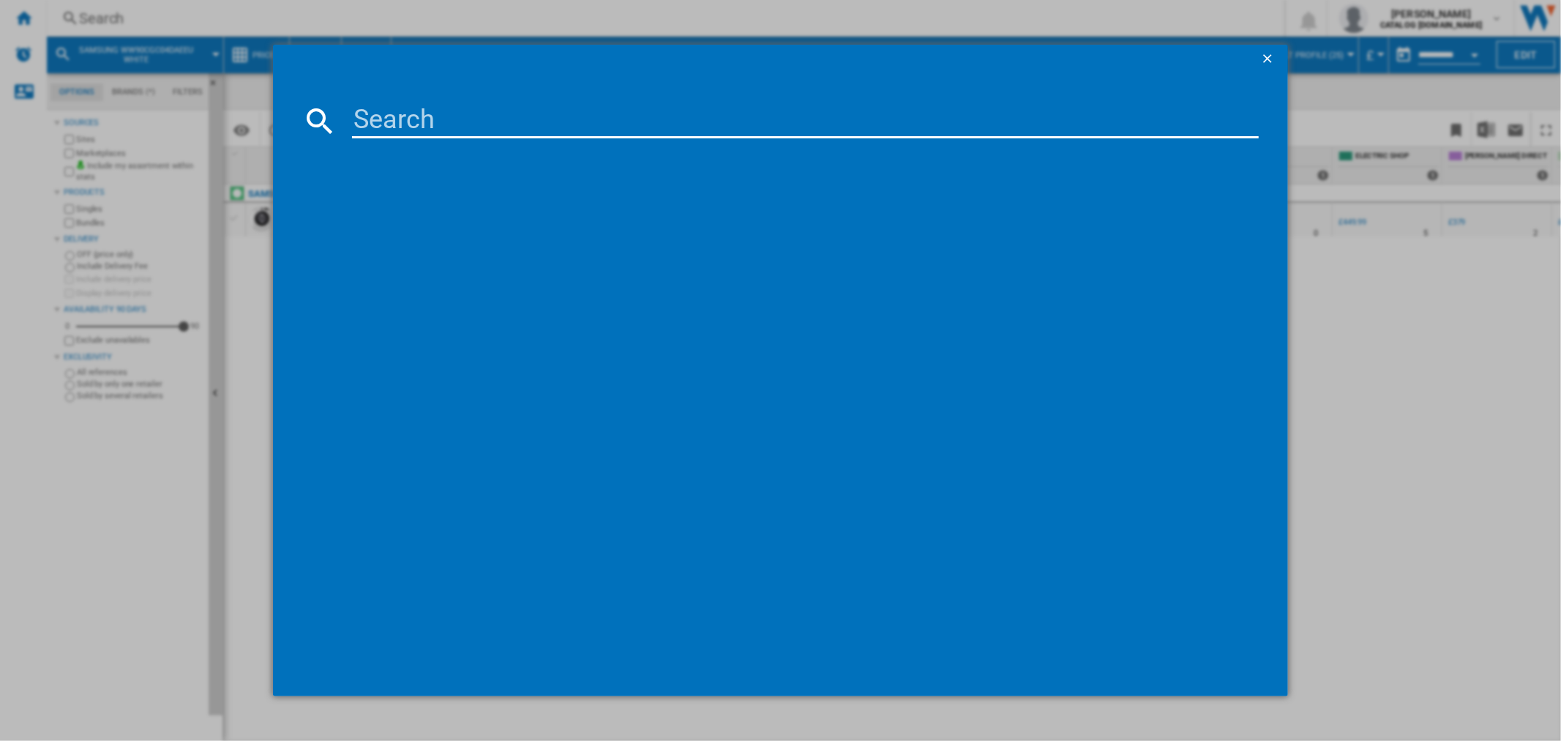
click at [405, 116] on input at bounding box center [805, 120] width 906 height 35
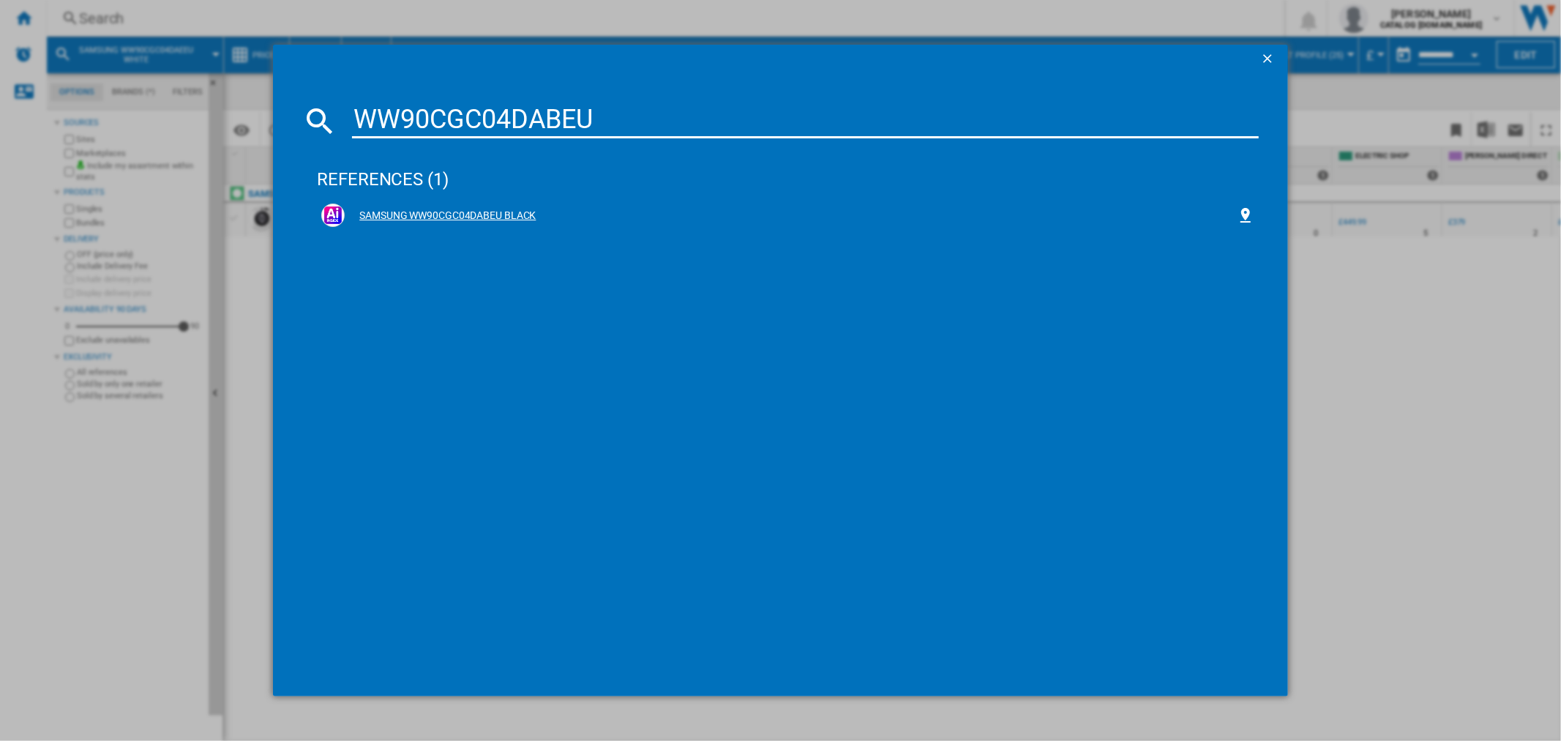
type input "WW90CGC04DABEU"
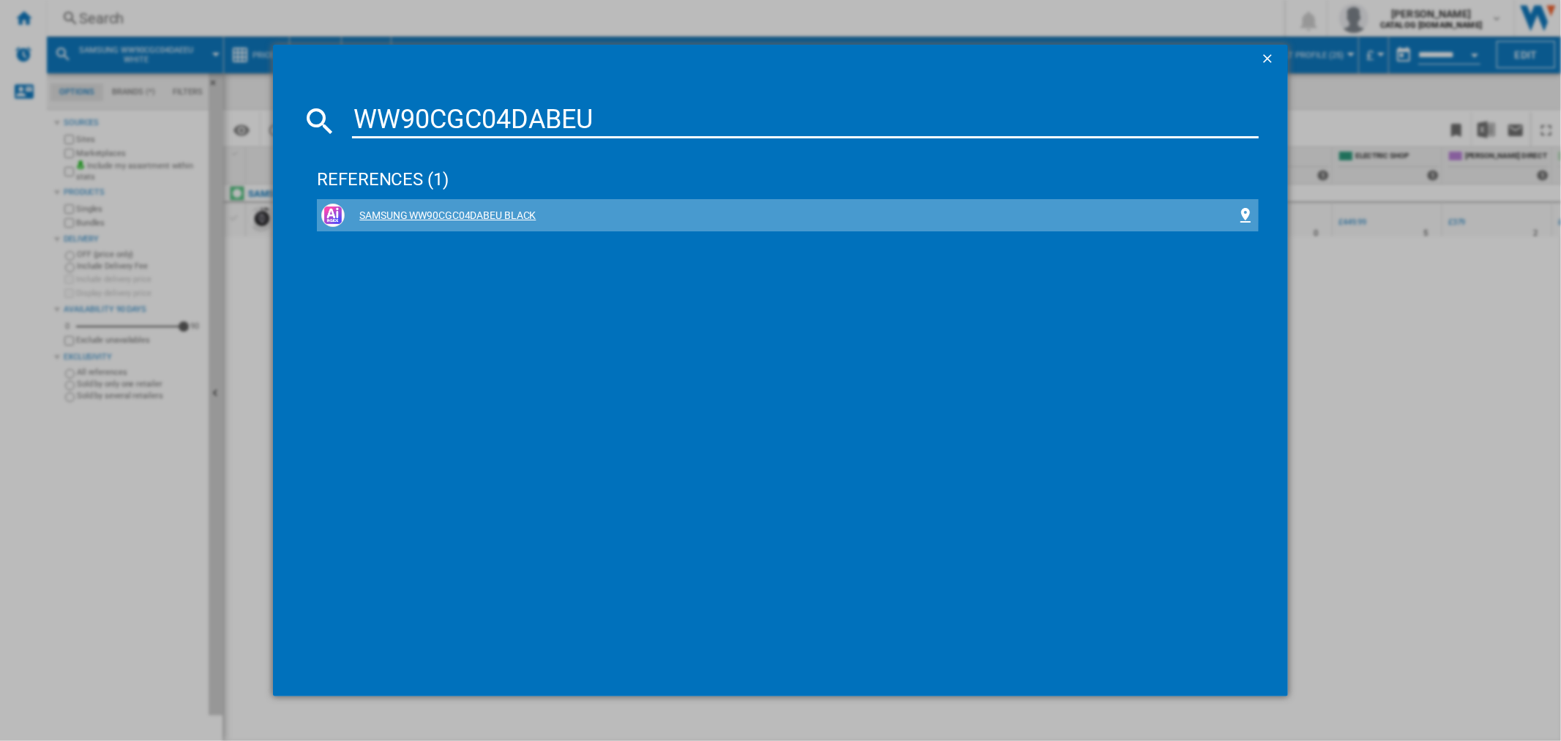
click at [446, 209] on div "SAMSUNG WW90CGC04DABEU BLACK" at bounding box center [790, 216] width 891 height 15
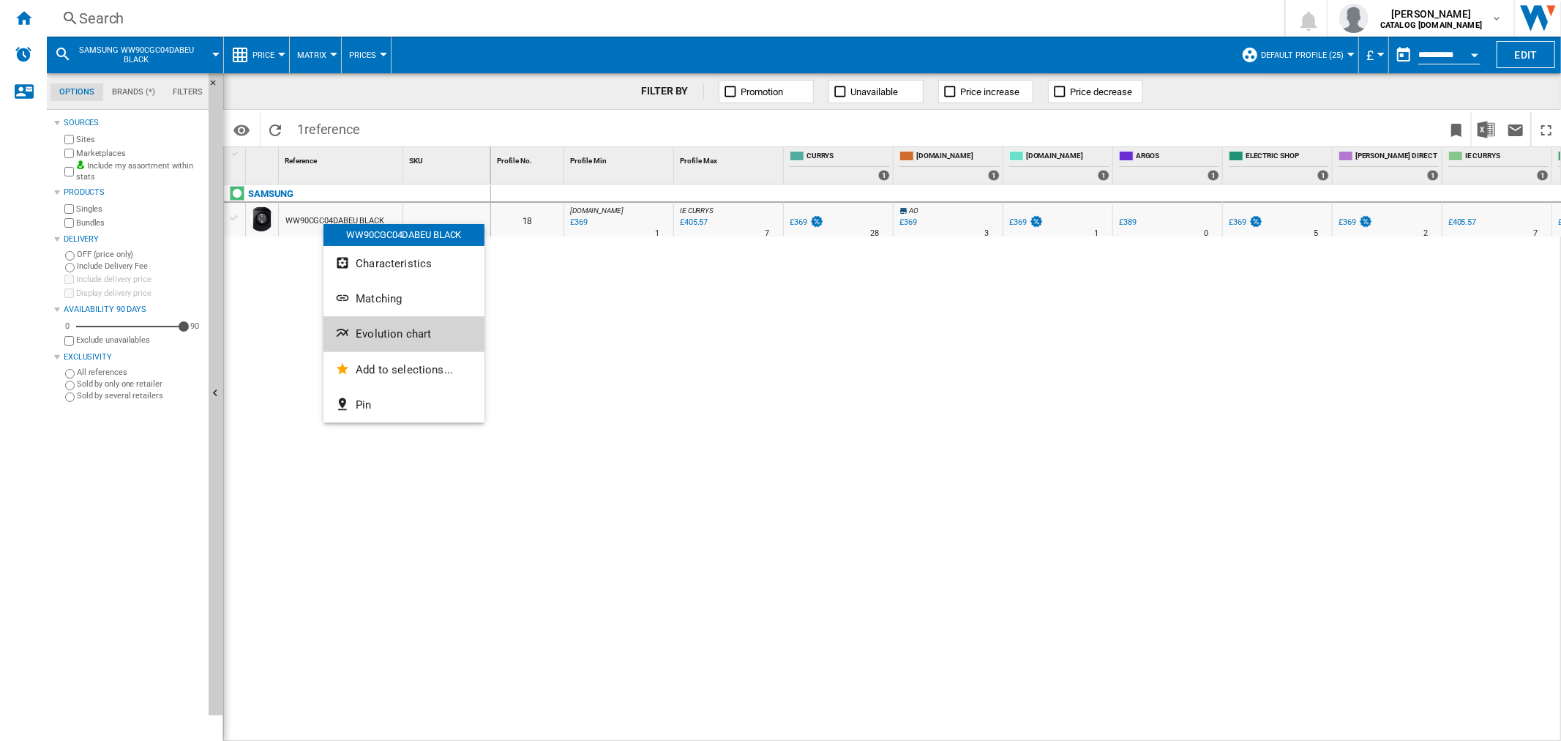
click at [452, 350] on button "Evolution chart" at bounding box center [403, 333] width 161 height 35
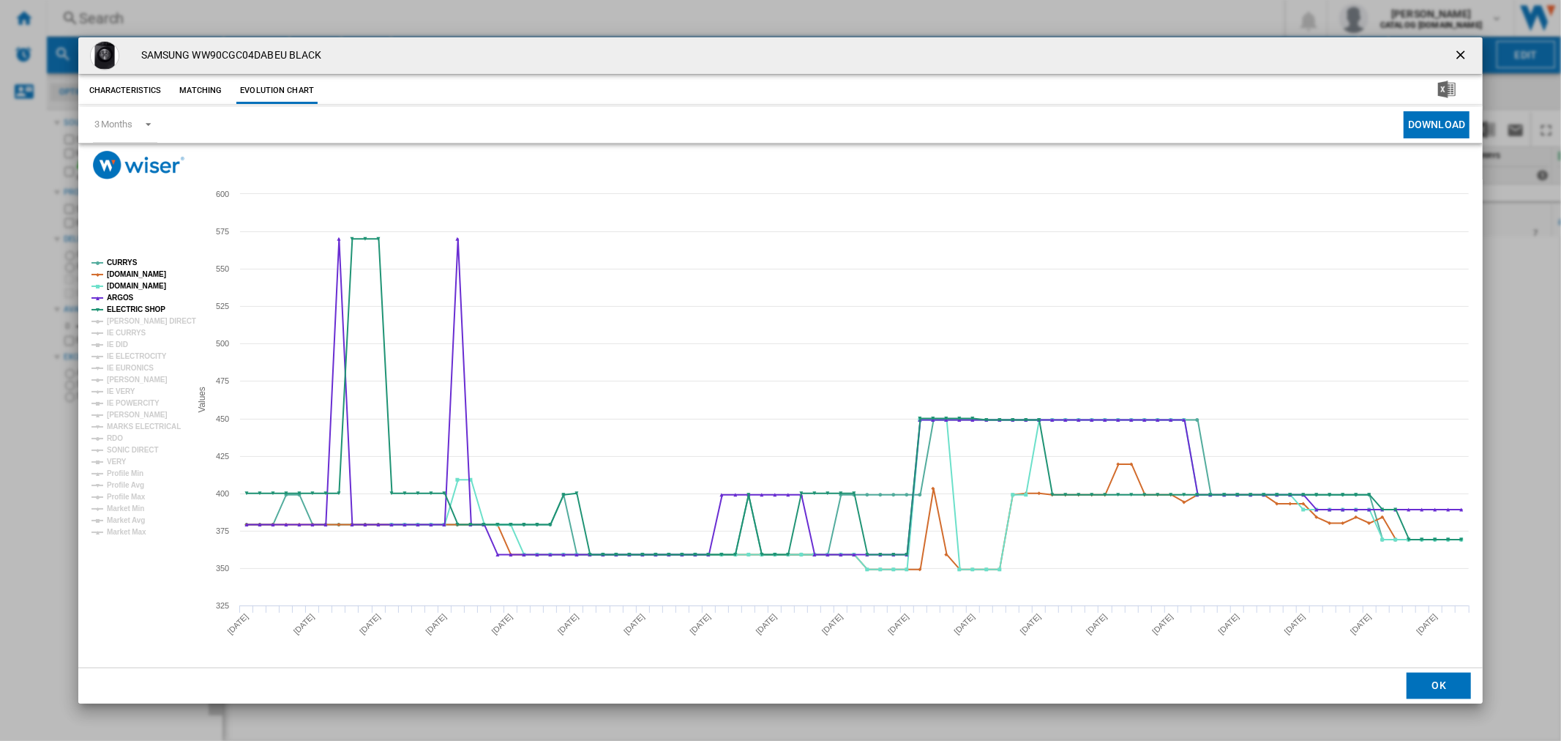
click at [1471, 53] on ng-md-icon "getI18NText('BUTTONS.CLOSE_DIALOG')" at bounding box center [1462, 57] width 18 height 18
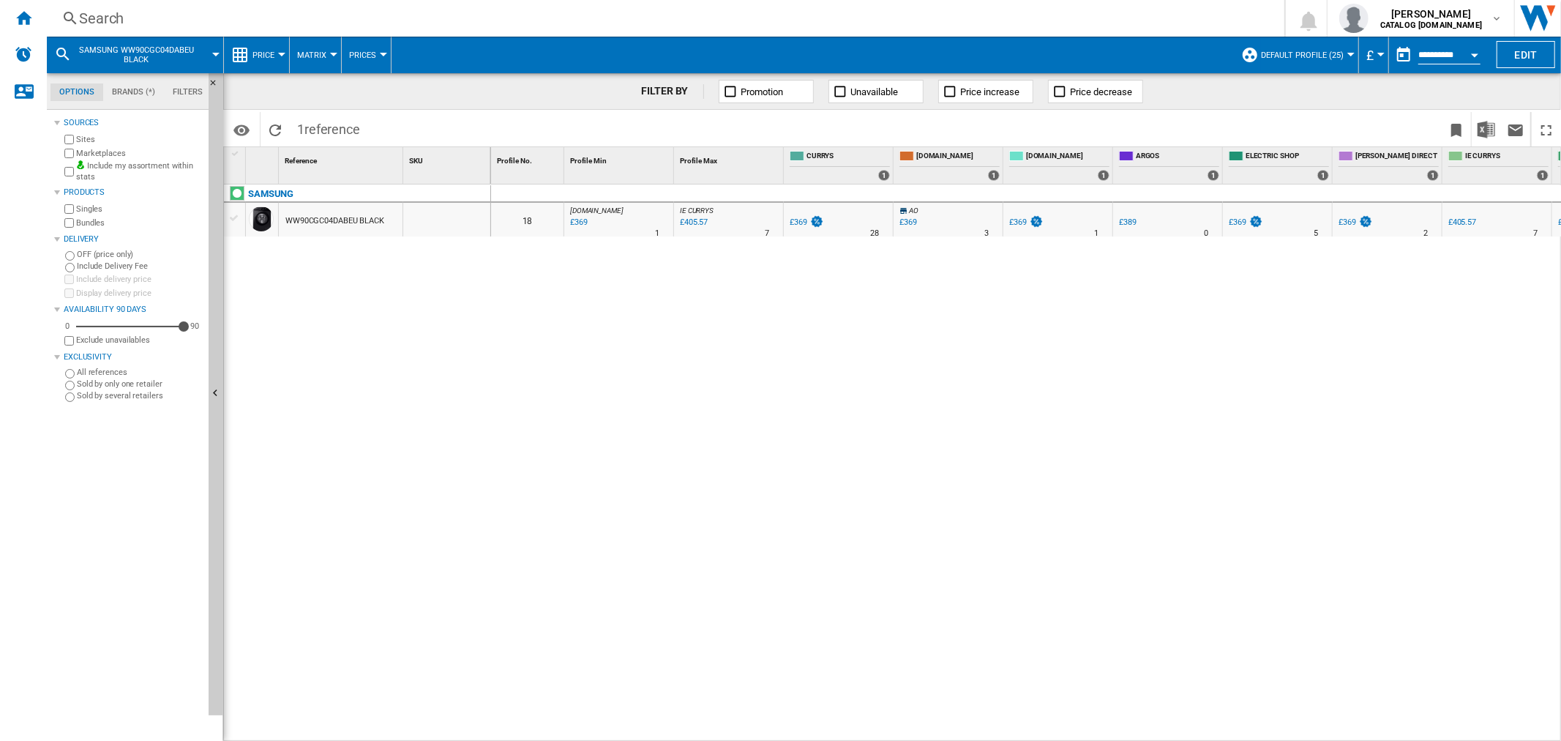
click at [142, 15] on div "Search" at bounding box center [662, 18] width 1167 height 20
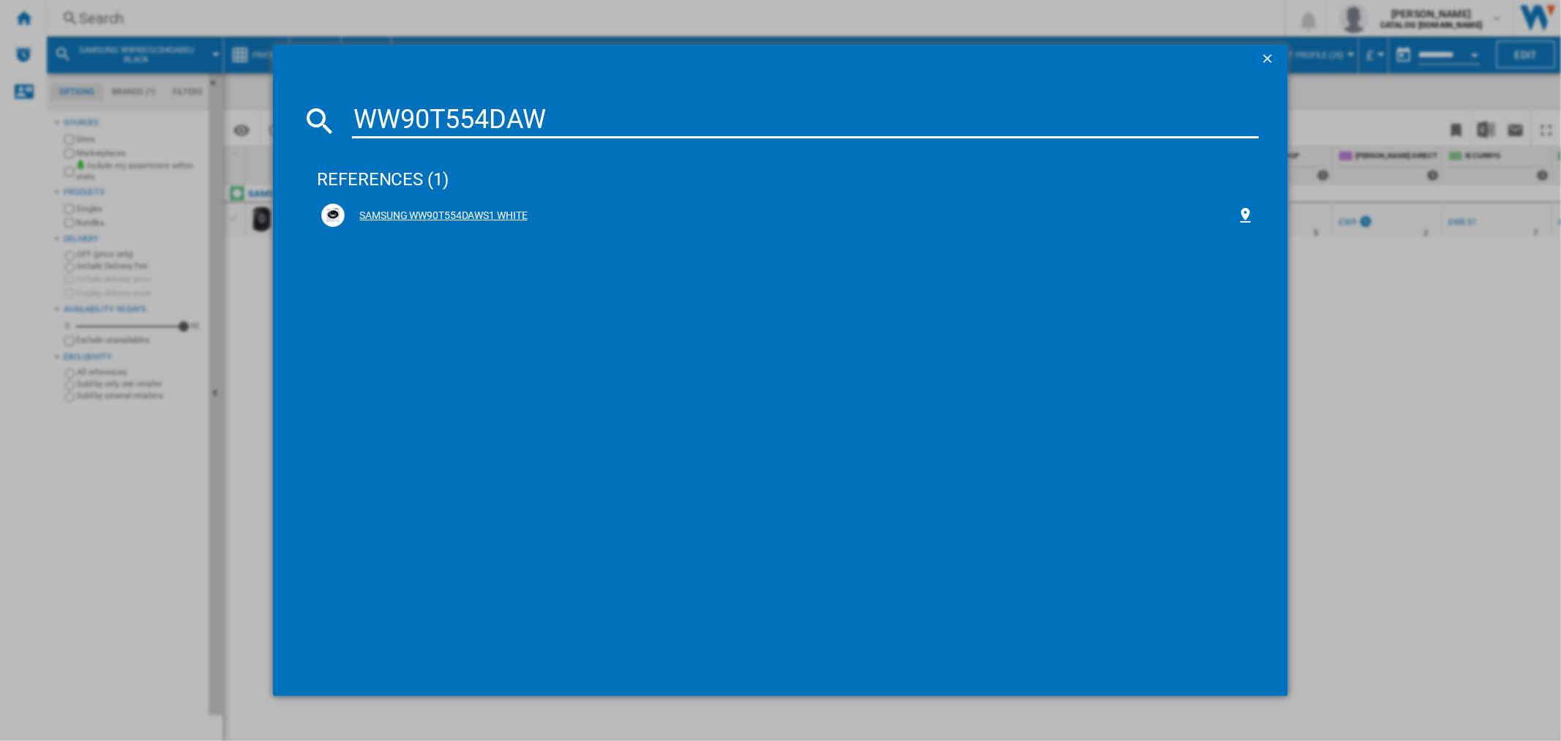
type input "WW90T554DAW"
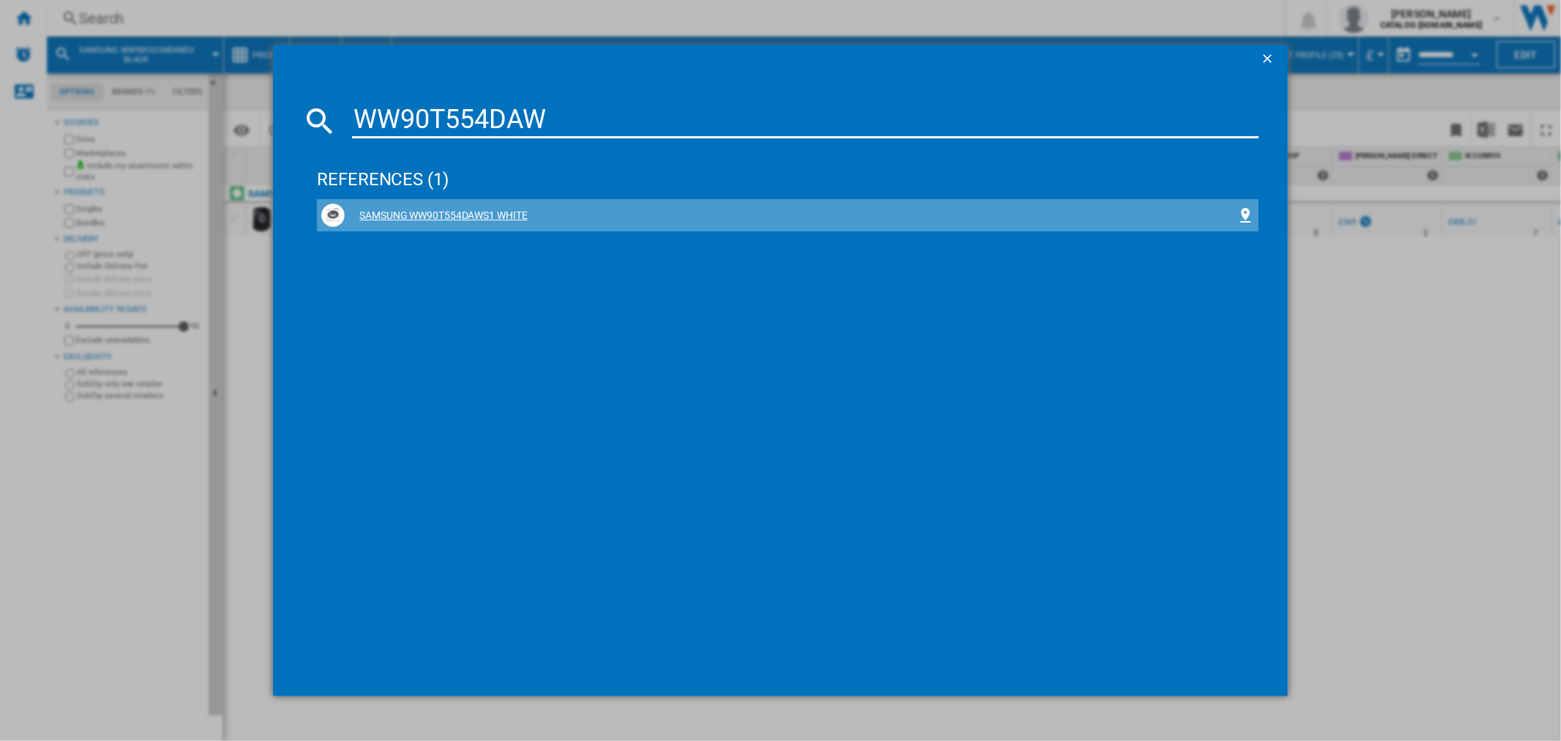
click at [466, 206] on div "SAMSUNG WW90T554DAWS1 WHITE" at bounding box center [787, 214] width 932 height 23
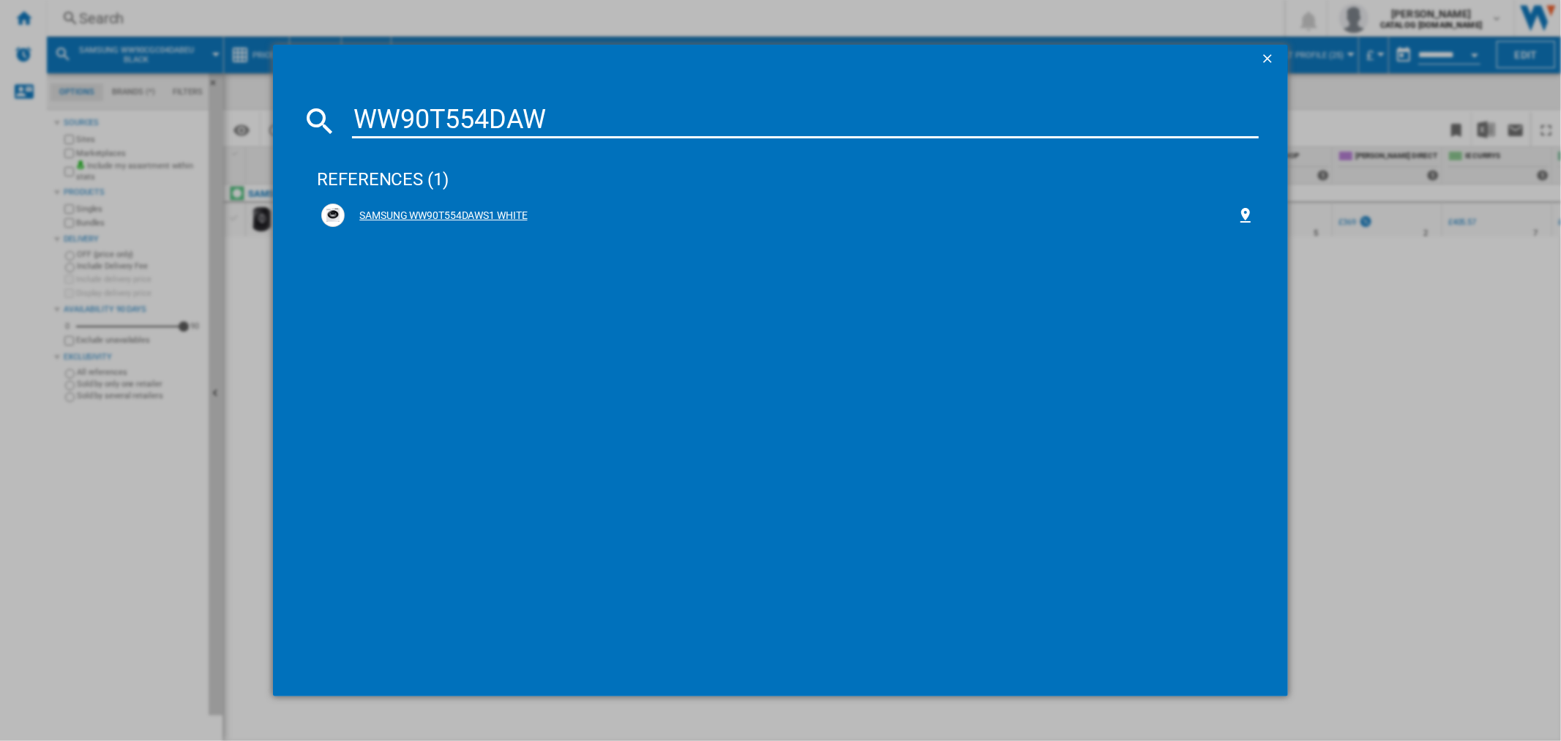
click at [435, 205] on div "SAMSUNG WW90T554DAWS1 WHITE" at bounding box center [787, 214] width 932 height 23
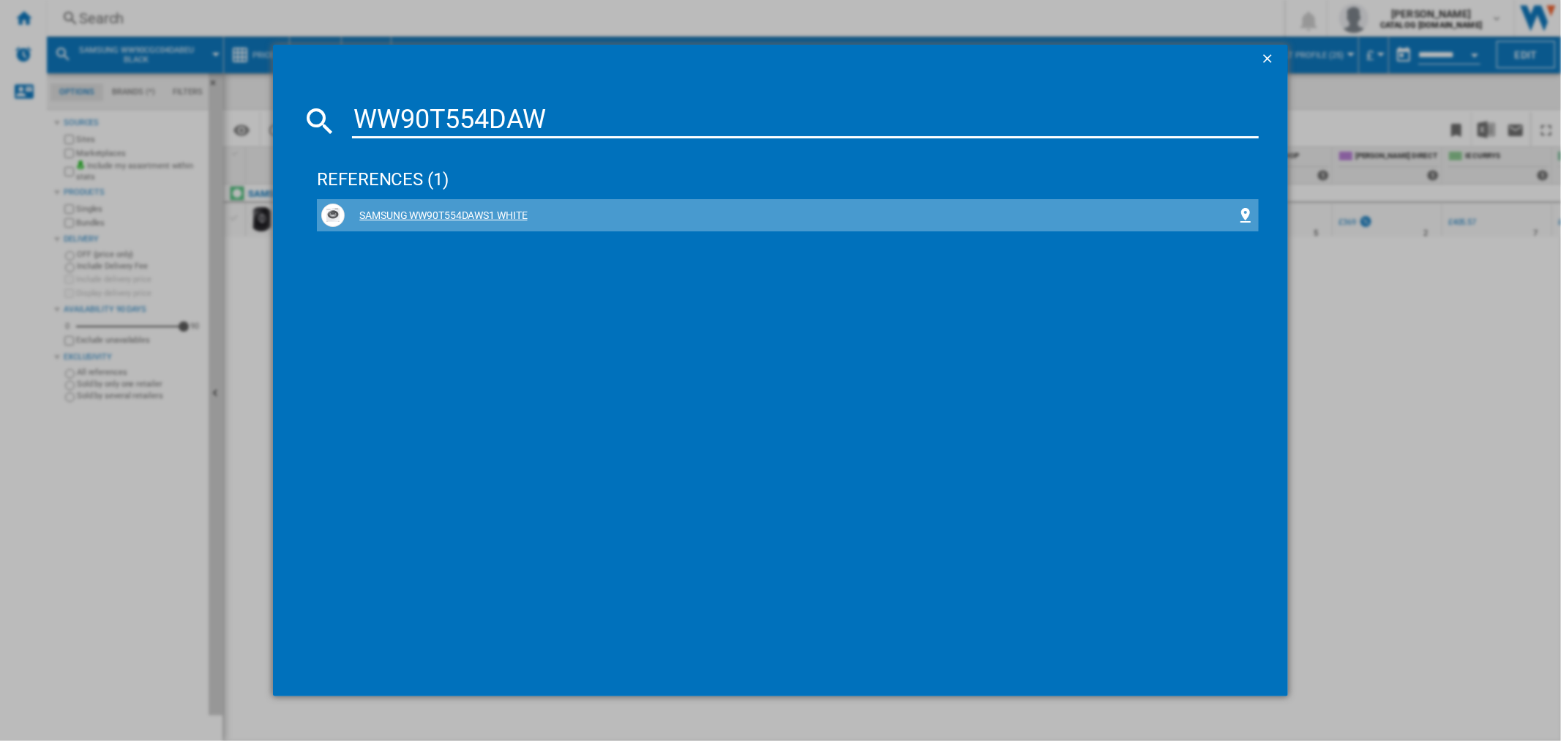
click at [439, 214] on div "SAMSUNG WW90T554DAWS1 WHITE" at bounding box center [790, 216] width 891 height 15
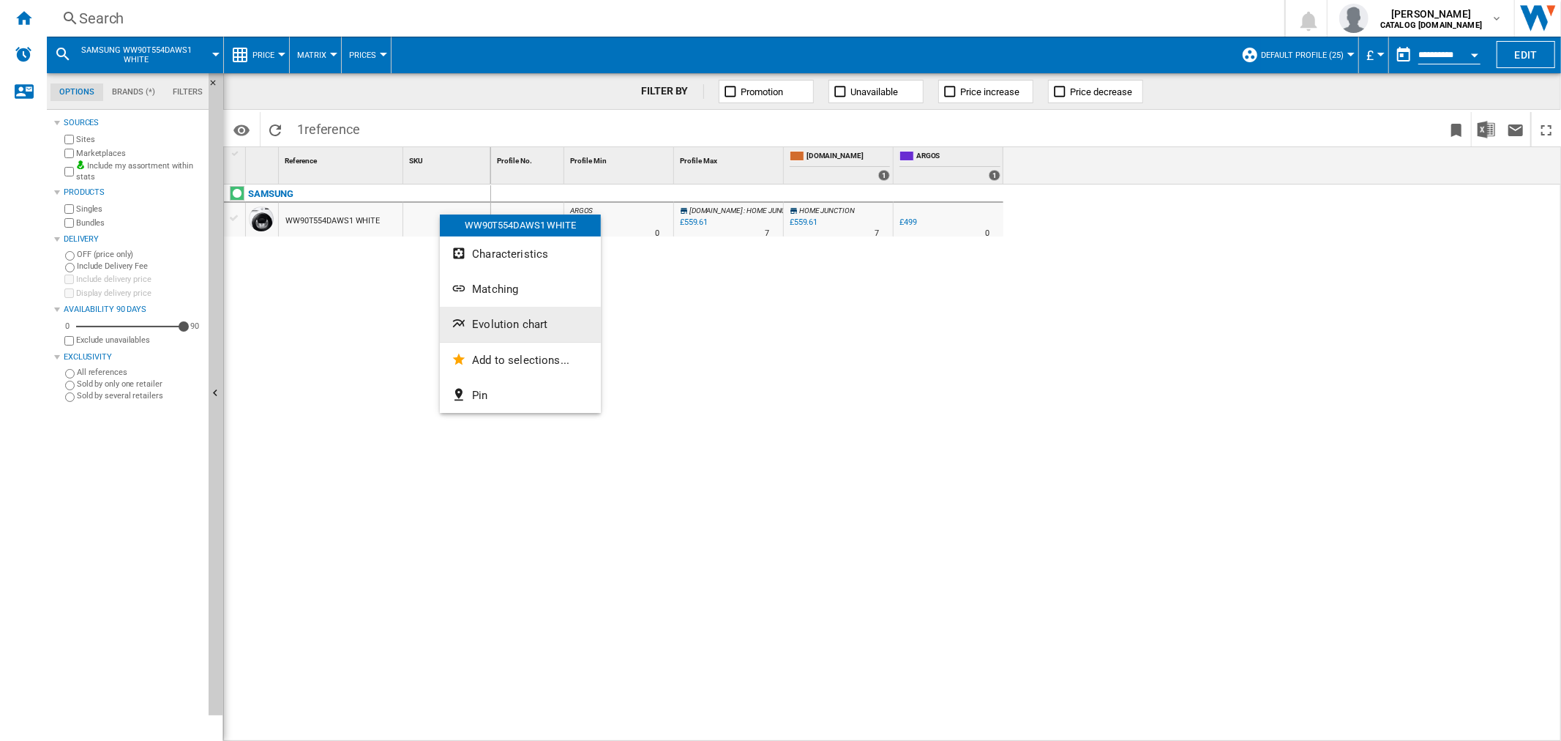
click at [501, 325] on span "Evolution chart" at bounding box center [509, 324] width 75 height 13
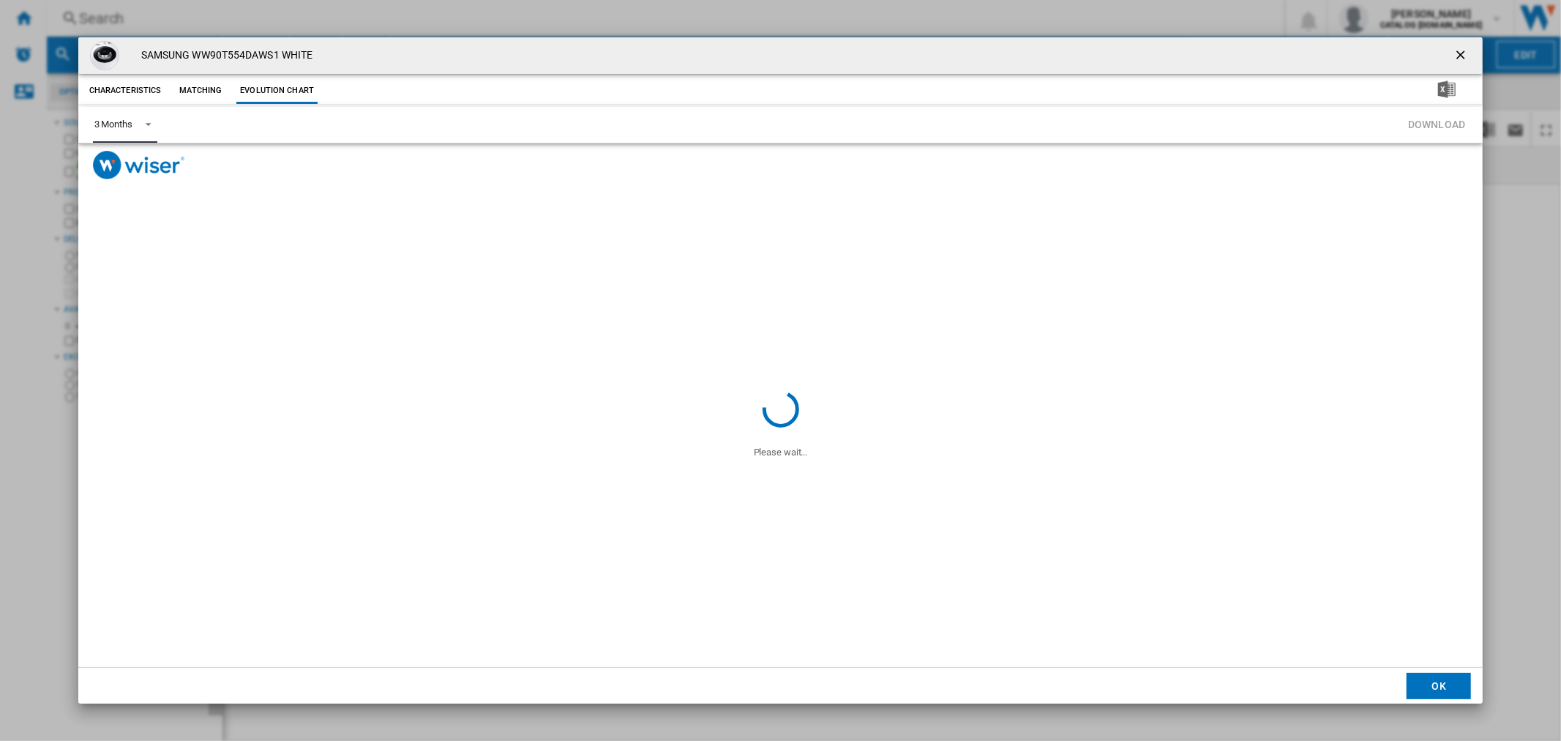
click at [150, 112] on md-select-value "3 Months" at bounding box center [125, 125] width 64 height 36
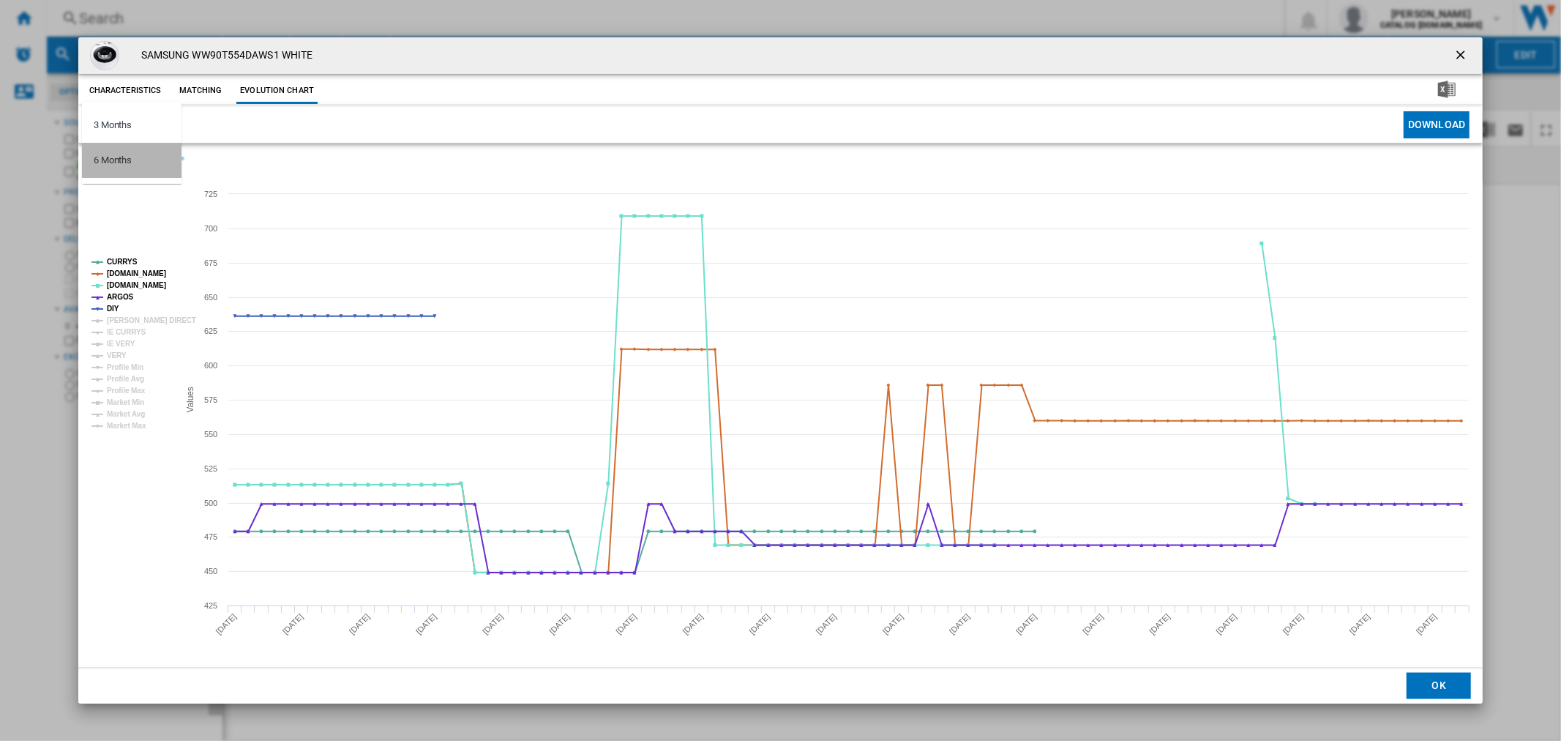
click at [164, 151] on md-option "6 Months" at bounding box center [132, 160] width 100 height 35
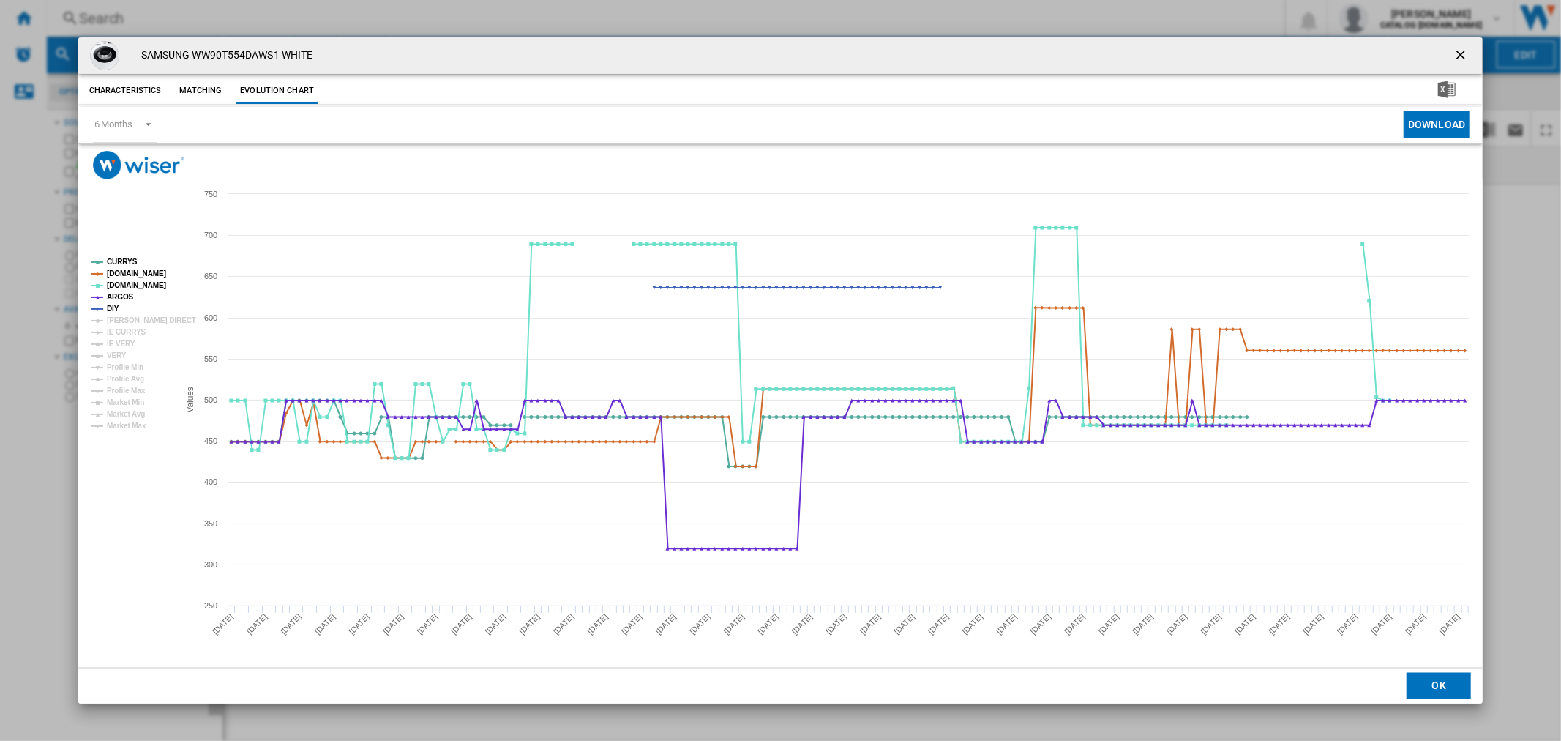
click at [1459, 52] on ng-md-icon "getI18NText('BUTTONS.CLOSE_DIALOG')" at bounding box center [1462, 57] width 18 height 18
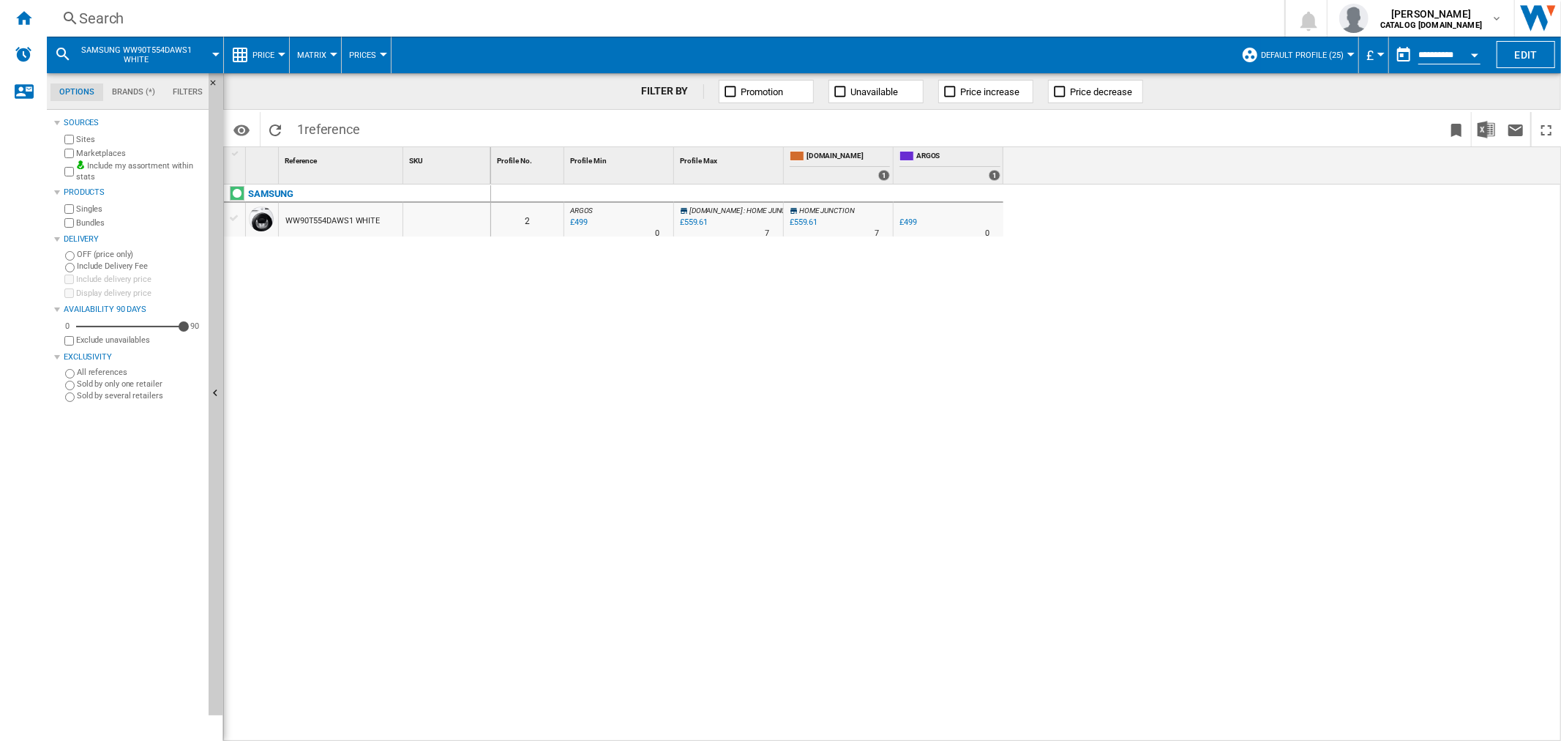
click at [67, 15] on ng-md-icon at bounding box center [70, 19] width 18 height 18
click at [88, 18] on div "Search" at bounding box center [662, 18] width 1167 height 20
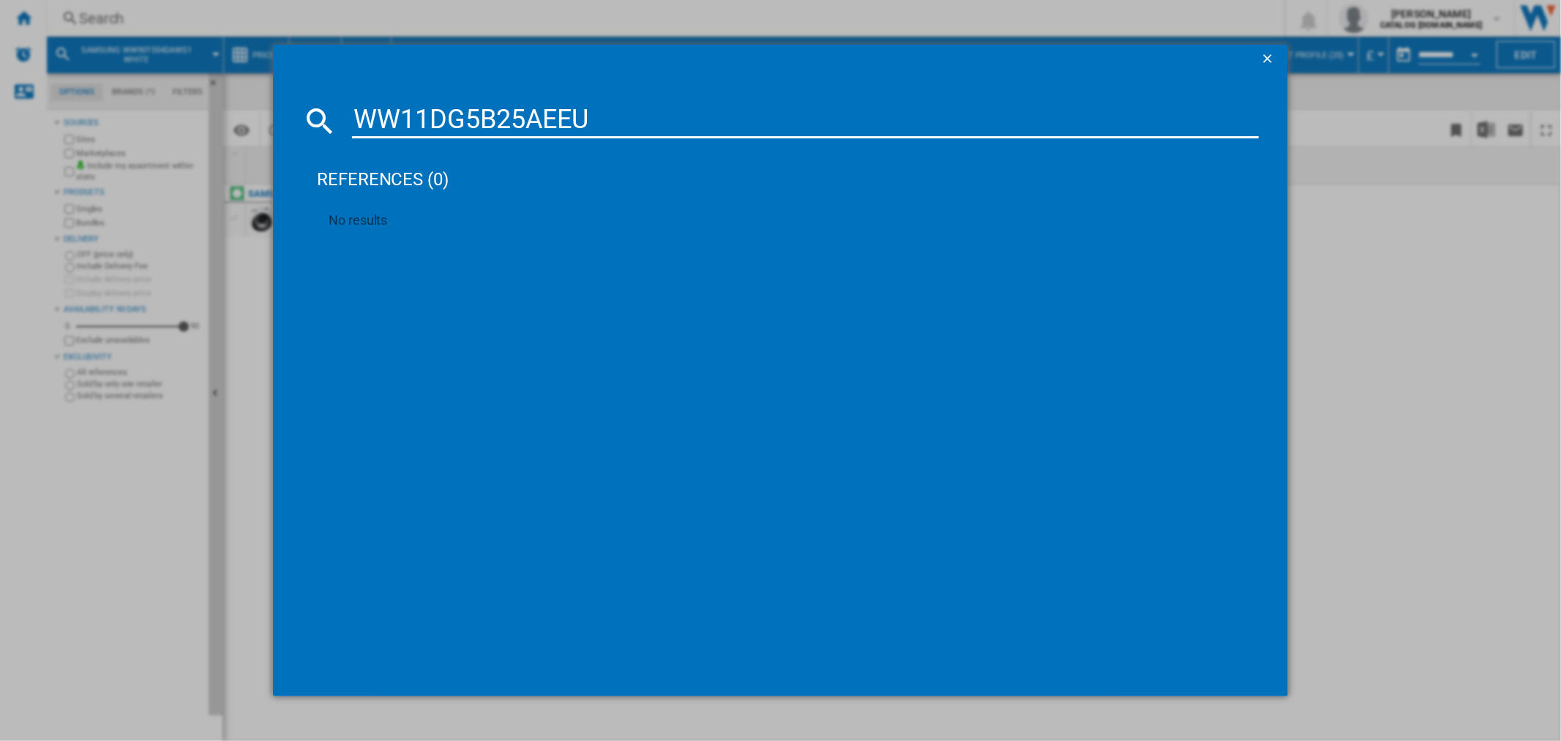
type input "WW11DG5B25AEEU"
